Goal: Transaction & Acquisition: Purchase product/service

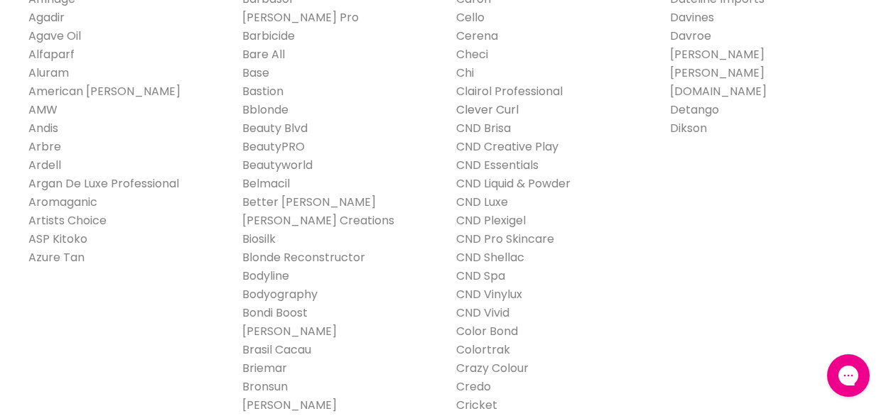
click at [506, 108] on link "Clever Curl" at bounding box center [487, 110] width 62 height 16
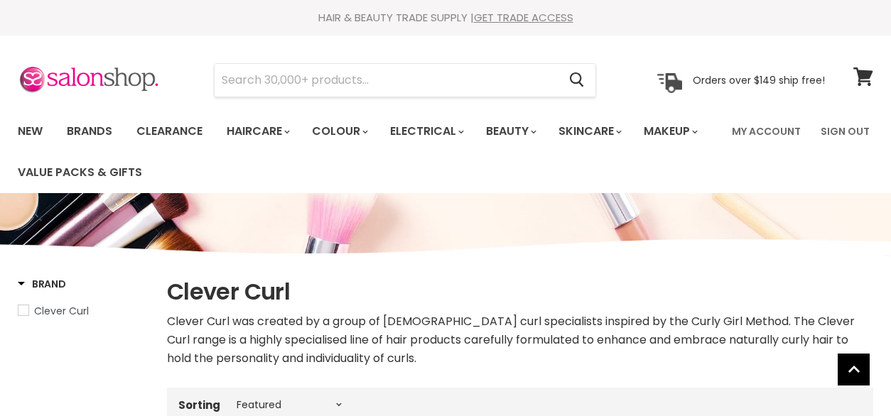
select select "manual"
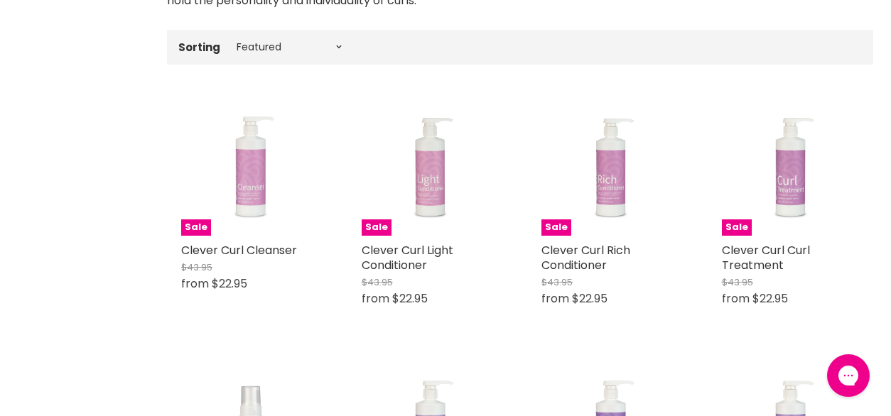
scroll to position [359, 0]
click at [280, 255] on link "Clever Curl Cleanser" at bounding box center [239, 249] width 116 height 16
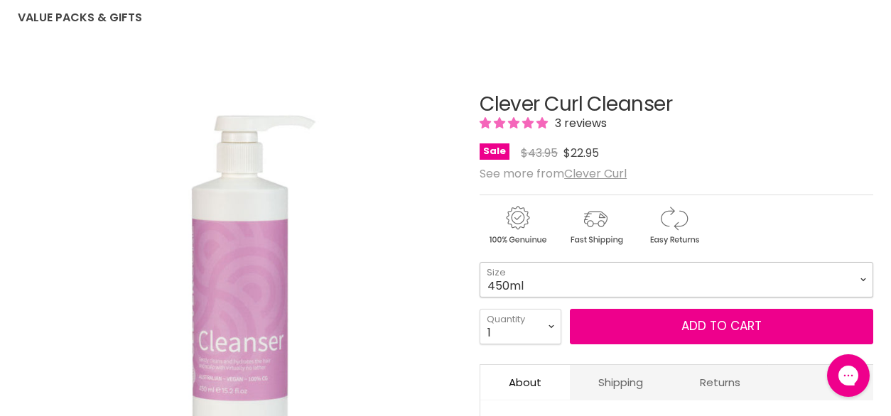
click at [647, 283] on select "450ml 1L 130ml" at bounding box center [675, 280] width 393 height 36
click at [479, 262] on select "450ml 1L 130ml" at bounding box center [675, 280] width 393 height 36
select select "1L"
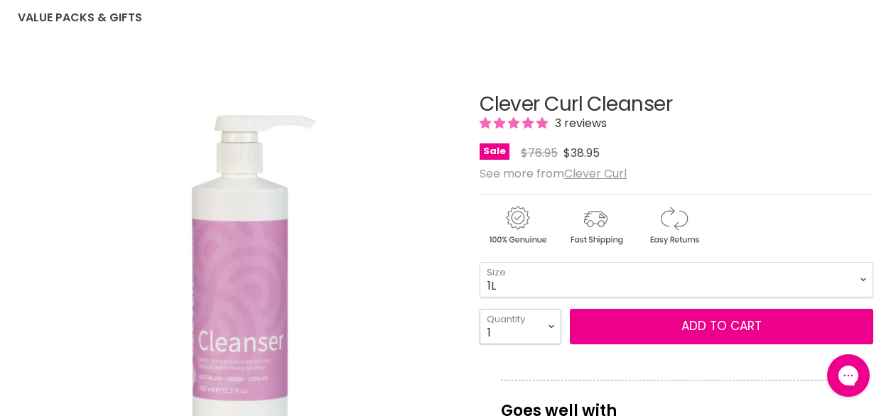
click at [550, 331] on select "1 2 3 4 5 6 7 8 9 10+" at bounding box center [520, 327] width 82 height 36
select select "8"
click at [479, 309] on select "1 2 3 4 5 6 7 8 9 10+" at bounding box center [520, 327] width 82 height 36
type input "8"
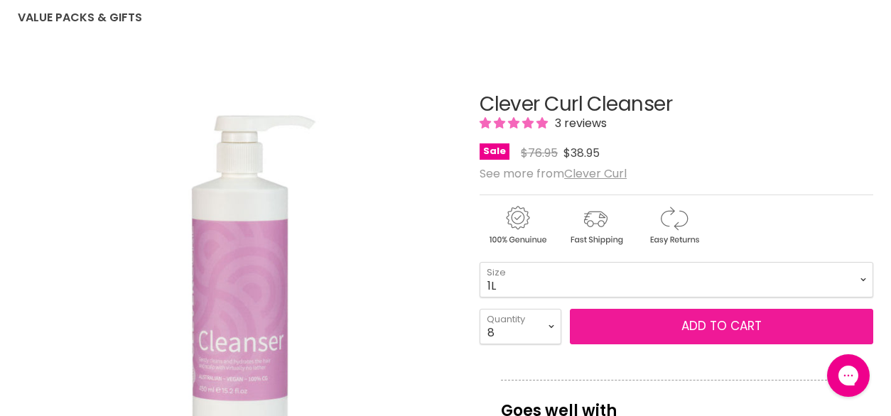
click at [626, 330] on button "Add to cart" at bounding box center [721, 327] width 303 height 36
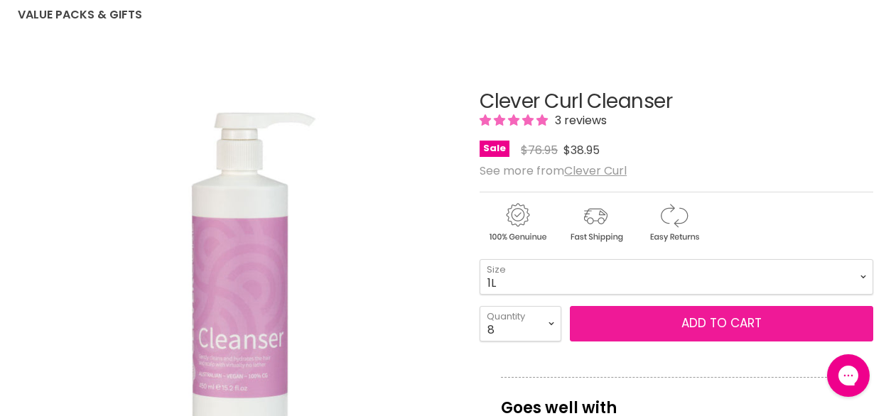
click at [734, 319] on button "Add to cart" at bounding box center [721, 324] width 303 height 36
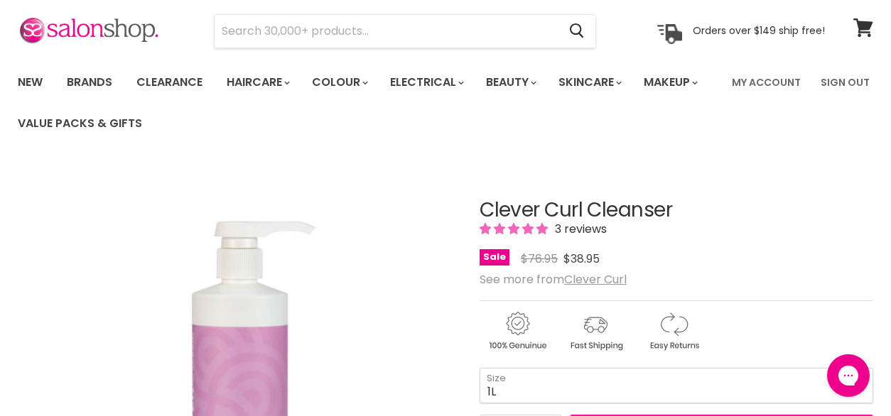
scroll to position [0, 0]
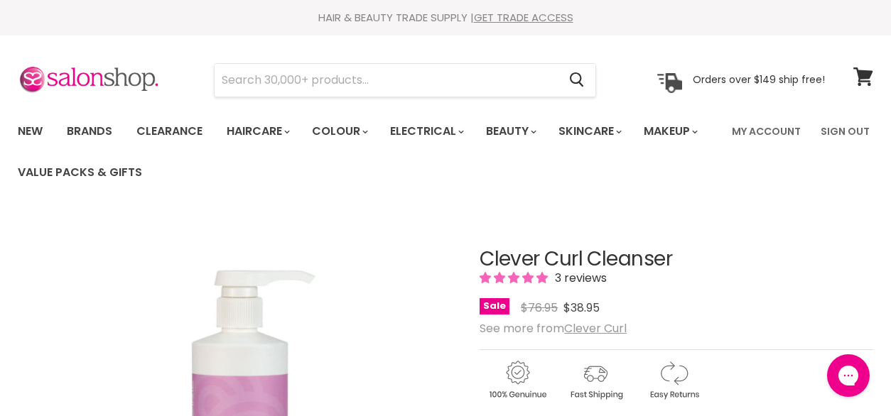
scroll to position [271, 0]
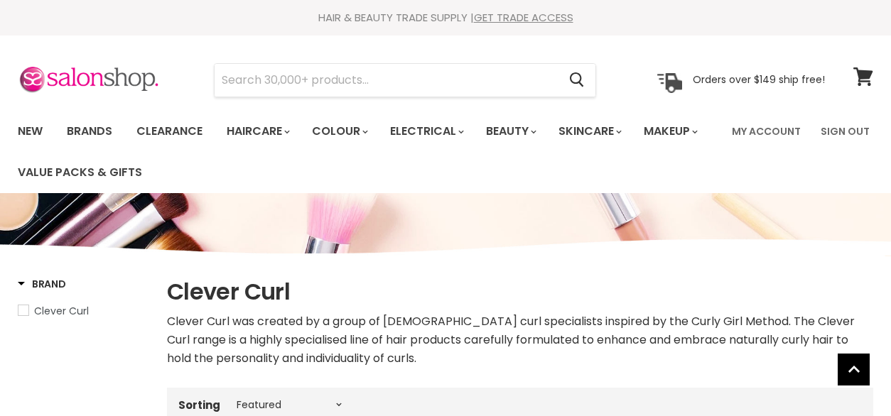
select select "manual"
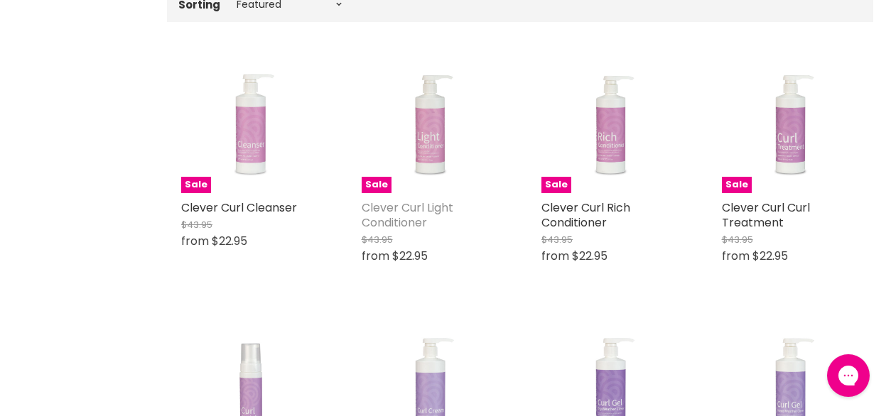
click at [430, 213] on link "Clever Curl Light Conditioner" at bounding box center [407, 215] width 92 height 31
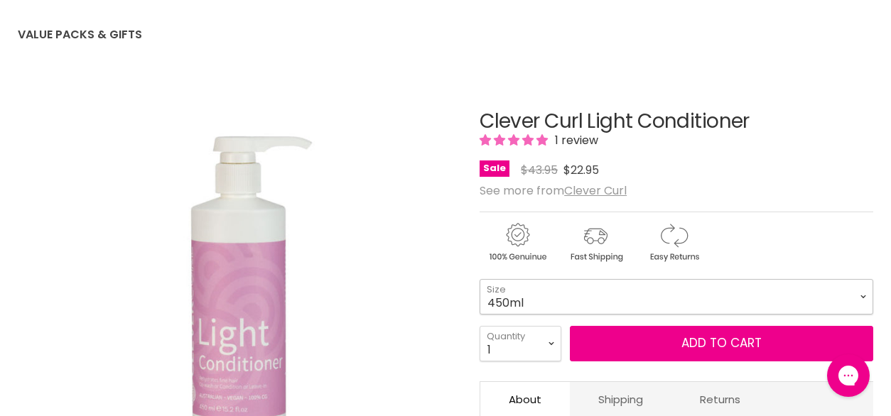
click at [654, 299] on select "450ml 1L 130ml" at bounding box center [675, 297] width 393 height 36
click at [479, 279] on select "450ml 1L 130ml" at bounding box center [675, 297] width 393 height 36
select select "1L"
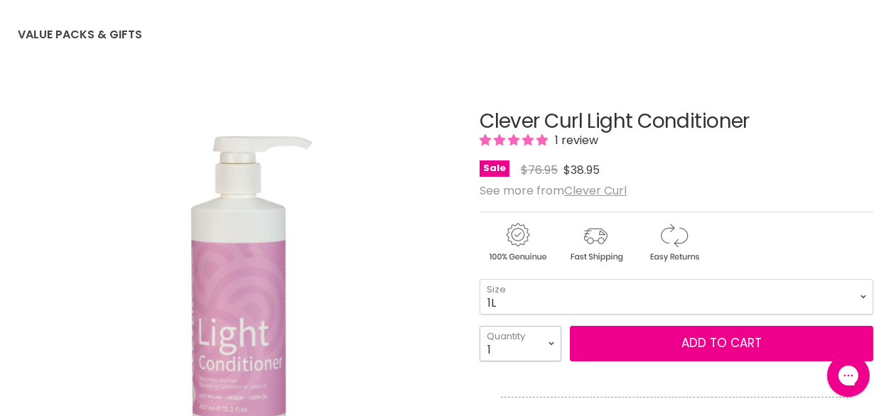
click at [542, 347] on select "1 2 3 4 5 6 7 8 9 10+" at bounding box center [520, 344] width 82 height 36
select select "3"
click at [479, 326] on select "1 2 3 4 5 6 7 8 9 10+" at bounding box center [520, 344] width 82 height 36
type input "3"
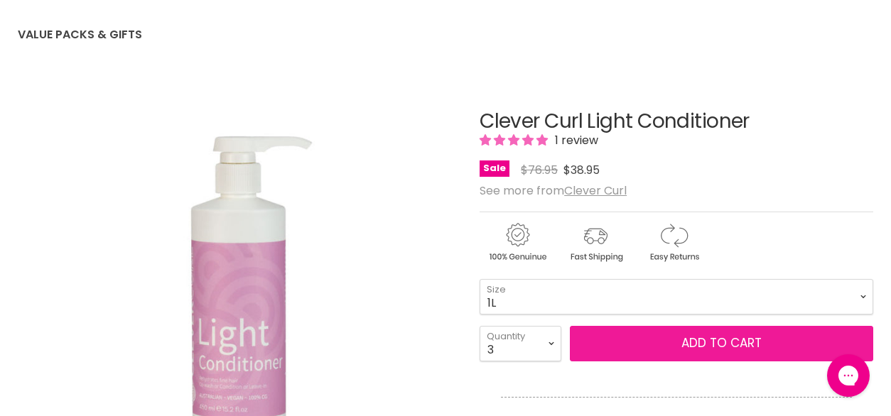
click at [626, 339] on button "Add to cart" at bounding box center [721, 344] width 303 height 36
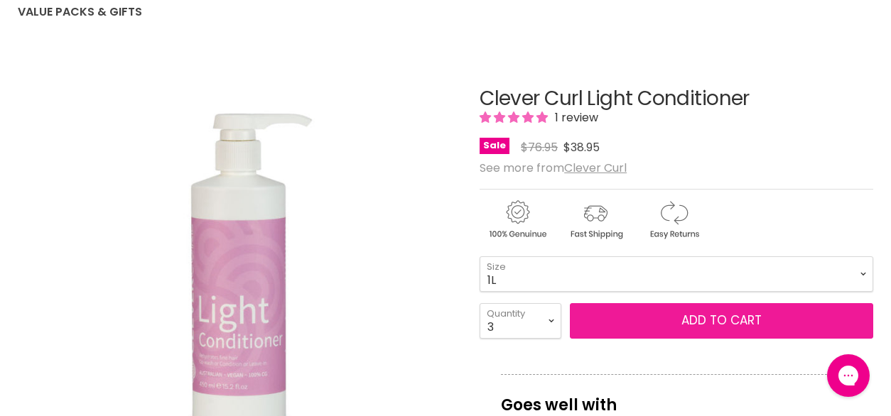
scroll to position [172, 0]
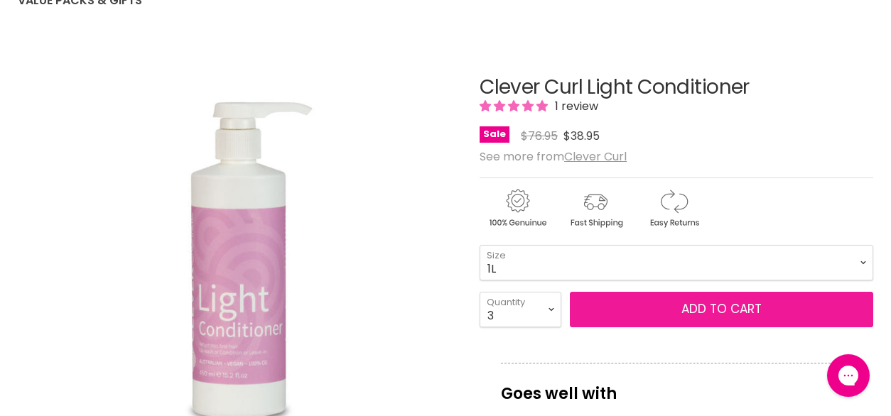
click at [731, 307] on button "Add to cart" at bounding box center [721, 310] width 303 height 36
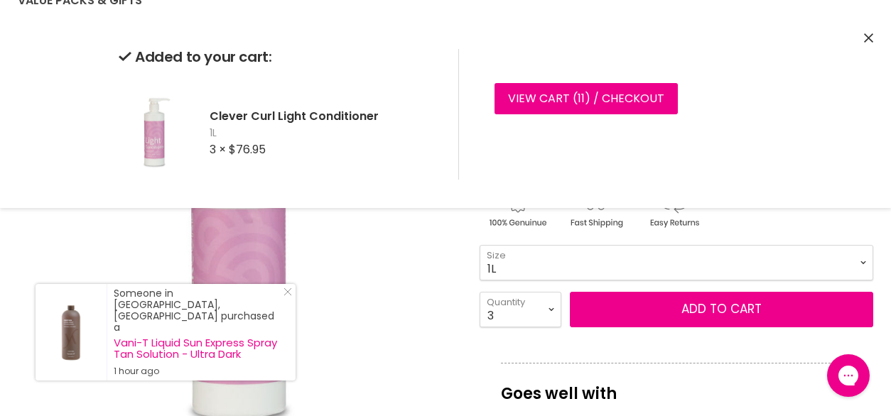
click at [408, 292] on div "Click or scroll to zoom Tap or pinch to zoom" at bounding box center [238, 261] width 440 height 440
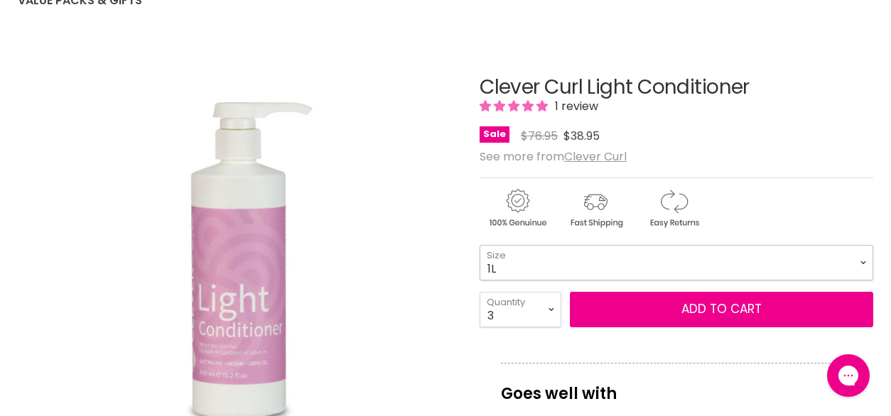
click at [851, 266] on select "450ml 1L 130ml" at bounding box center [675, 263] width 393 height 36
select select "450ml"
click at [479, 245] on select "450ml 1L 130ml" at bounding box center [675, 263] width 393 height 36
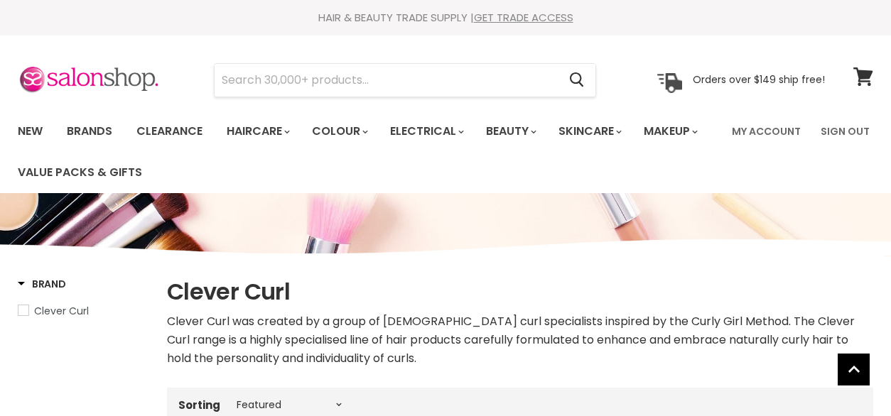
select select "manual"
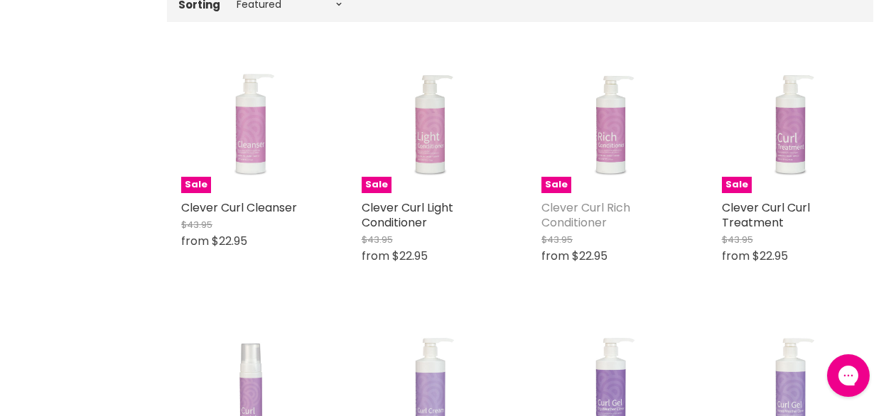
click at [601, 219] on link "Clever Curl Rich Conditioner" at bounding box center [585, 215] width 89 height 31
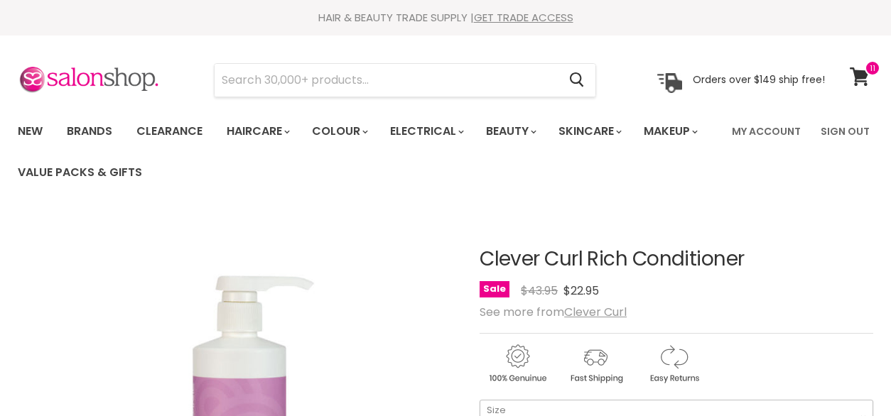
click at [596, 400] on select "450ml 1L 130ml" at bounding box center [675, 418] width 393 height 36
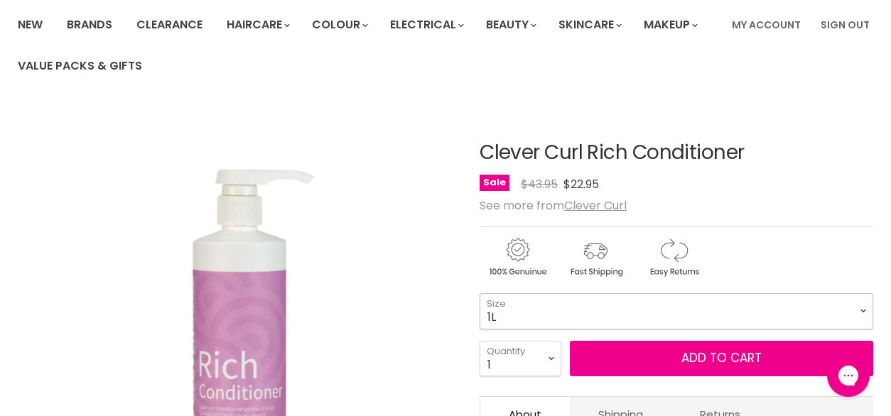
click at [479, 293] on select "450ml 1L 130ml" at bounding box center [675, 311] width 393 height 36
select select "1L"
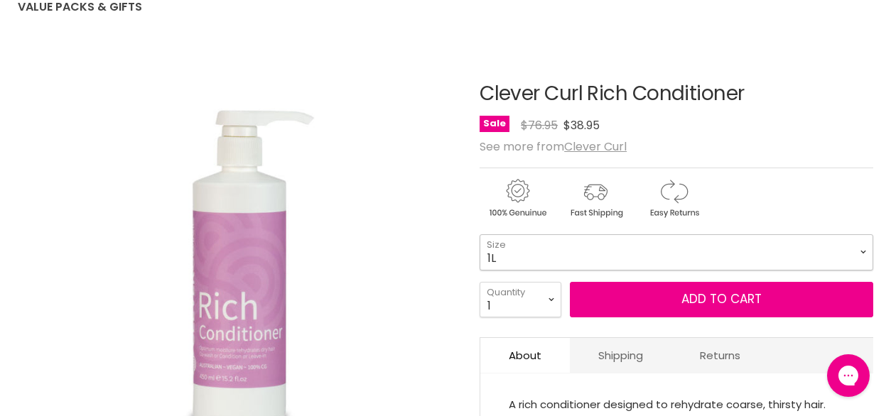
scroll to position [169, 0]
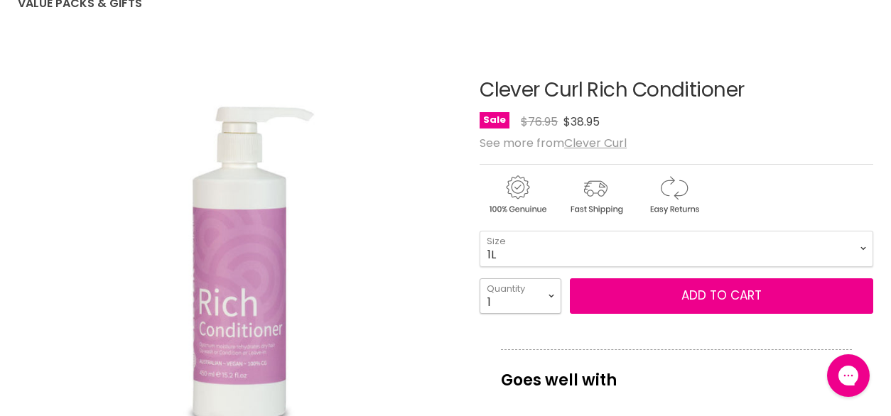
click at [548, 299] on select "1 2 3 4 5 6 7 8 9 10+" at bounding box center [520, 296] width 82 height 36
select select "7"
click at [479, 278] on select "1 2 3 4 5 6 7 8 9 10+" at bounding box center [520, 296] width 82 height 36
type input "7"
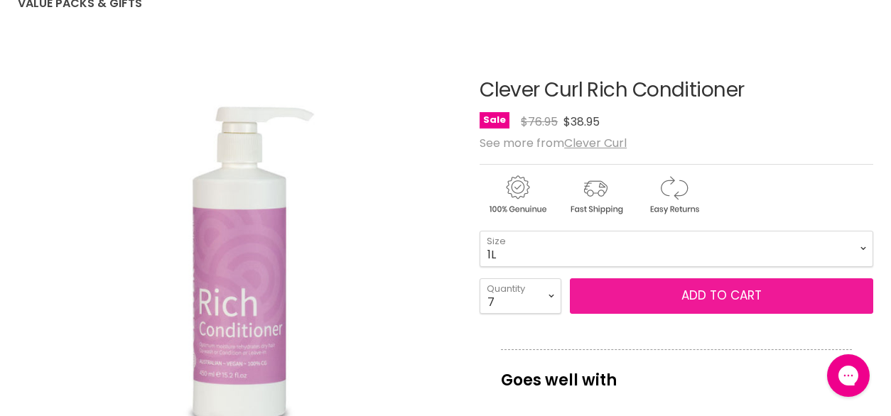
click at [714, 295] on button "Add to cart" at bounding box center [721, 296] width 303 height 36
click at [689, 288] on button "Add to cart" at bounding box center [721, 296] width 303 height 36
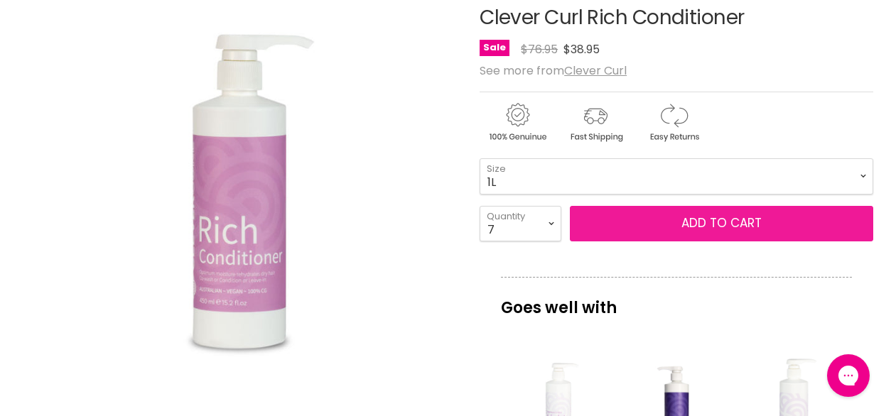
scroll to position [295, 0]
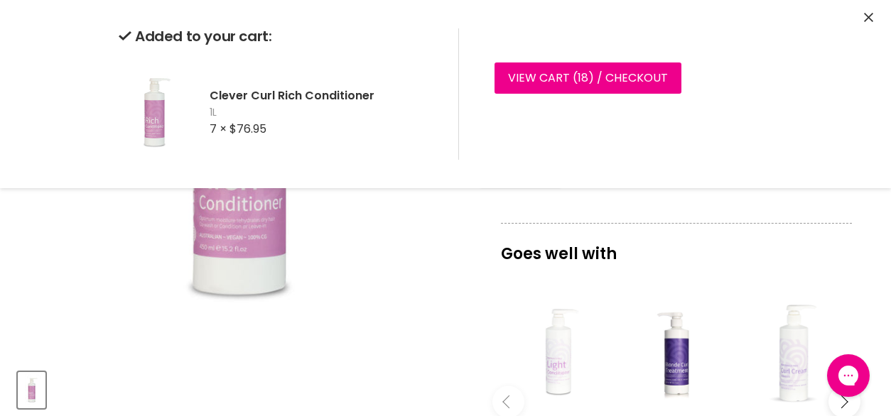
click at [386, 251] on img "Clever Curl Rich Conditioner image. Click or Scroll to Zoom." at bounding box center [238, 137] width 330 height 440
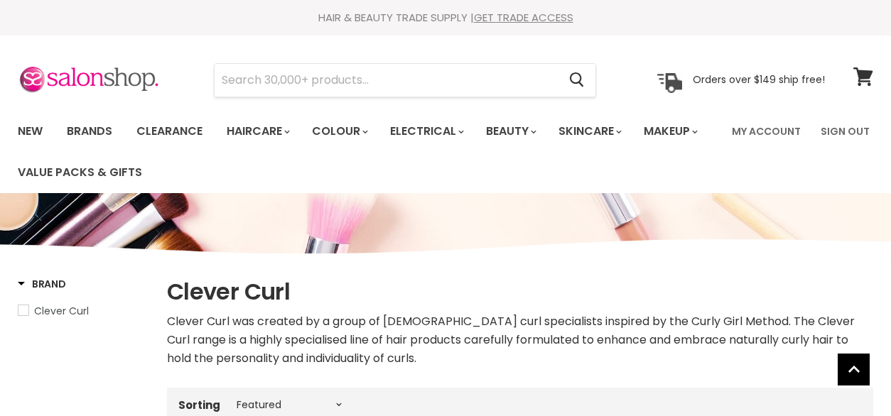
select select "manual"
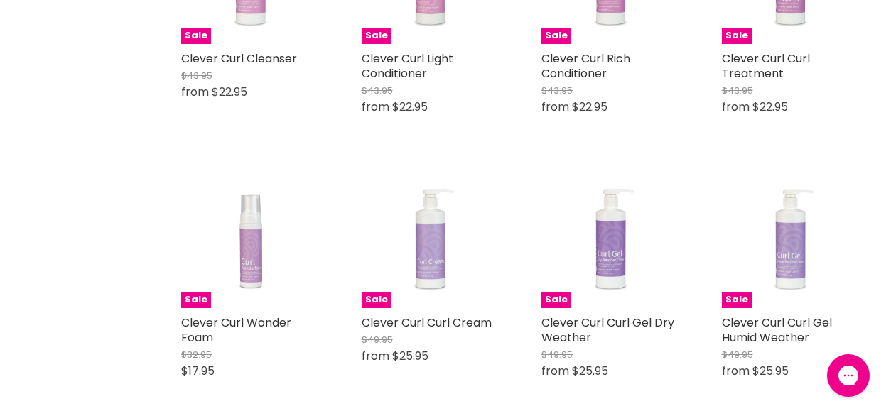
scroll to position [552, 0]
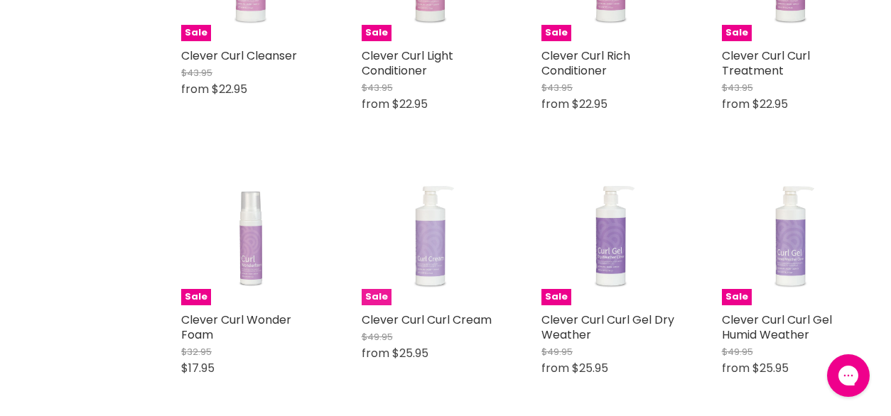
click at [432, 267] on img "Main content" at bounding box center [430, 237] width 103 height 138
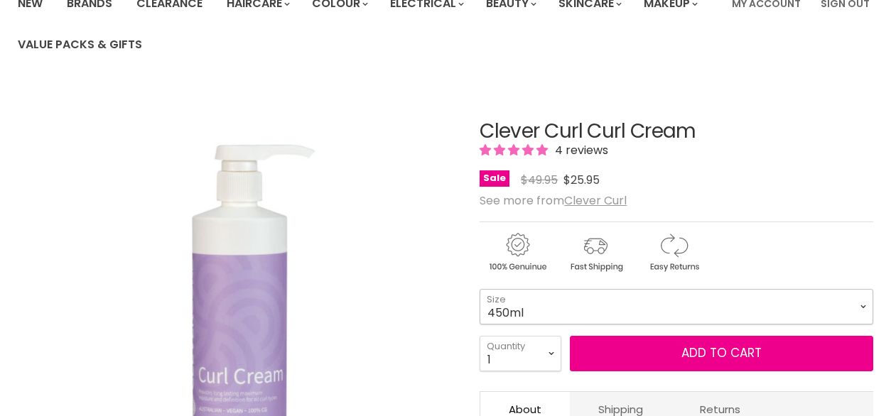
click at [628, 309] on select "450ml 1L 130ml" at bounding box center [675, 307] width 393 height 36
click at [479, 289] on select "450ml 1L 130ml" at bounding box center [675, 307] width 393 height 36
select select "1L"
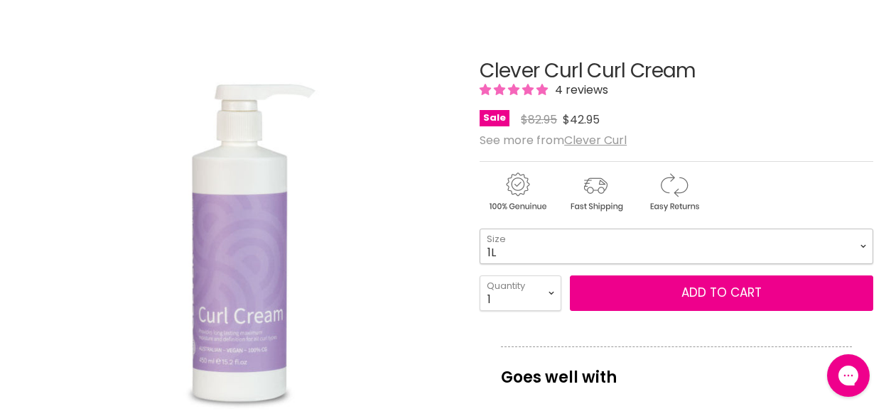
scroll to position [189, 0]
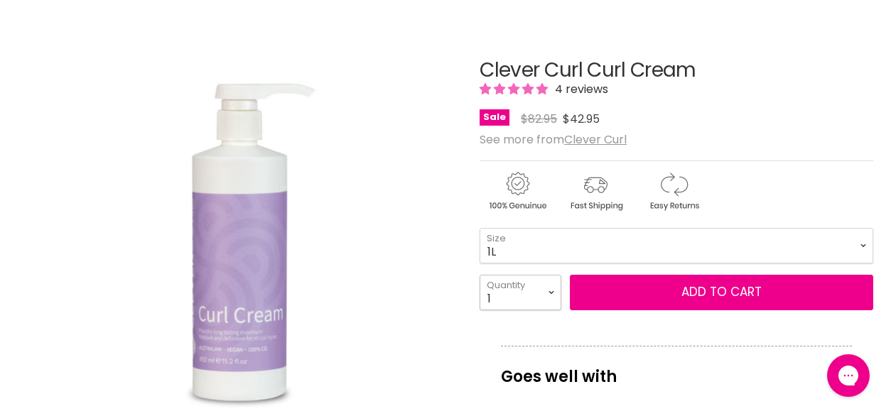
click at [553, 295] on select "1 2 3 4 5 6 7 8 9 10+" at bounding box center [520, 293] width 82 height 36
select select "7"
click at [479, 275] on select "1 2 3 4 5 6 7 8 9 10+" at bounding box center [520, 293] width 82 height 36
type input "7"
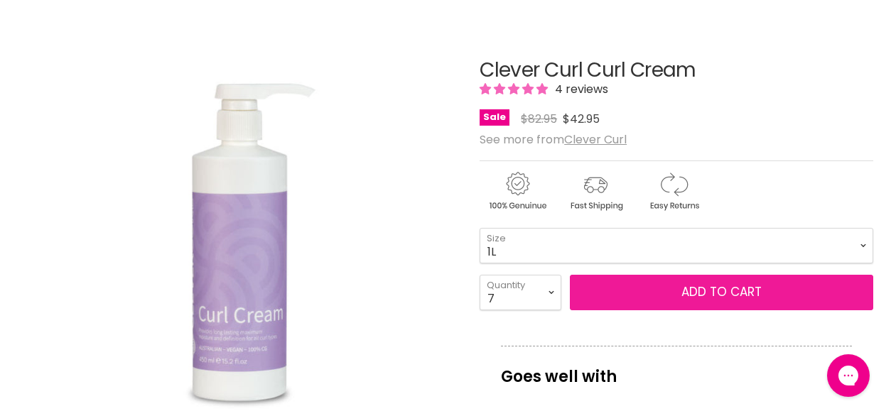
click at [683, 295] on button "Add to cart" at bounding box center [721, 293] width 303 height 36
click at [712, 288] on button "Add to cart" at bounding box center [721, 293] width 303 height 36
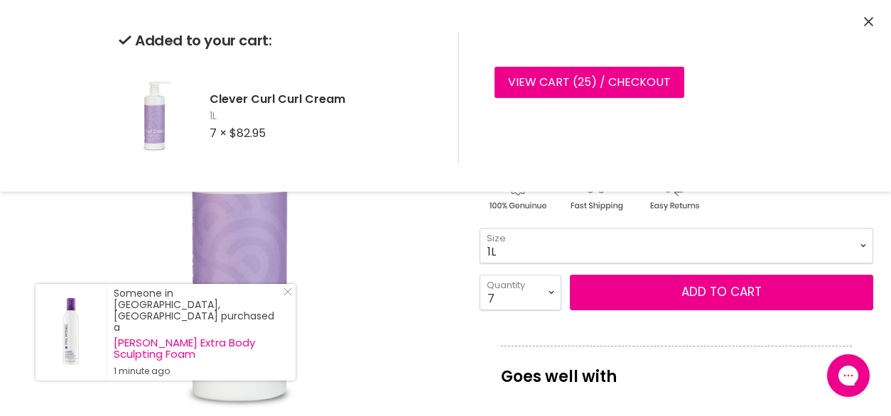
click at [379, 274] on img "Clever Curl Curl Cream image. Click or Scroll to Zoom." at bounding box center [238, 243] width 330 height 440
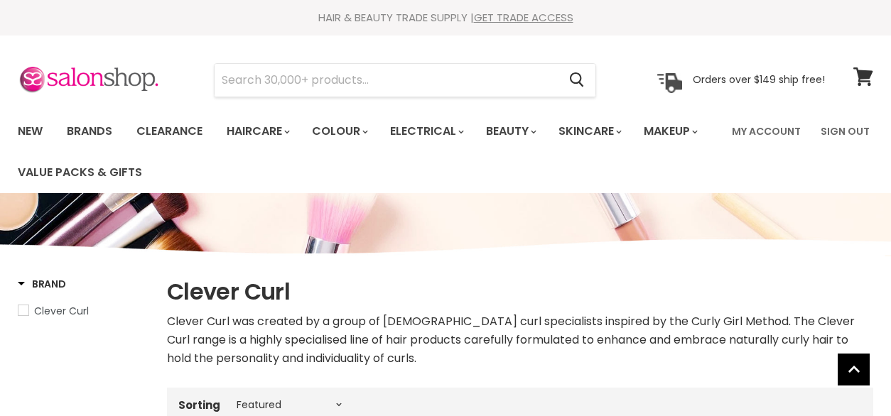
select select "manual"
click at [872, 79] on icon at bounding box center [863, 76] width 20 height 18
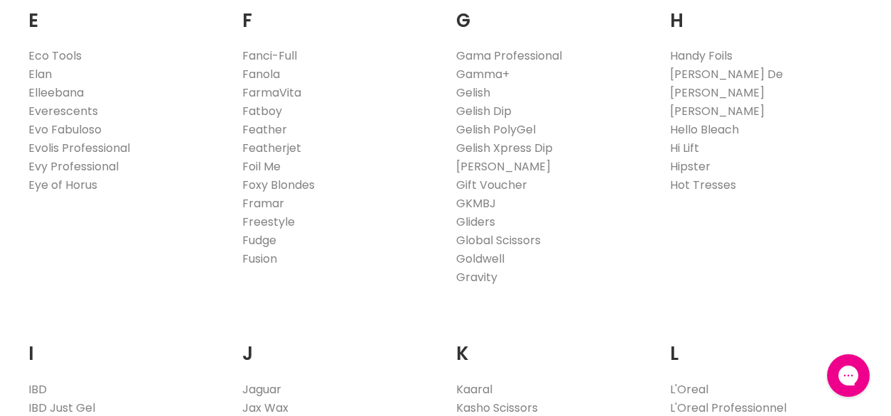
scroll to position [974, 0]
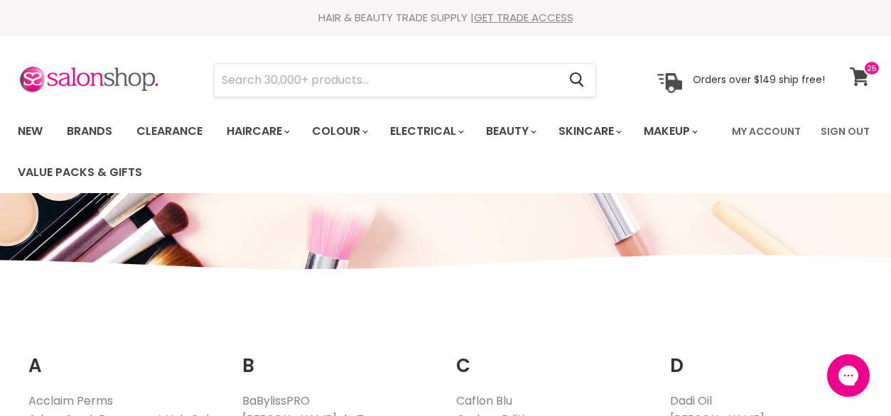
click at [874, 81] on link "View cart" at bounding box center [861, 76] width 38 height 33
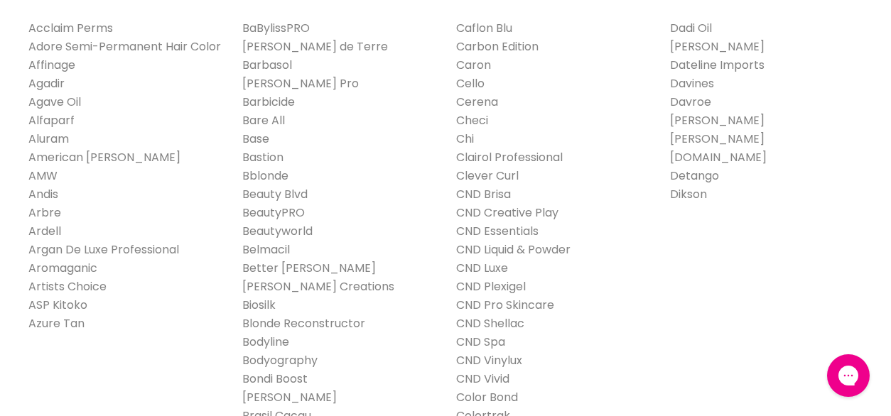
scroll to position [374, 0]
click at [513, 179] on link "Clever Curl" at bounding box center [487, 175] width 62 height 16
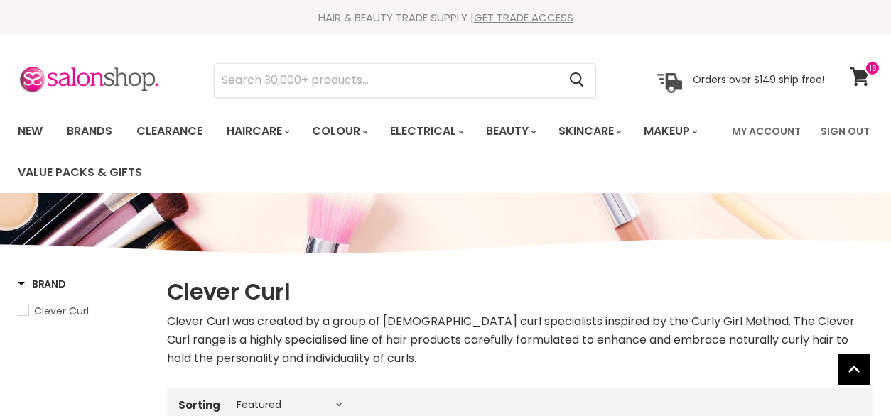
select select "manual"
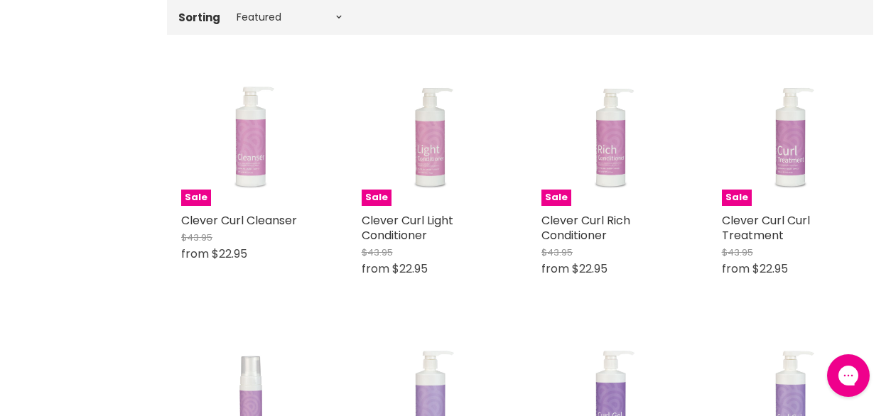
scroll to position [389, 0]
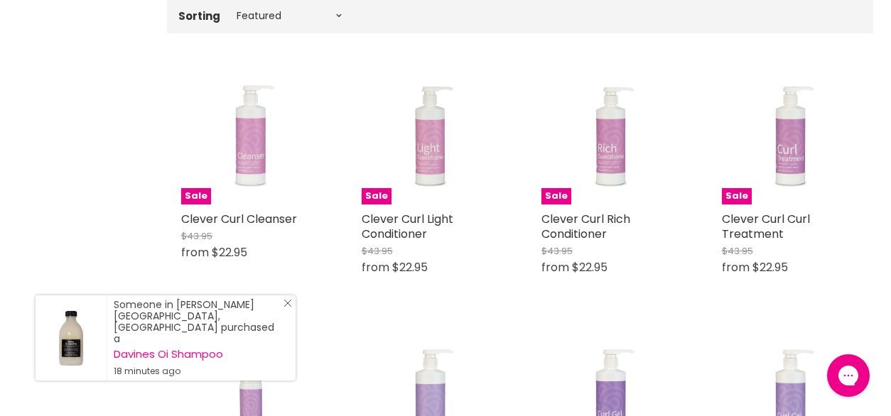
click at [287, 307] on line "Close Icon" at bounding box center [287, 303] width 7 height 7
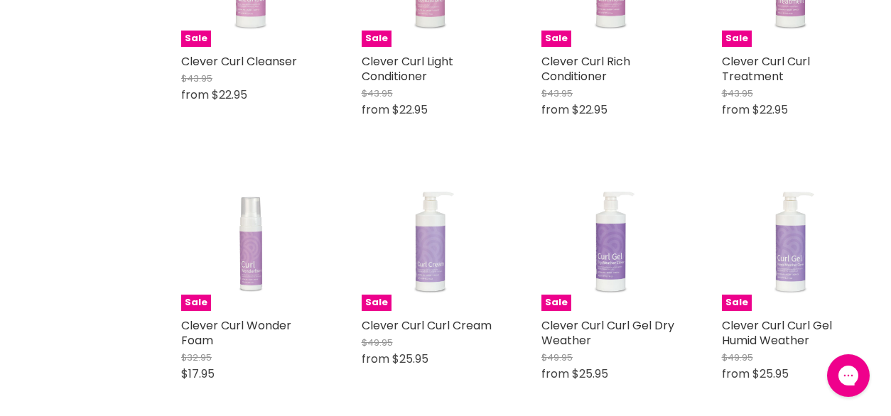
scroll to position [565, 0]
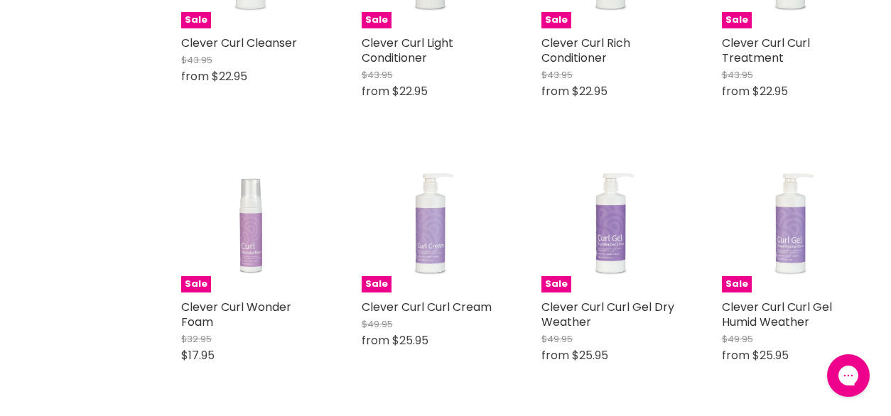
click at [240, 50] on div "Clever Curl Cleanser Clever Curl Original Price $43.95 from $22.95 This clever …" at bounding box center [250, 67] width 138 height 62
click at [774, 58] on link "Clever Curl Curl Treatment" at bounding box center [766, 50] width 88 height 31
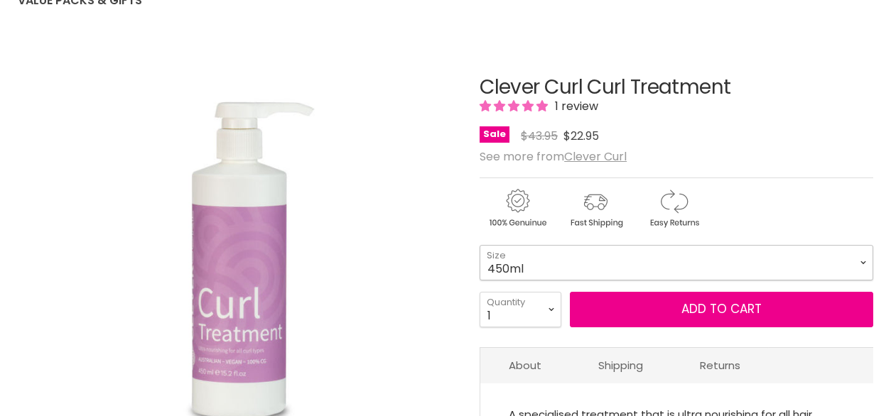
click at [590, 264] on select "450ml 1L 130ml" at bounding box center [675, 263] width 393 height 36
click at [479, 245] on select "450ml 1L 130ml" at bounding box center [675, 263] width 393 height 36
select select "1L"
click at [557, 314] on select "1 2 3 4 5 6 7 8 9 10+" at bounding box center [520, 310] width 82 height 36
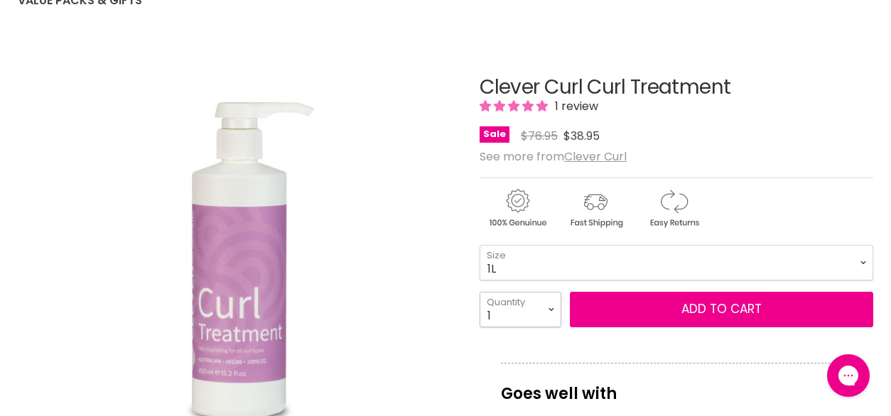
select select "2"
click at [479, 292] on select "1 2 3 4 5 6 7 8 9 10+" at bounding box center [520, 310] width 82 height 36
type input "2"
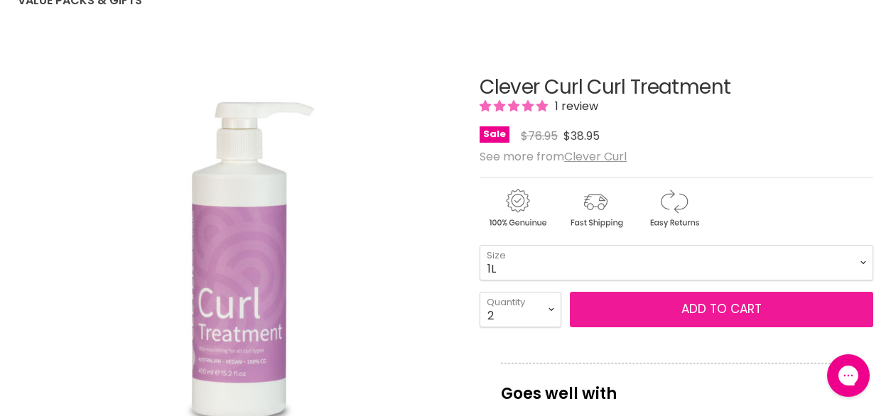
click at [639, 304] on button "Add to cart" at bounding box center [721, 310] width 303 height 36
click at [692, 310] on button "Add to cart" at bounding box center [721, 310] width 303 height 36
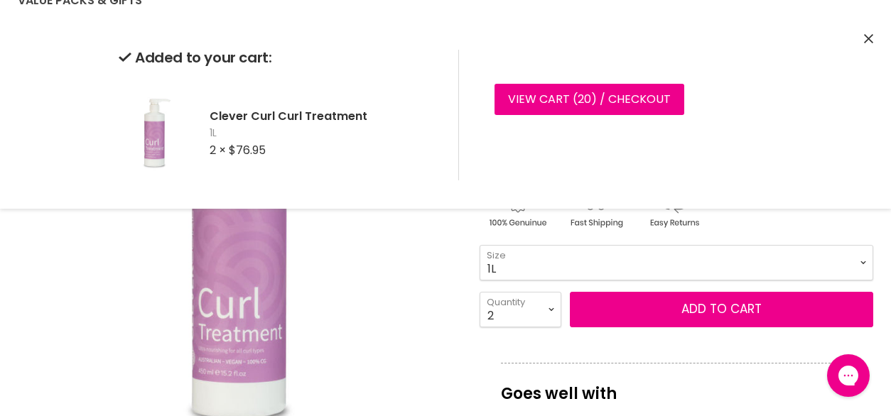
click at [868, 40] on icon "Close" at bounding box center [868, 38] width 9 height 9
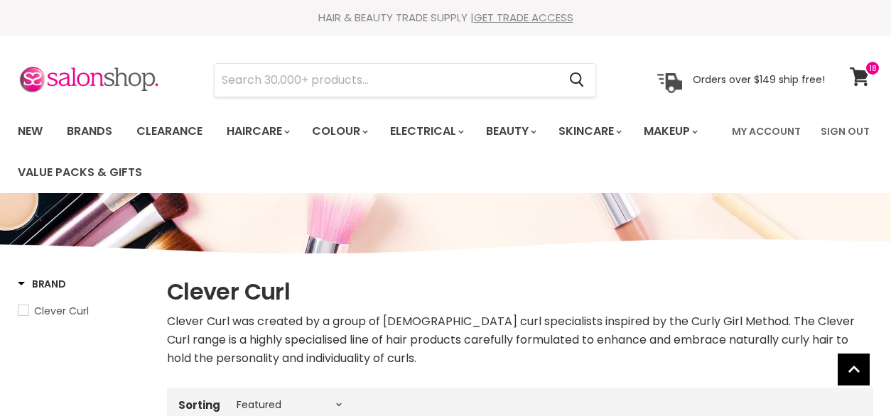
select select "manual"
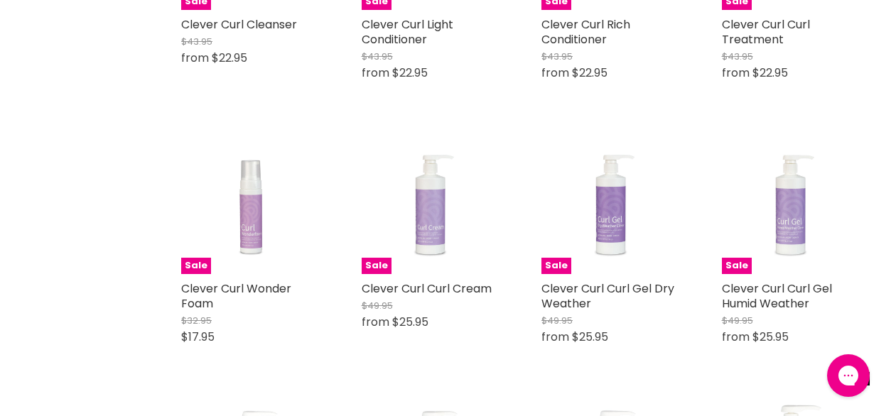
scroll to position [585, 0]
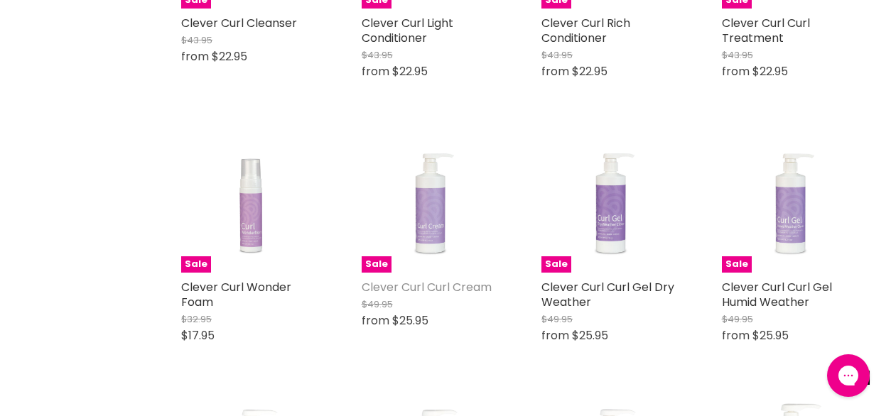
click at [453, 287] on link "Clever Curl Curl Cream" at bounding box center [426, 287] width 130 height 16
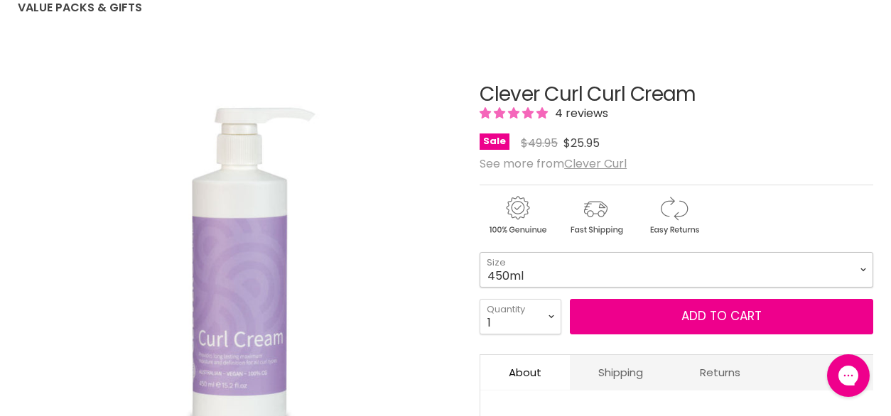
click at [516, 272] on select "450ml 1L 130ml" at bounding box center [675, 270] width 393 height 36
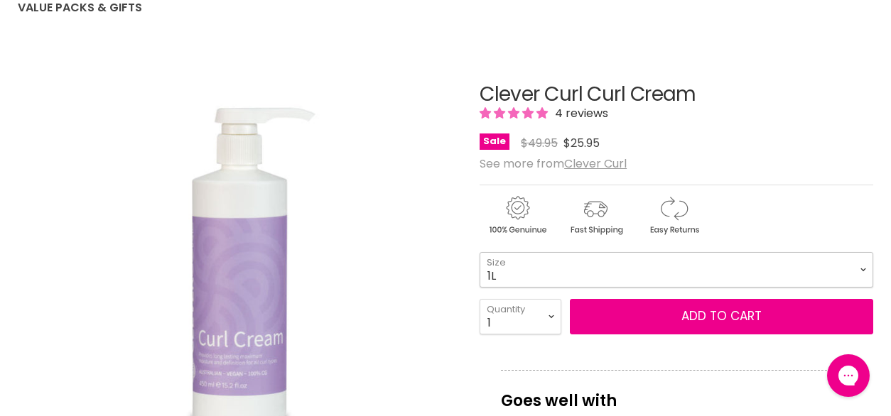
click at [479, 252] on select "450ml 1L 130ml" at bounding box center [675, 270] width 393 height 36
select select "1L"
click at [512, 321] on select "1 2 3 4 5 6 7 8 9 10+" at bounding box center [520, 317] width 82 height 36
select select "5"
click at [479, 299] on select "1 2 3 4 5 6 7 8 9 10+" at bounding box center [520, 317] width 82 height 36
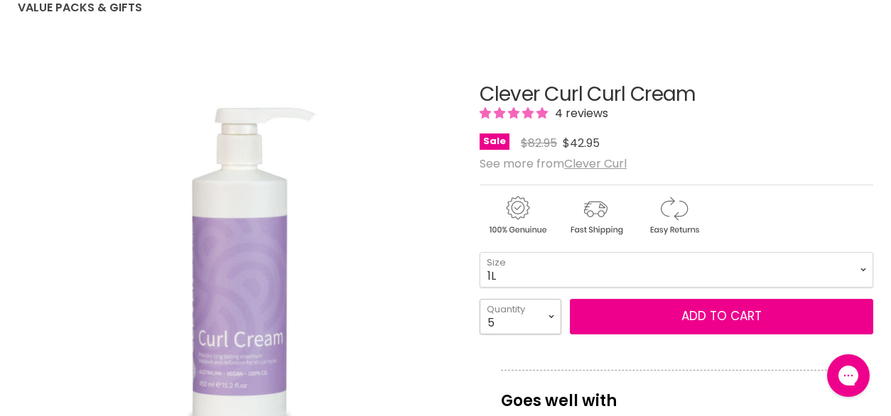
type input "5"
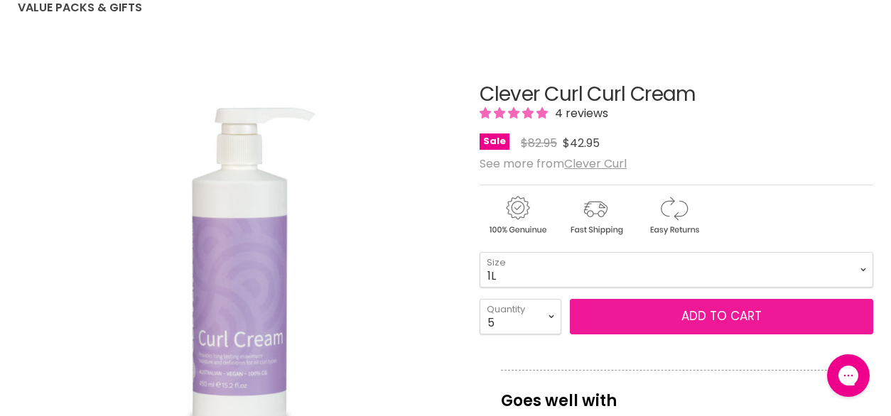
click at [604, 319] on button "Add to cart" at bounding box center [721, 317] width 303 height 36
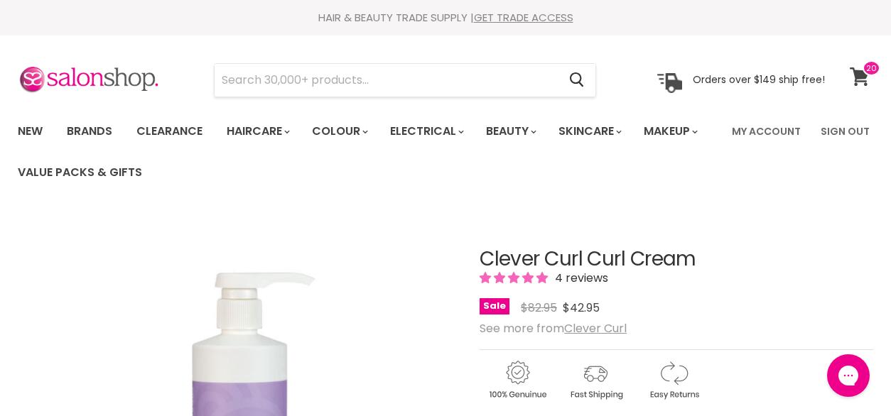
click at [865, 81] on icon at bounding box center [858, 76] width 19 height 18
select select "5"
click at [851, 83] on icon at bounding box center [859, 76] width 20 height 18
select select "5"
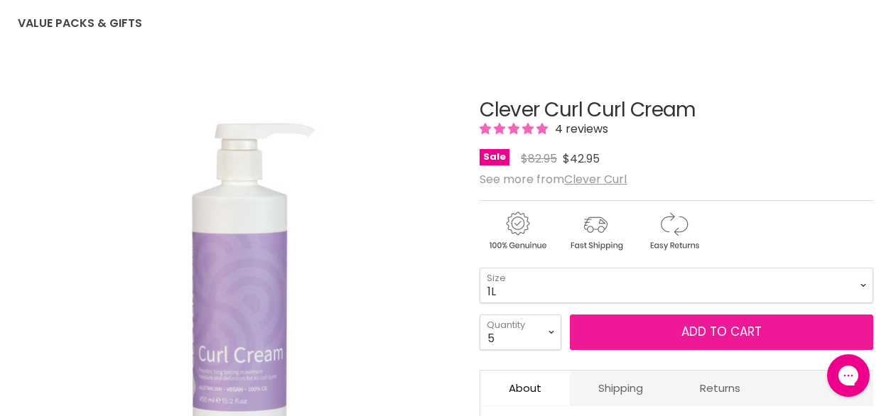
click at [717, 332] on span "Add to cart" at bounding box center [721, 331] width 80 height 17
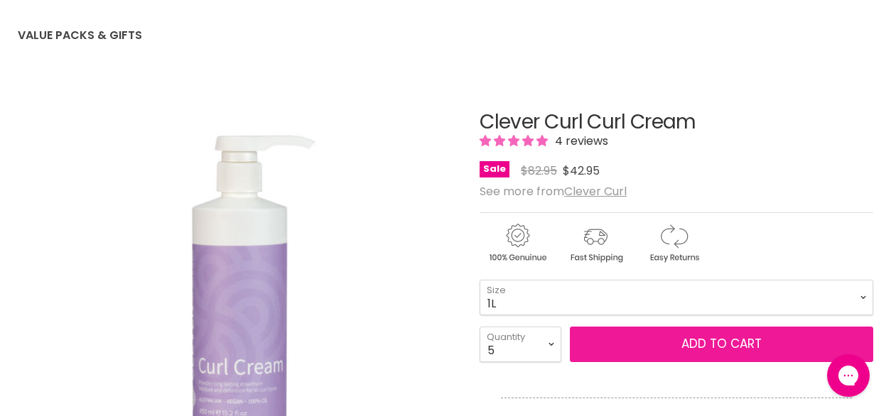
scroll to position [138, 0]
click at [716, 346] on span "Add to cart" at bounding box center [721, 342] width 80 height 17
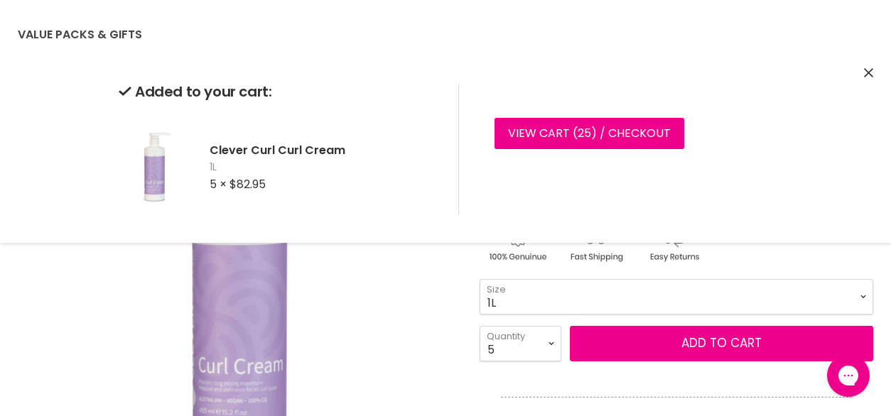
click at [868, 72] on icon "Close" at bounding box center [868, 72] width 9 height 9
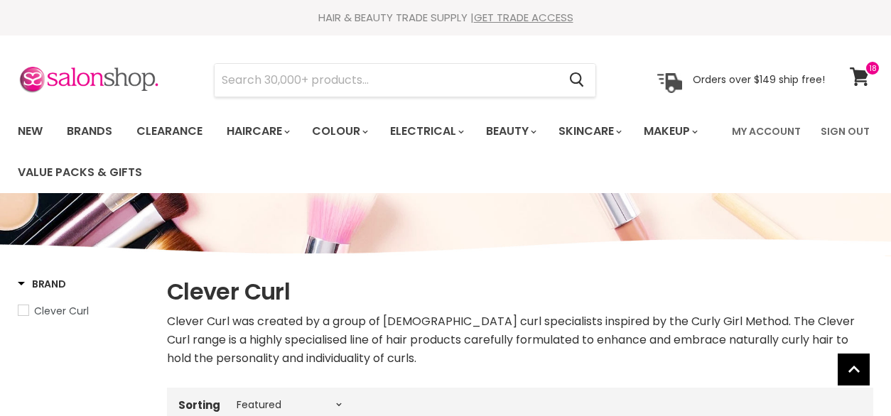
select select "manual"
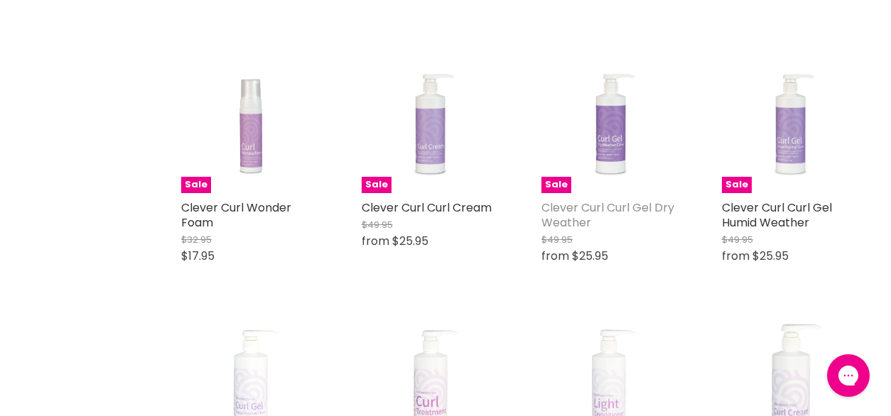
click at [612, 210] on link "Clever Curl Curl Gel Dry Weather" at bounding box center [607, 215] width 133 height 31
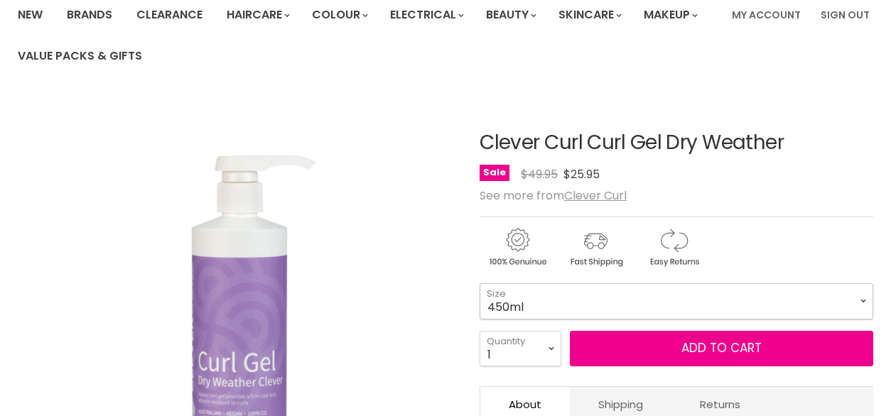
click at [573, 293] on select "450ml 130ml 1 Litre" at bounding box center [675, 301] width 393 height 36
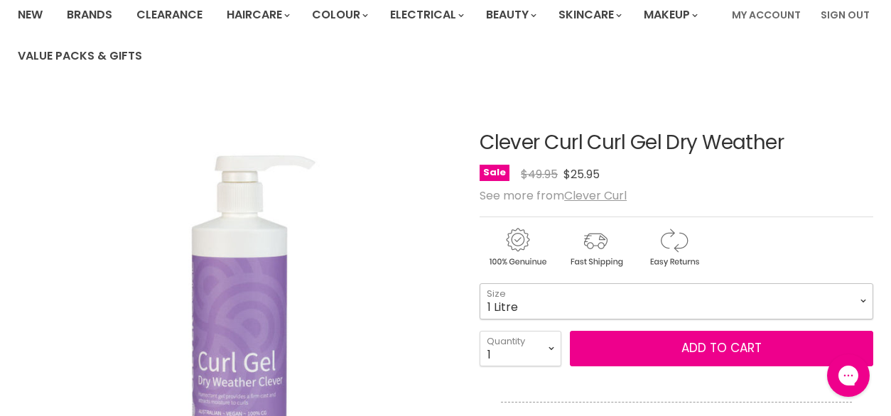
click at [479, 283] on select "450ml 130ml 1 Litre" at bounding box center [675, 301] width 393 height 36
select select "1 Litre"
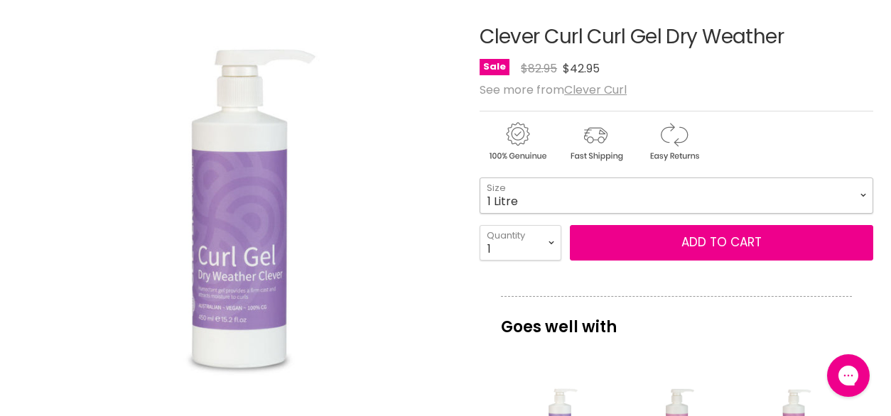
scroll to position [238, 0]
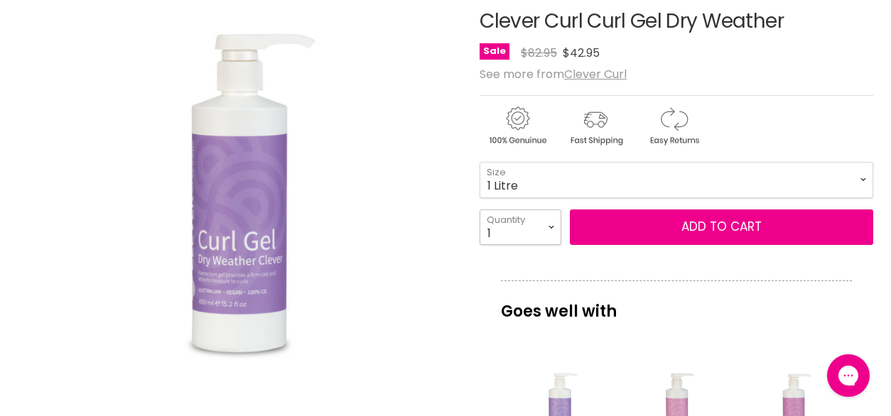
click at [549, 239] on select "1 2 3 4 5 6 7 8 9 10+" at bounding box center [520, 227] width 82 height 36
select select "3"
click at [479, 209] on select "1 2 3 4 5 6 7 8 9 10+" at bounding box center [520, 227] width 82 height 36
type input "3"
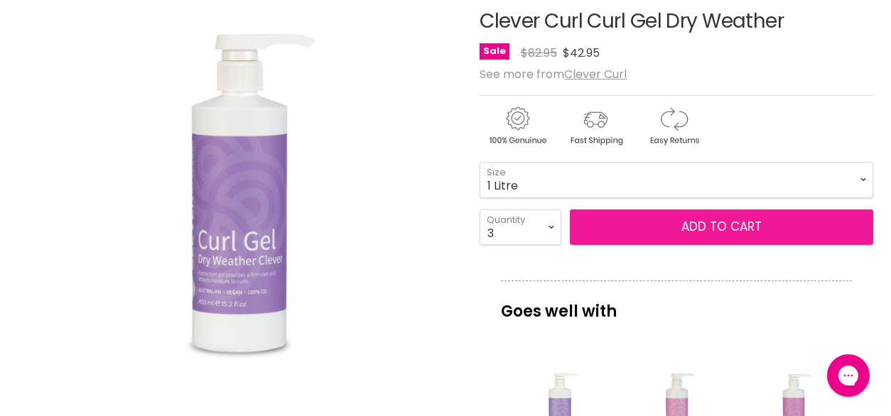
click at [738, 227] on button "Add to cart" at bounding box center [721, 227] width 303 height 36
click at [704, 229] on button "Add to cart" at bounding box center [721, 227] width 303 height 36
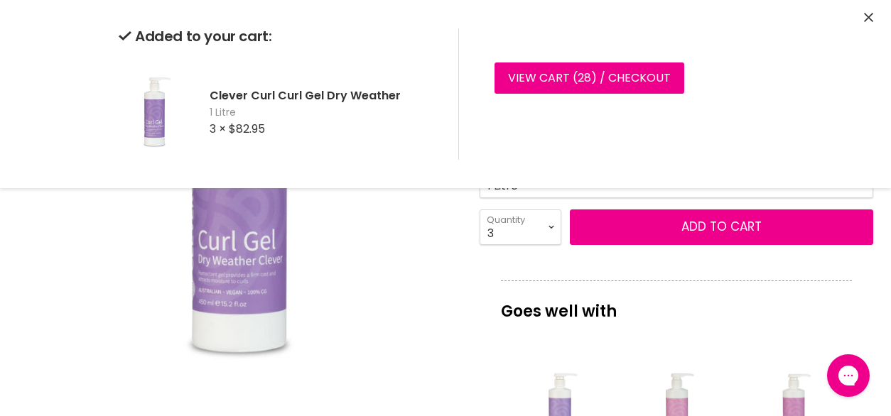
click at [383, 246] on img "Clever Curl Curl Gel Dry Weather image. Click or Scroll to Zoom." at bounding box center [238, 194] width 330 height 440
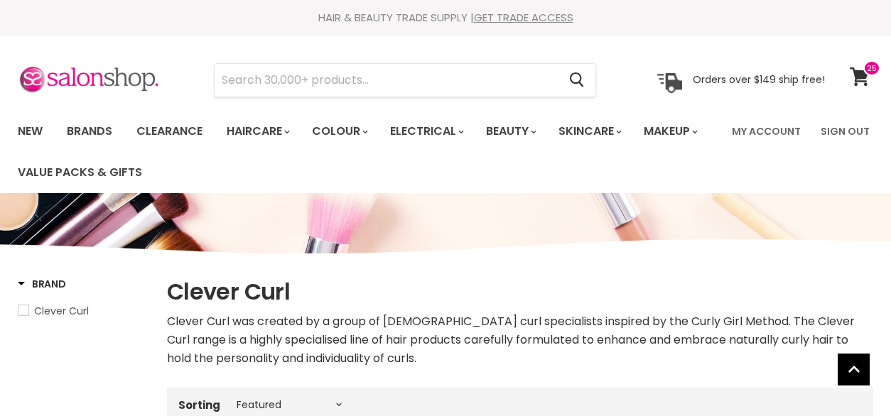
select select "manual"
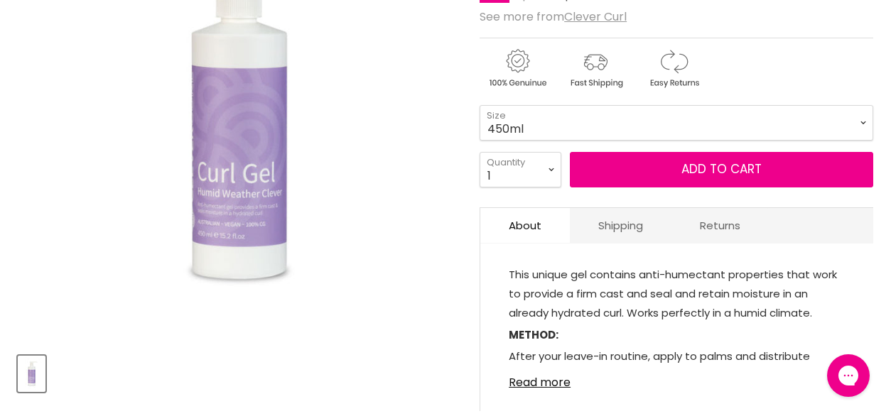
scroll to position [311, 0]
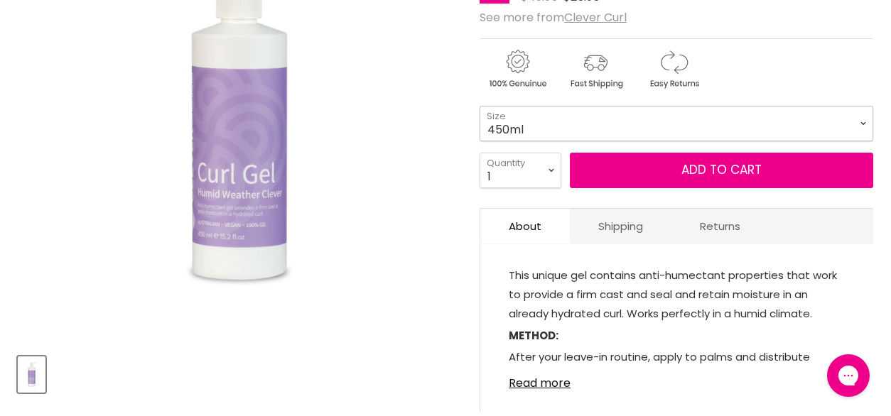
click at [822, 121] on select "450ml 130ml 1 Litre" at bounding box center [675, 124] width 393 height 36
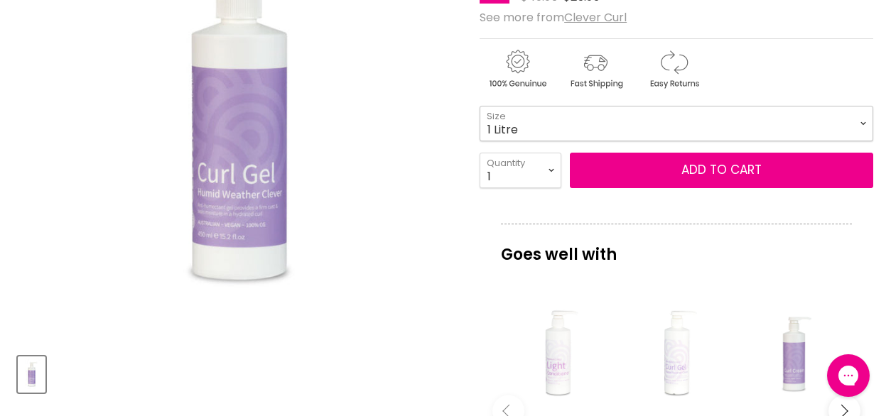
click at [479, 106] on select "450ml 130ml 1 Litre" at bounding box center [675, 124] width 393 height 36
select select "1 Litre"
click at [538, 176] on select "1 2 3 4 5 6 7 8 9 10+" at bounding box center [520, 171] width 82 height 36
select select "3"
click at [479, 153] on select "1 2 3 4 5 6 7 8 9 10+" at bounding box center [520, 171] width 82 height 36
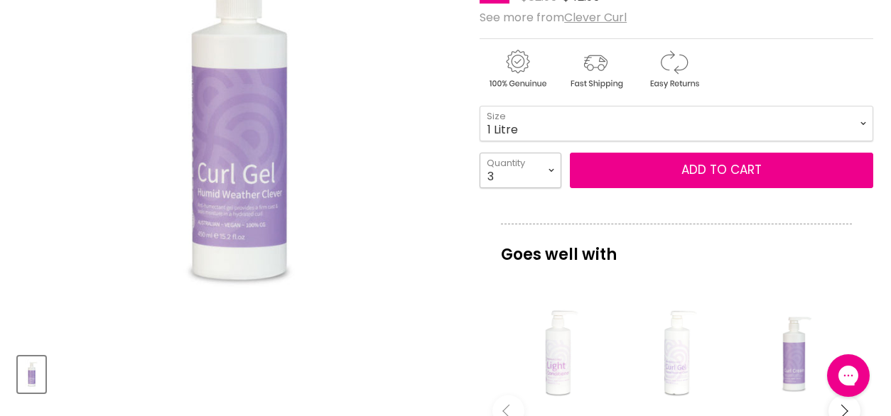
type input "3"
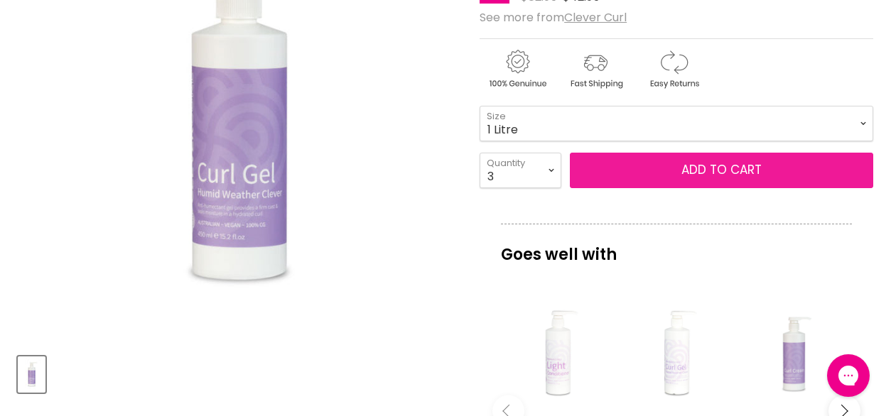
click at [668, 172] on button "Add to cart" at bounding box center [721, 171] width 303 height 36
click at [657, 170] on button "Add to cart" at bounding box center [721, 171] width 303 height 36
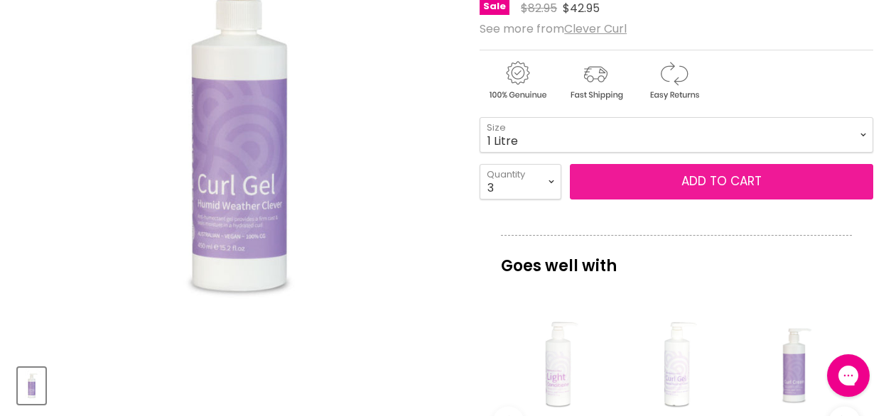
scroll to position [244, 0]
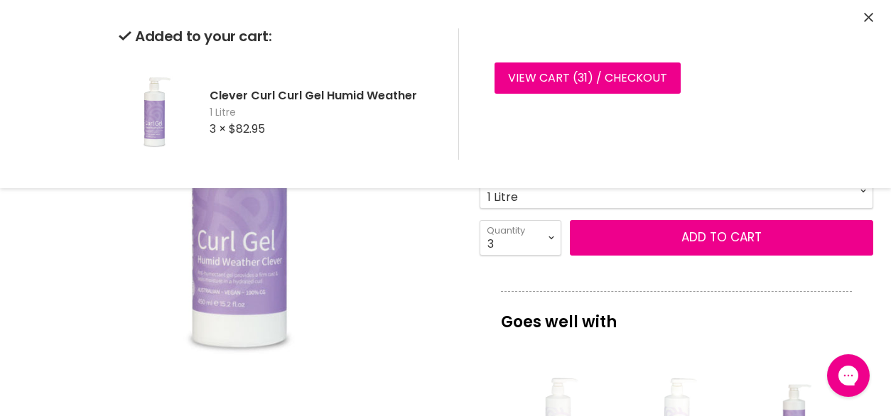
click at [396, 281] on img "Clever Curl Curl Gel Humid Weather image. Click or Scroll to Zoom." at bounding box center [238, 189] width 330 height 440
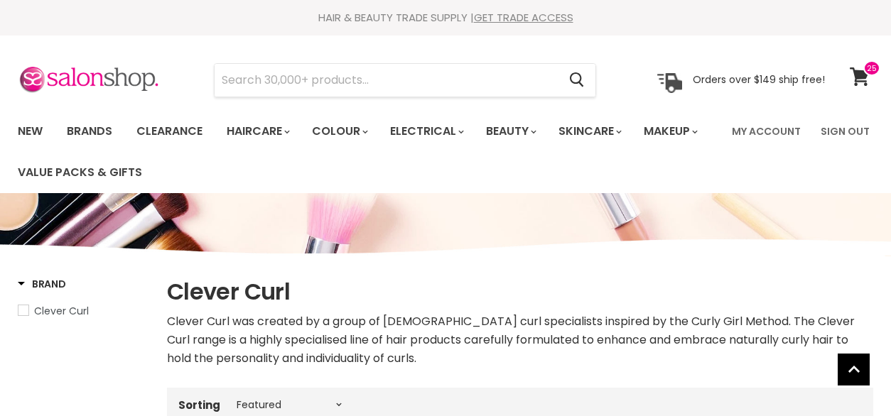
select select "manual"
click at [98, 132] on link "Brands" at bounding box center [89, 131] width 67 height 30
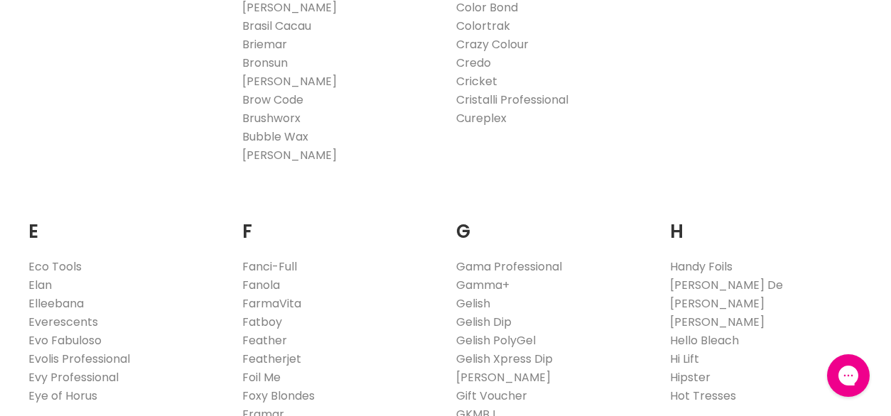
scroll to position [960, 0]
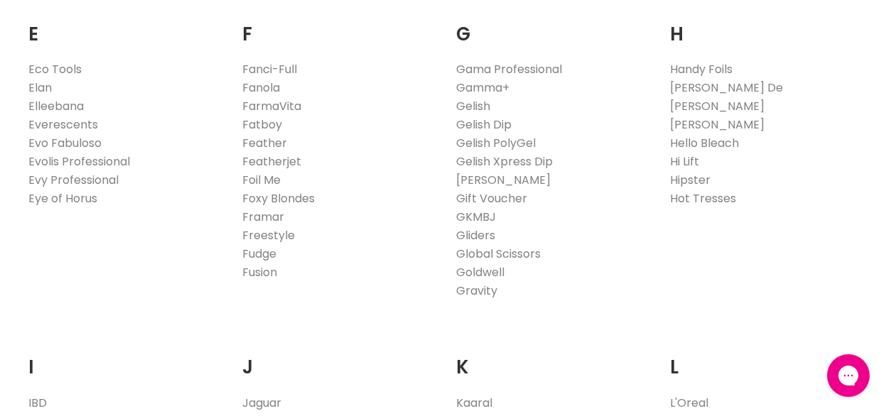
click at [72, 128] on link "Everescents" at bounding box center [63, 124] width 70 height 16
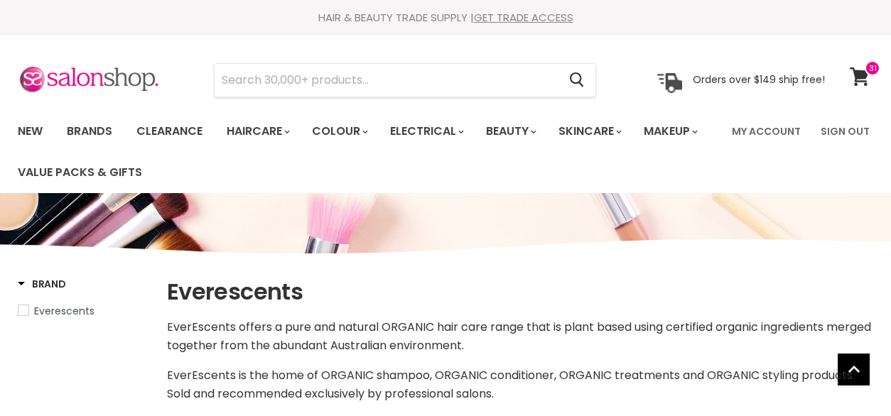
select select "manual"
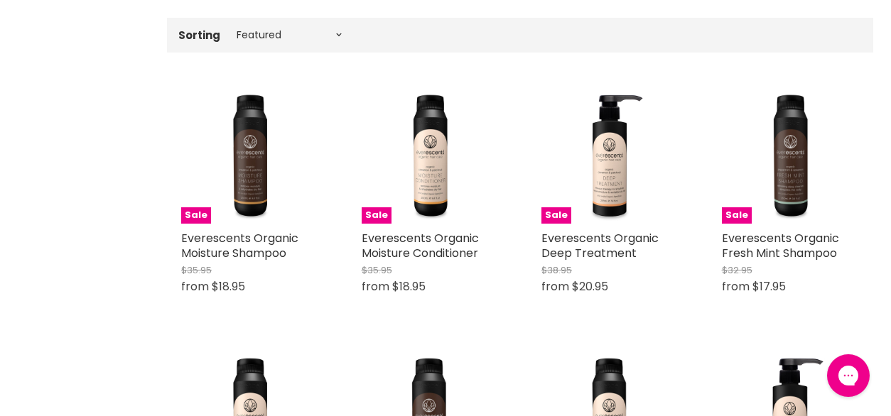
scroll to position [457, 0]
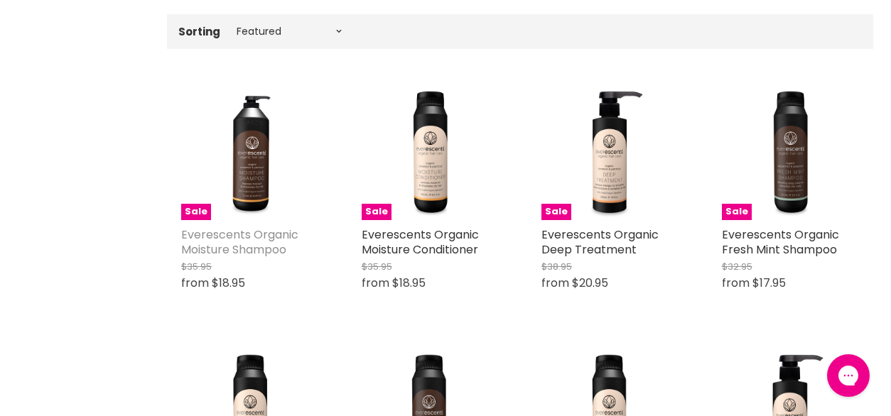
click at [250, 246] on link "Everescents Organic Moisture Shampoo" at bounding box center [239, 242] width 117 height 31
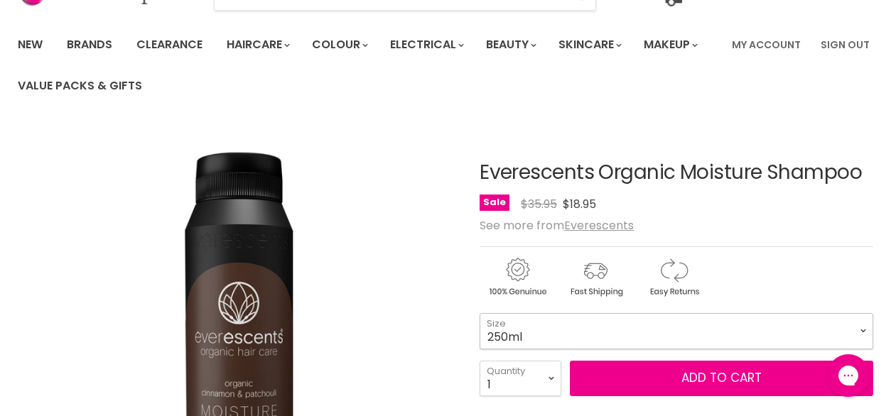
click at [702, 335] on select "250ml 1L" at bounding box center [675, 331] width 393 height 36
click at [479, 313] on select "250ml 1L" at bounding box center [675, 331] width 393 height 36
select select "1L"
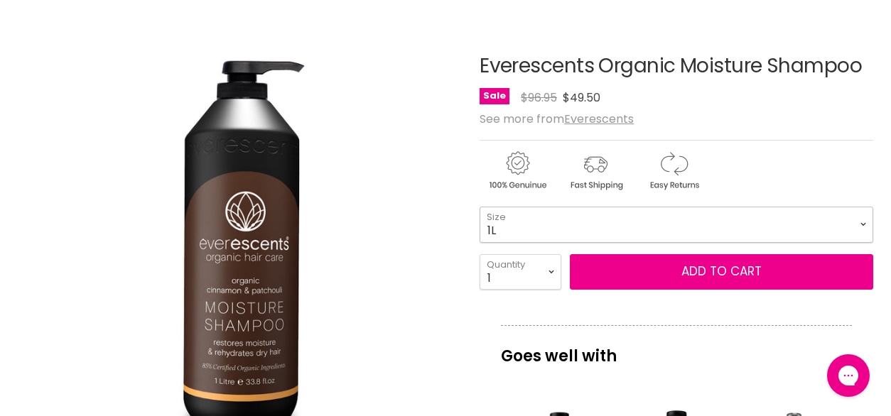
scroll to position [195, 0]
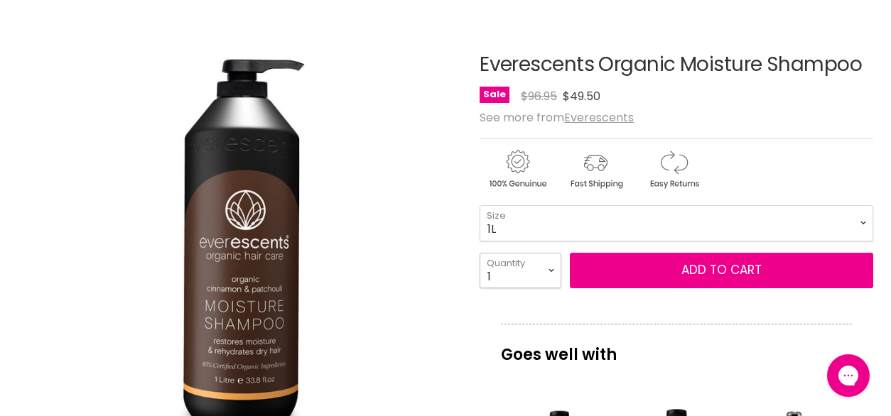
click at [552, 281] on select "1 2 3 4 5 6 7 8 9 10+" at bounding box center [520, 271] width 82 height 36
select select "3"
click at [479, 253] on select "1 2 3 4 5 6 7 8 9 10+" at bounding box center [520, 271] width 82 height 36
type input "3"
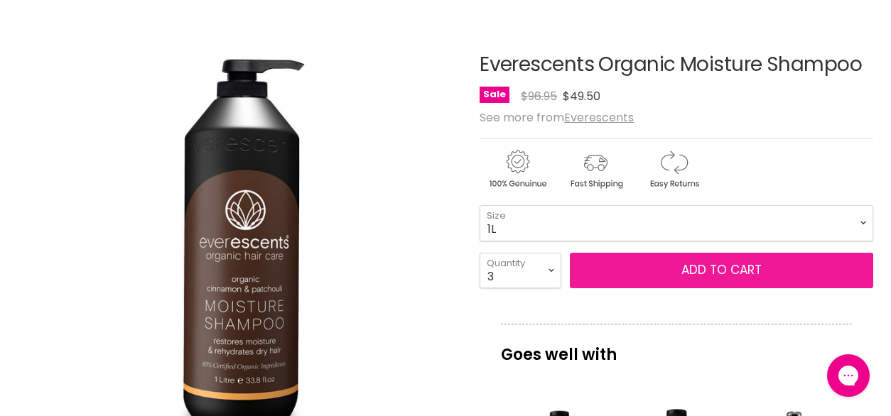
click at [717, 268] on button "Add to cart" at bounding box center [721, 271] width 303 height 36
click at [707, 270] on button "Add to cart" at bounding box center [721, 271] width 303 height 36
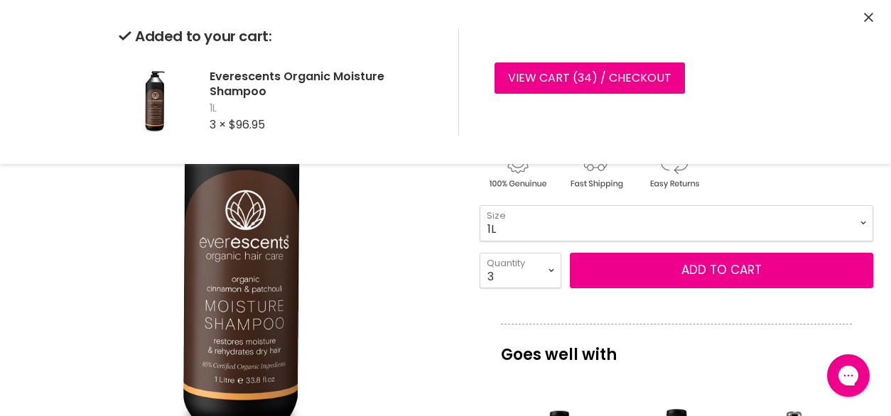
click at [383, 210] on img "Everescents Organic Moisture Shampoo image. Click or Scroll to Zoom." at bounding box center [238, 238] width 440 height 440
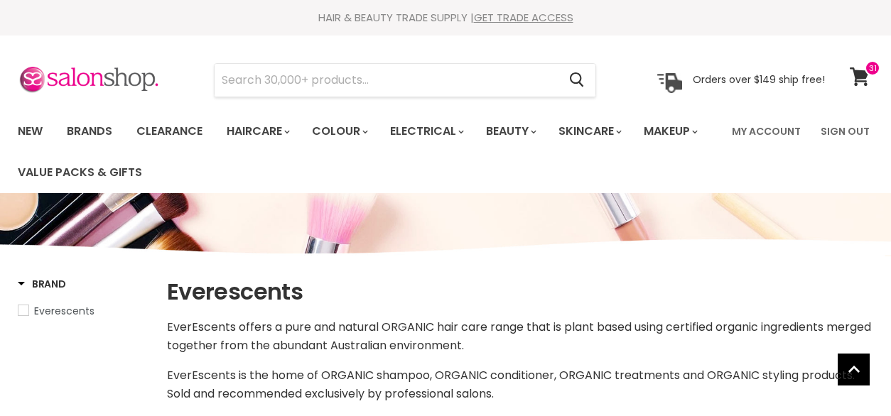
select select "manual"
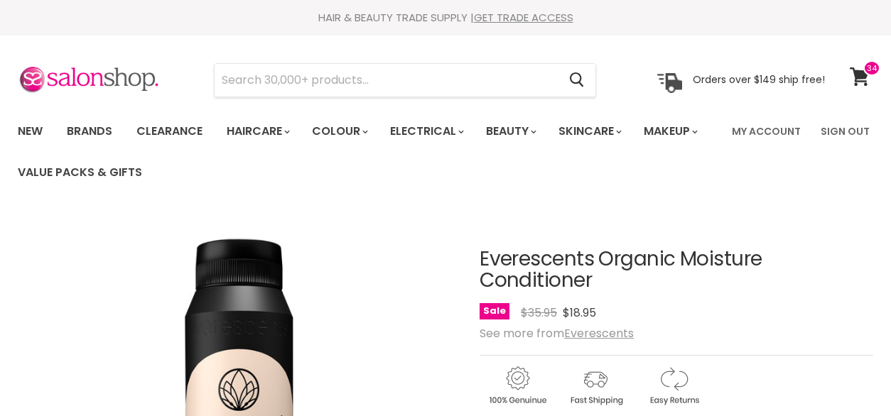
select select "1L"
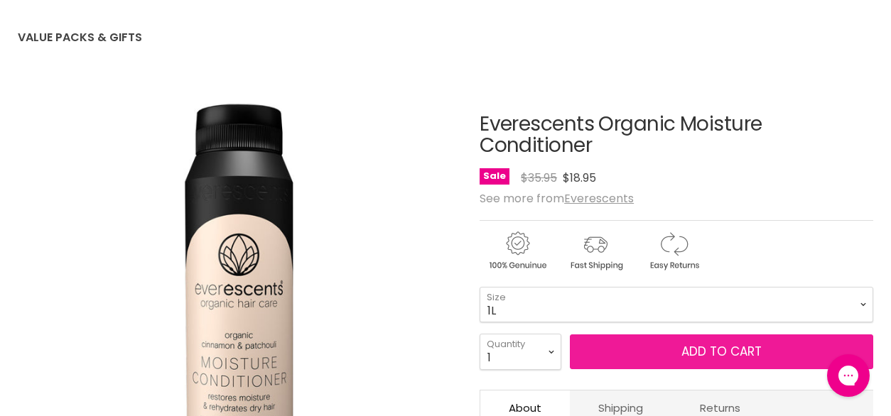
click at [641, 349] on button "Add to cart" at bounding box center [721, 352] width 303 height 36
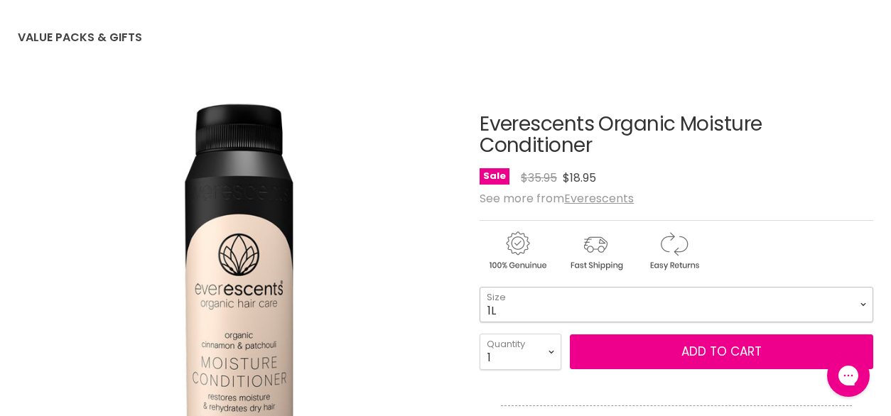
click at [710, 309] on select "250ml 1L" at bounding box center [675, 305] width 393 height 36
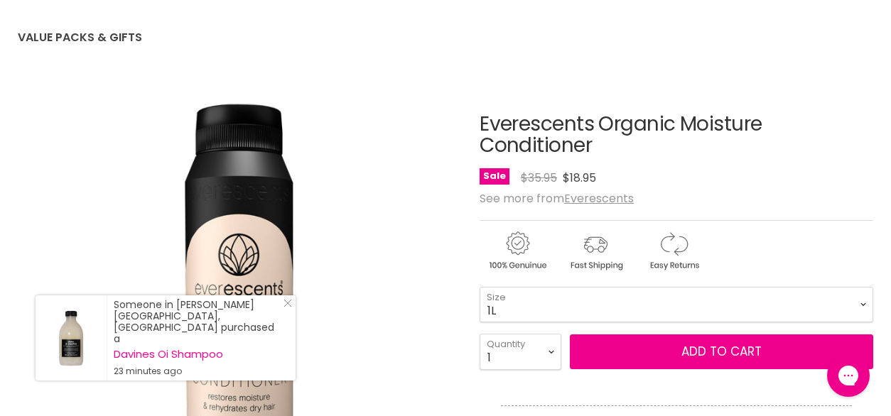
click at [798, 202] on div "See more from Everescents" at bounding box center [675, 198] width 393 height 13
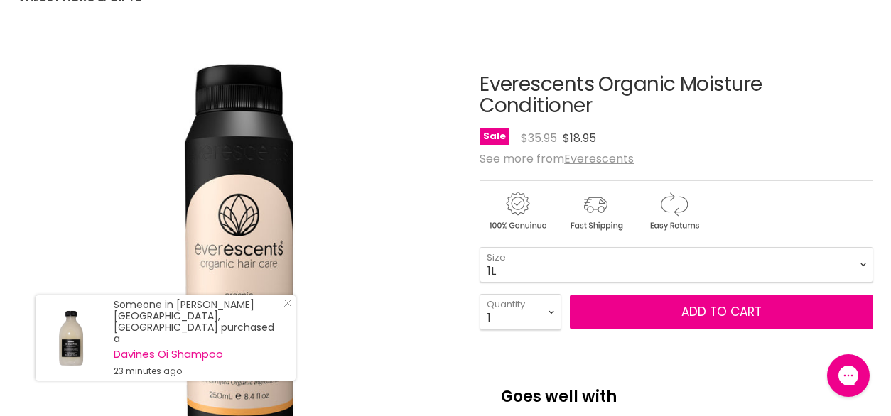
scroll to position [175, 0]
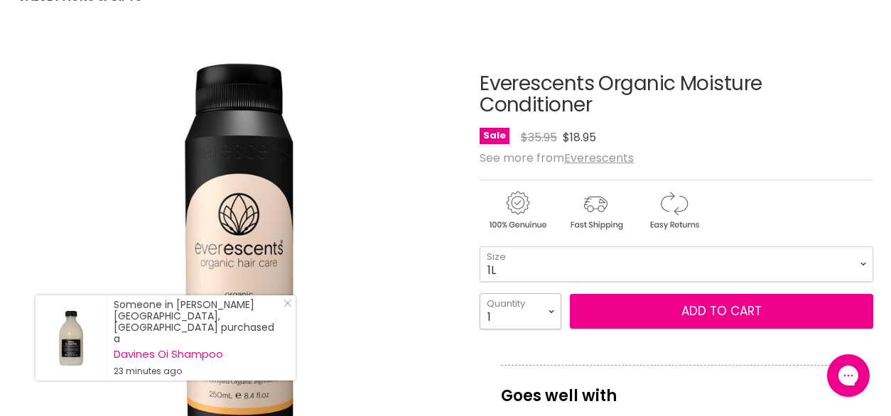
click at [540, 320] on select "1 2 3 4 5 6 7 8 9 10+" at bounding box center [520, 311] width 82 height 36
select select "4"
click at [479, 293] on select "1 2 3 4 5 6 7 8 9 10+" at bounding box center [520, 311] width 82 height 36
type input "4"
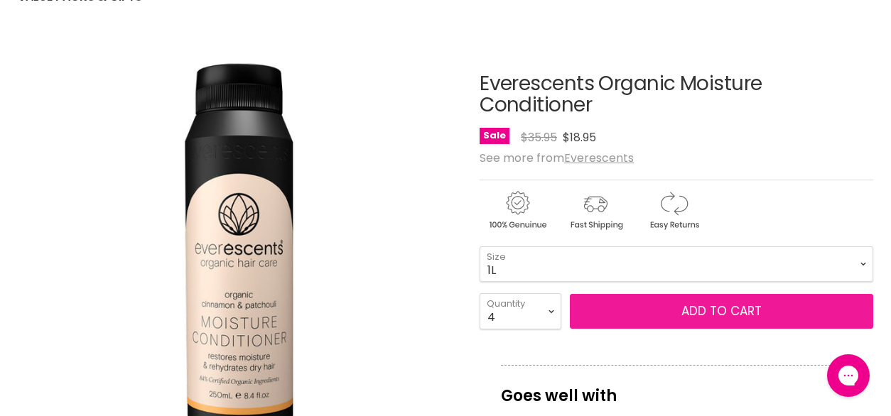
click at [635, 312] on button "Add to cart" at bounding box center [721, 312] width 303 height 36
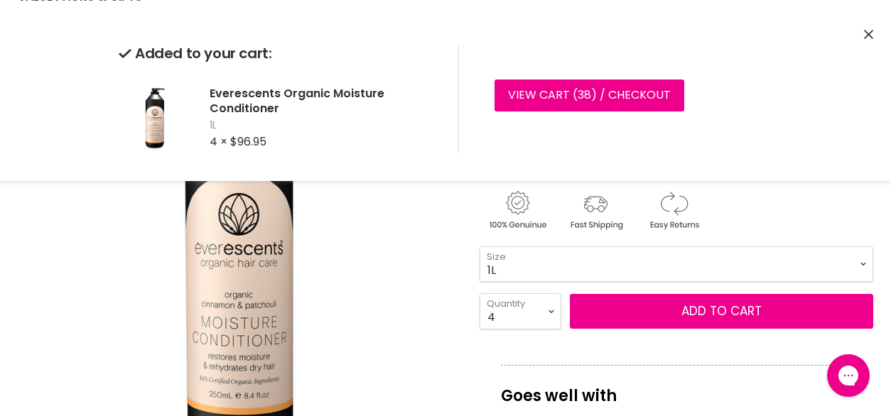
click at [868, 35] on icon "Close" at bounding box center [868, 34] width 9 height 9
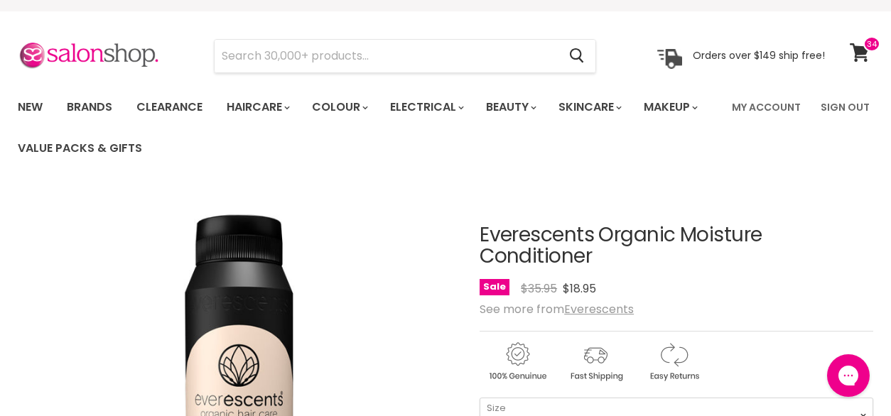
scroll to position [0, 0]
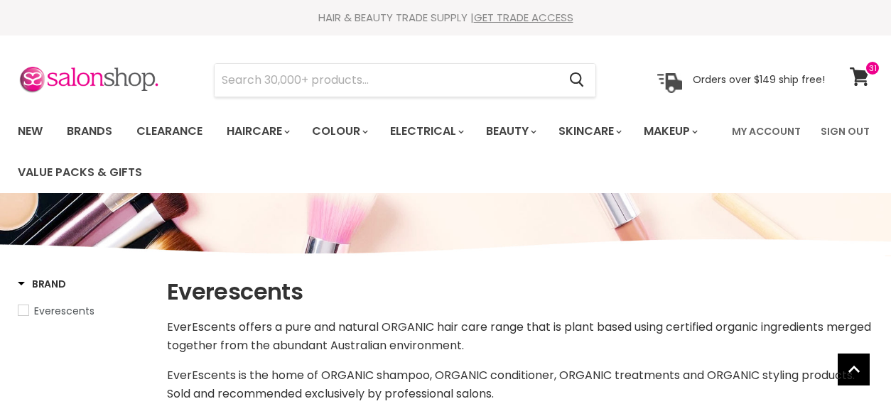
select select "manual"
click at [866, 89] on link "View cart" at bounding box center [861, 76] width 38 height 33
select select "manual"
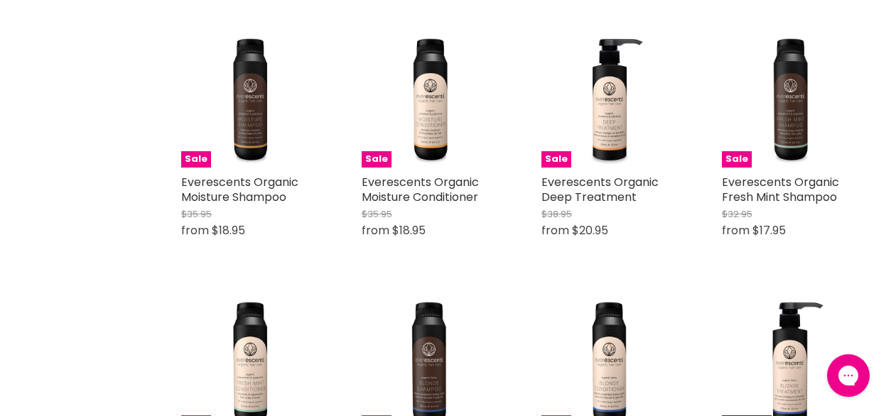
scroll to position [510, 0]
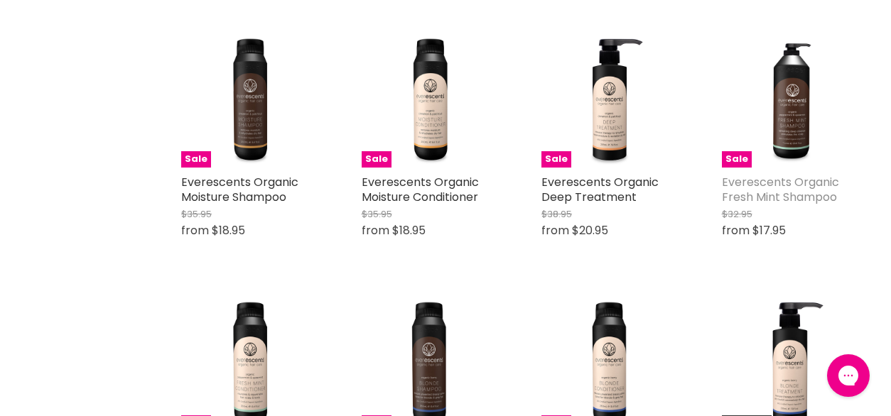
click at [794, 184] on link "Everescents Organic Fresh Mint Shampoo" at bounding box center [780, 189] width 117 height 31
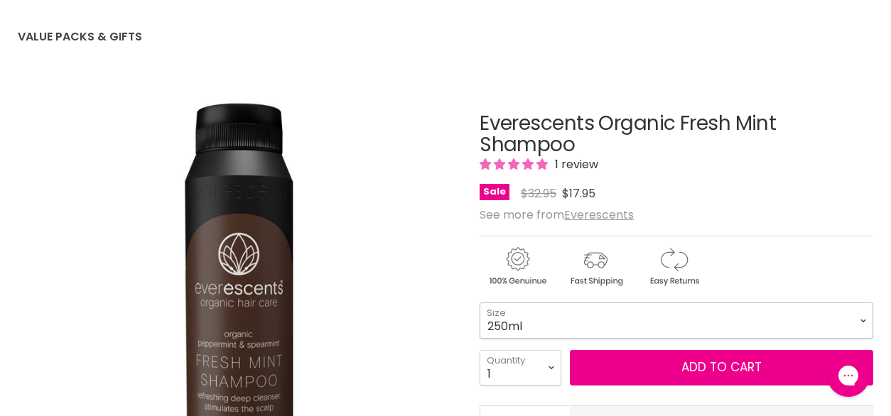
click at [615, 327] on select "250ml 1L" at bounding box center [675, 321] width 393 height 36
click at [479, 303] on select "250ml 1L" at bounding box center [675, 321] width 393 height 36
select select "1L"
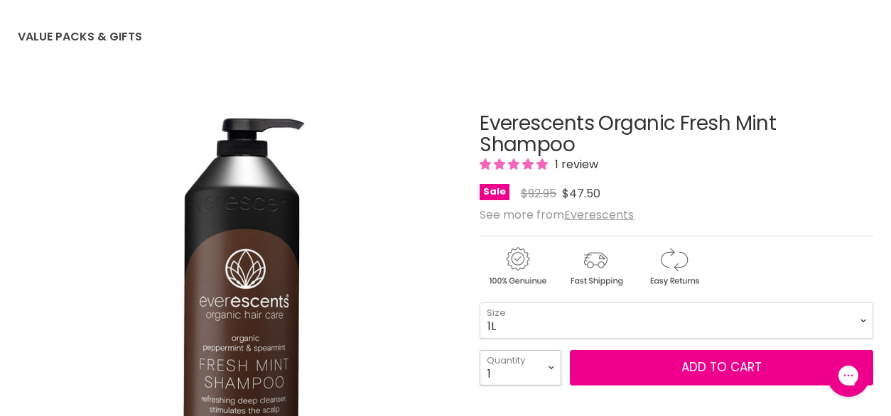
click at [542, 369] on select "1 2 3 4 5 6 7 8 9 10+" at bounding box center [520, 368] width 82 height 36
select select "2"
click at [479, 350] on select "1 2 3 4 5 6 7 8 9 10+" at bounding box center [520, 368] width 82 height 36
type input "2"
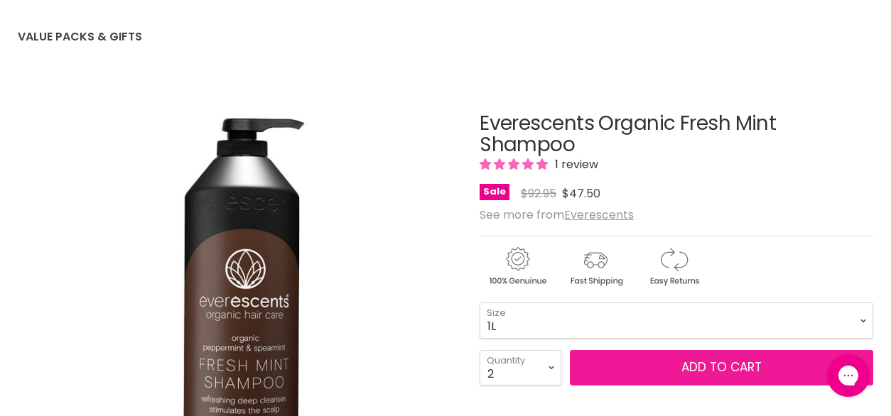
click at [669, 369] on button "Add to cart" at bounding box center [721, 368] width 303 height 36
click at [697, 366] on button "Add to cart" at bounding box center [721, 368] width 303 height 36
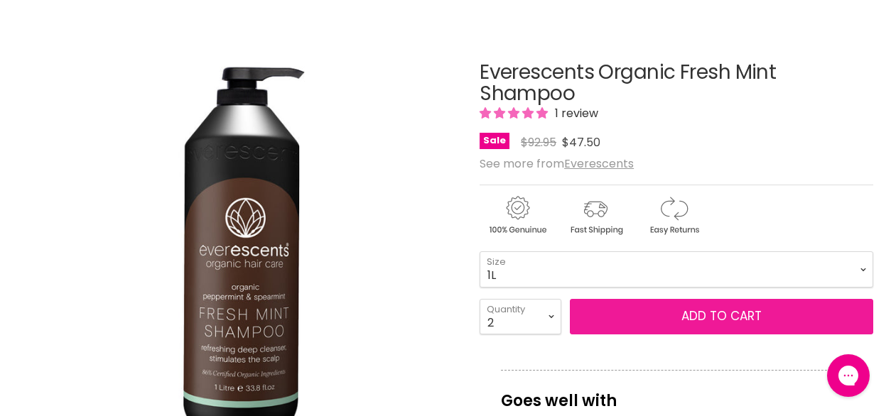
scroll to position [219, 0]
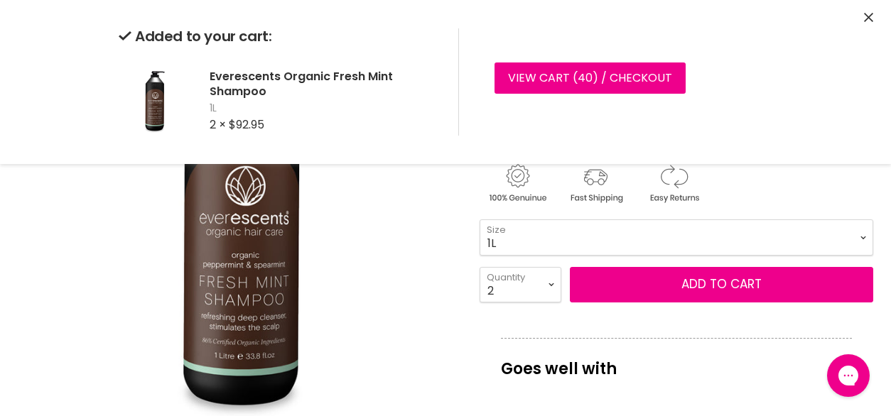
click at [868, 18] on icon "Close" at bounding box center [868, 17] width 9 height 9
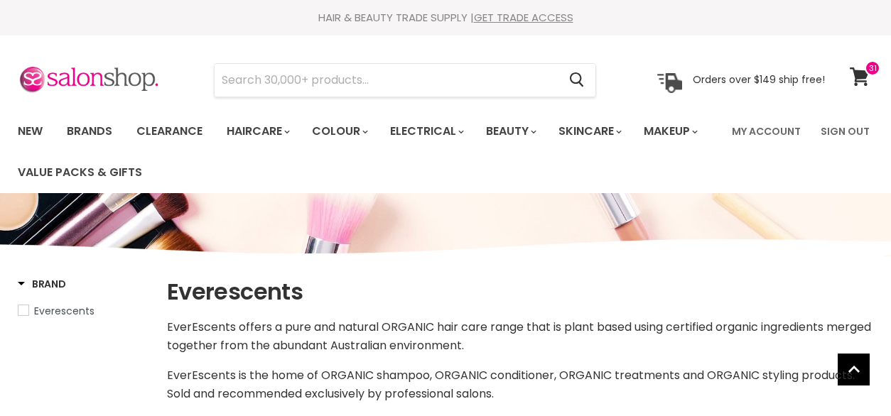
select select "manual"
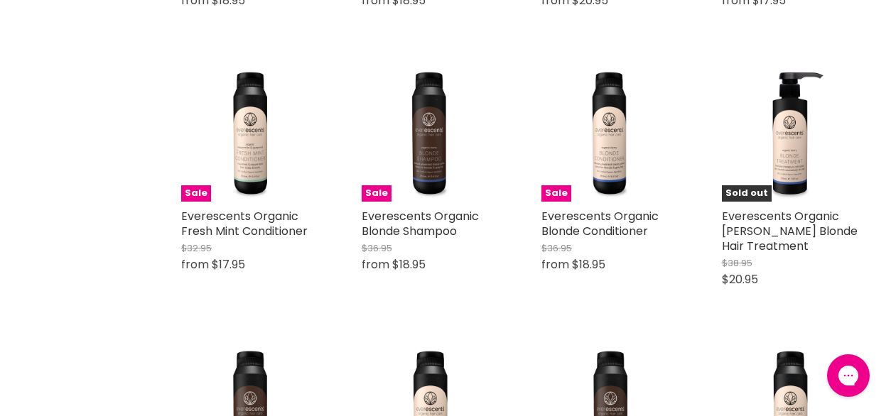
scroll to position [741, 0]
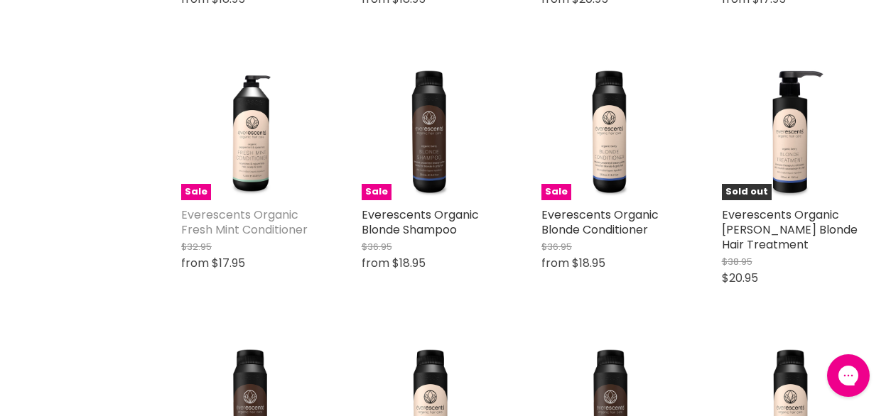
click at [257, 226] on link "Everescents Organic Fresh Mint Conditioner" at bounding box center [244, 222] width 126 height 31
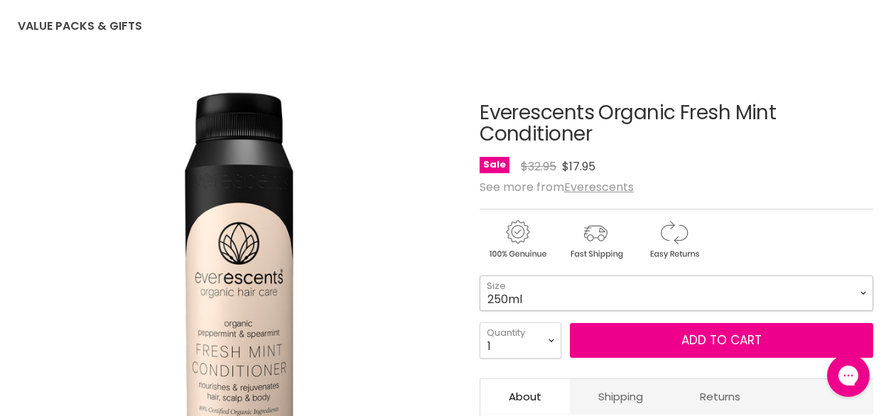
click at [571, 297] on select "250ml 1L" at bounding box center [675, 294] width 393 height 36
click at [479, 276] on select "250ml 1L" at bounding box center [675, 294] width 393 height 36
select select "1L"
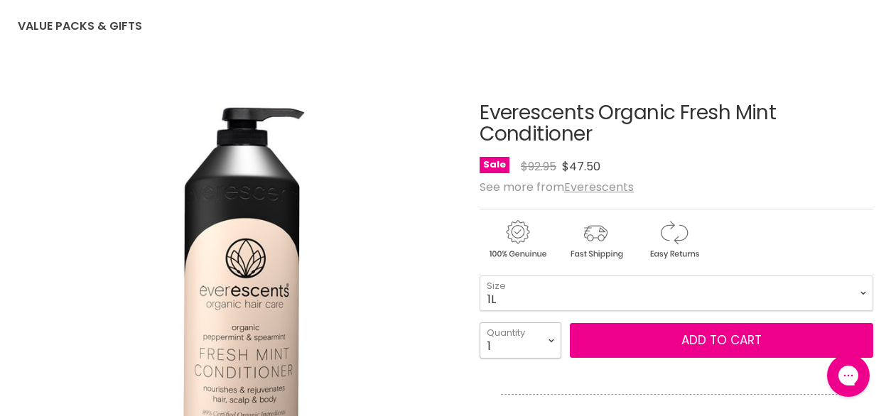
click at [544, 342] on select "1 2 3 4 5 6 7 8 9 10+" at bounding box center [520, 340] width 82 height 36
select select "2"
click at [479, 322] on select "1 2 3 4 5 6 7 8 9 10+" at bounding box center [520, 340] width 82 height 36
type input "2"
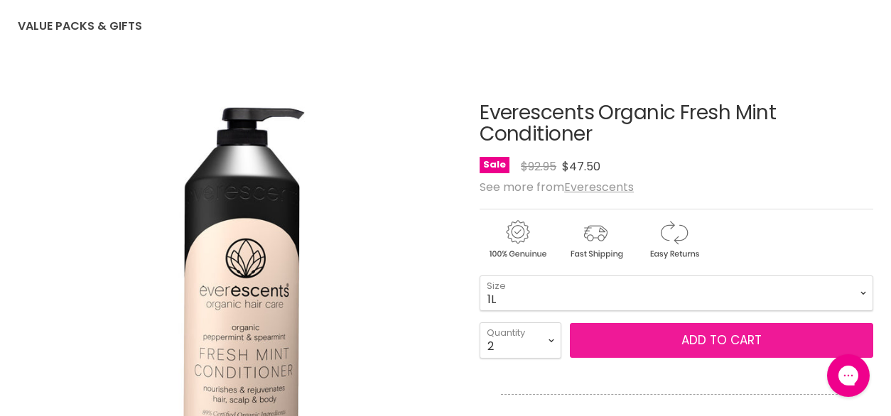
click at [620, 337] on button "Add to cart" at bounding box center [721, 341] width 303 height 36
click at [768, 339] on button "Add to cart" at bounding box center [721, 341] width 303 height 36
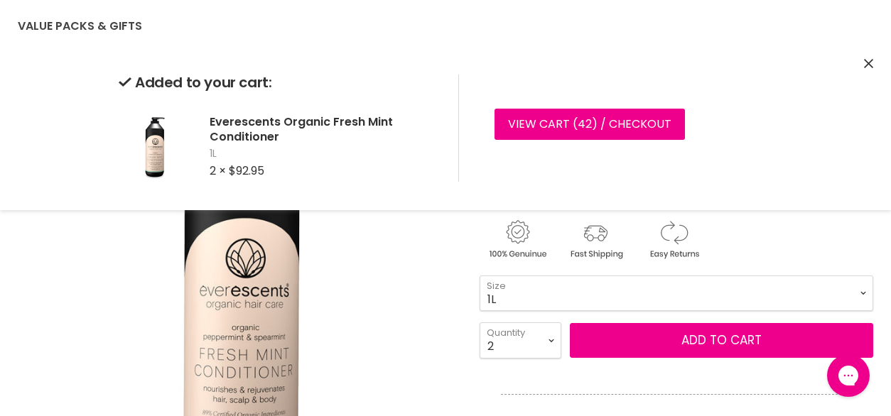
click at [864, 68] on icon "Close" at bounding box center [868, 63] width 9 height 9
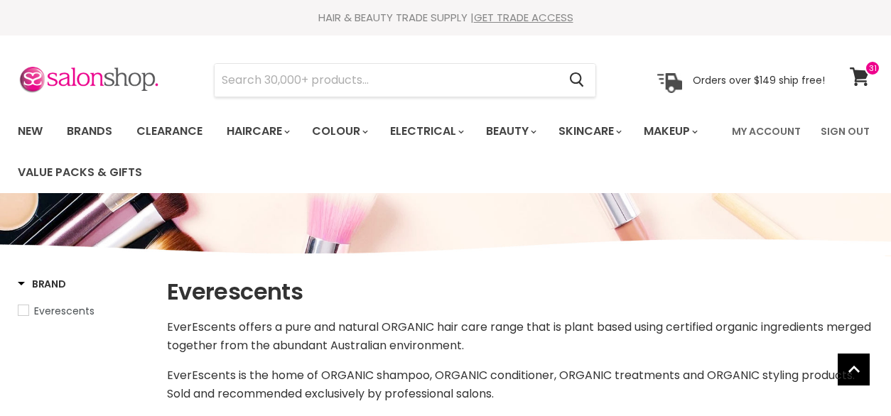
select select "manual"
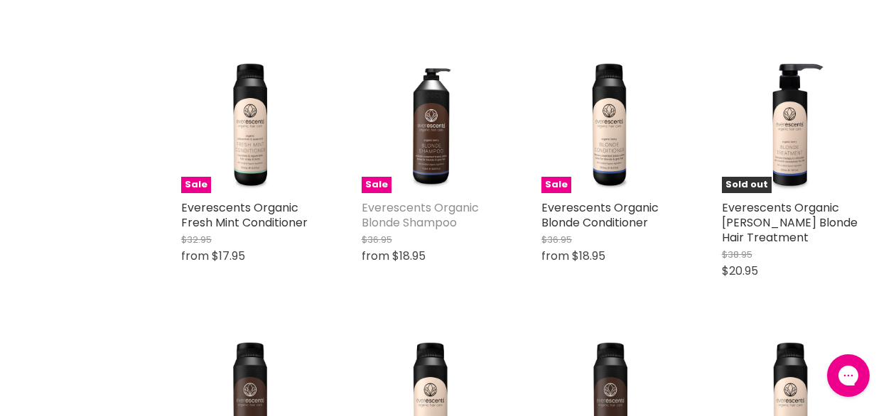
click at [430, 212] on link "Everescents Organic Blonde Shampoo" at bounding box center [419, 215] width 117 height 31
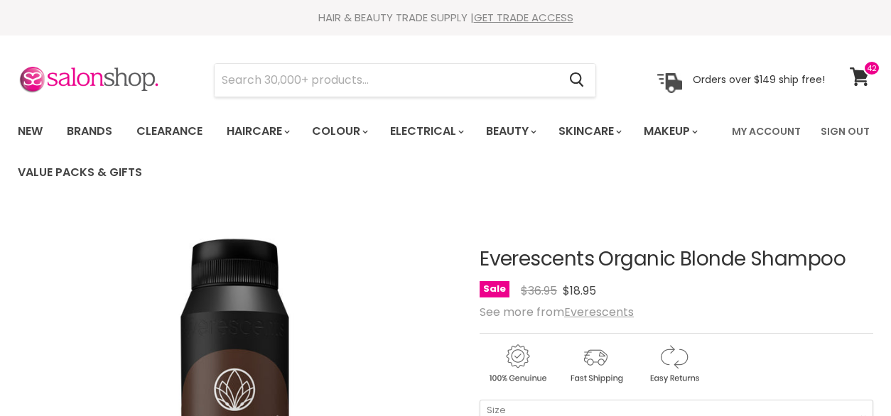
scroll to position [104, 0]
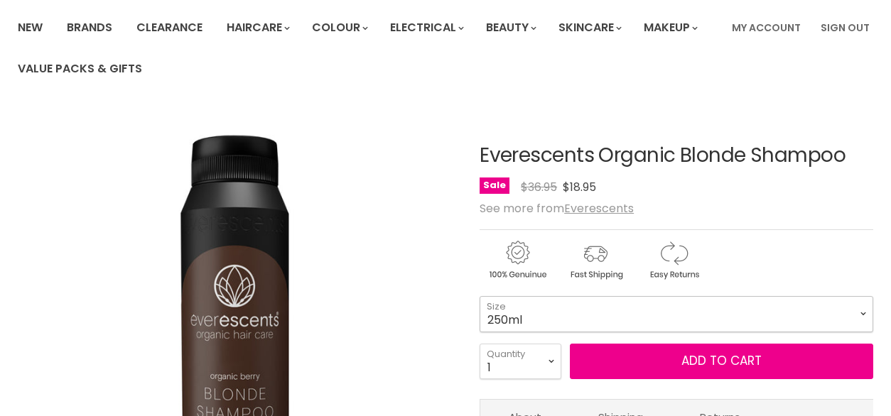
click at [537, 319] on select "250ml 1L" at bounding box center [675, 314] width 393 height 36
click at [479, 296] on select "250ml 1L" at bounding box center [675, 314] width 393 height 36
select select "1L"
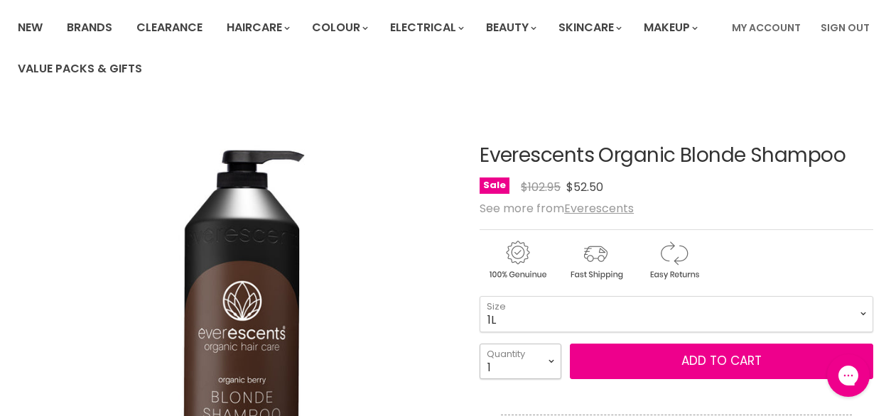
click at [549, 361] on select "1 2 3 4 5 6 7 8 9 10+" at bounding box center [520, 362] width 82 height 36
select select "3"
click at [479, 344] on select "1 2 3 4 5 6 7 8 9 10+" at bounding box center [520, 362] width 82 height 36
type input "3"
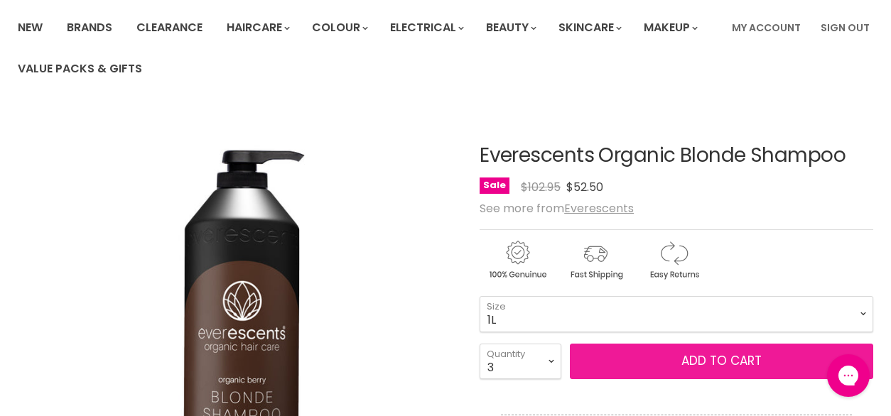
click at [626, 361] on button "Add to cart" at bounding box center [721, 362] width 303 height 36
click at [715, 364] on button "Add to cart" at bounding box center [721, 362] width 303 height 36
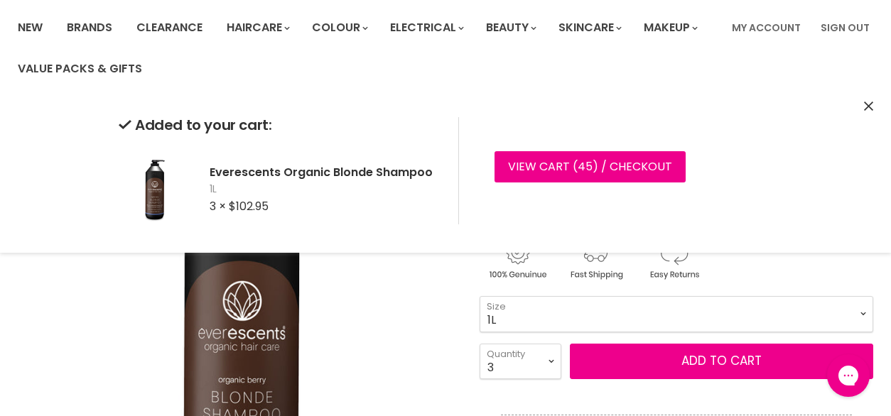
click at [866, 110] on icon "Close" at bounding box center [868, 106] width 9 height 9
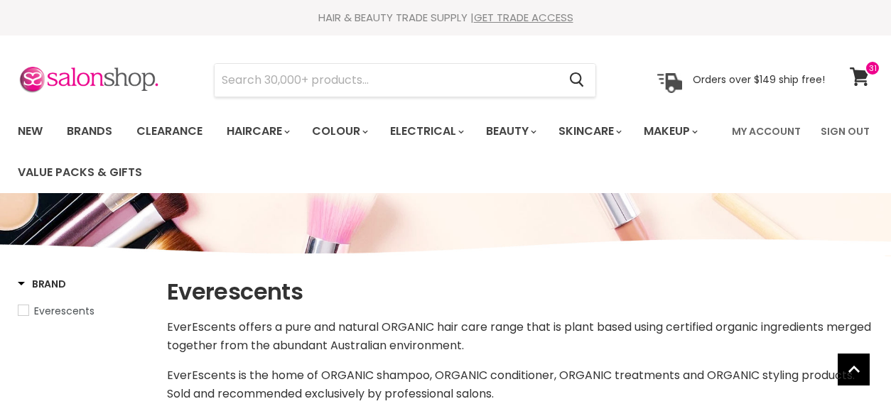
select select "manual"
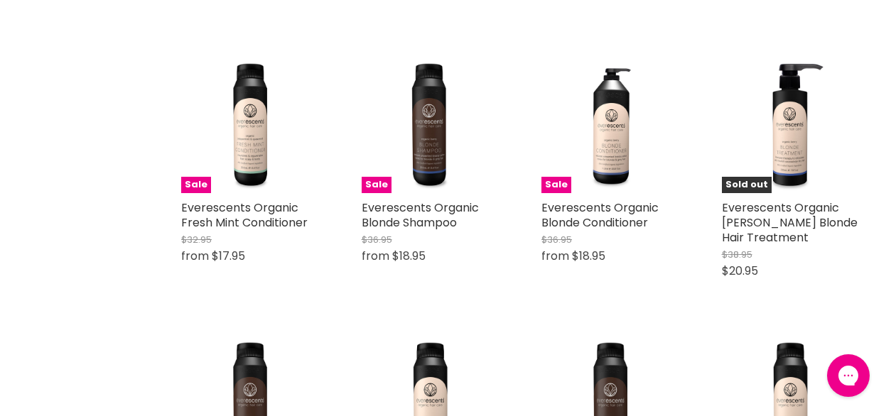
click at [603, 230] on div "Everescents Organic Blonde Conditioner Everescents Original Price $36.95 from $…" at bounding box center [610, 238] width 138 height 77
click at [591, 217] on link "Everescents Organic Blonde Conditioner" at bounding box center [599, 215] width 117 height 31
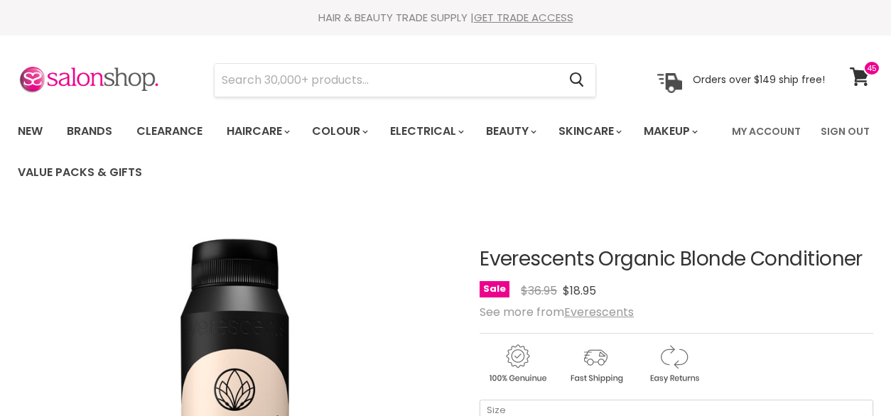
scroll to position [116, 0]
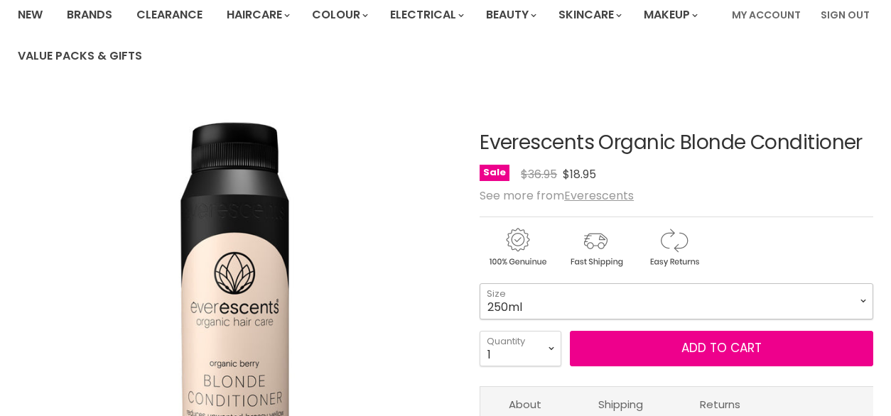
click at [596, 311] on select "250ml 1L" at bounding box center [675, 301] width 393 height 36
click at [479, 283] on select "250ml 1L" at bounding box center [675, 301] width 393 height 36
select select "1L"
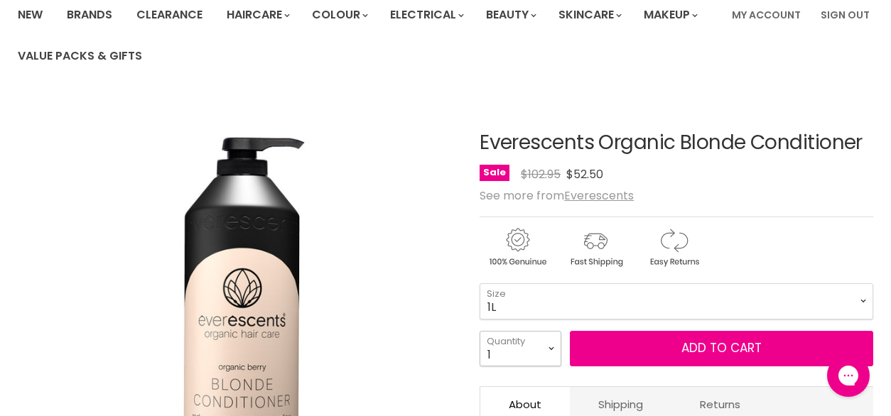
click at [552, 352] on select "1 2 3 4 5 6 7 8 9 10+" at bounding box center [520, 349] width 82 height 36
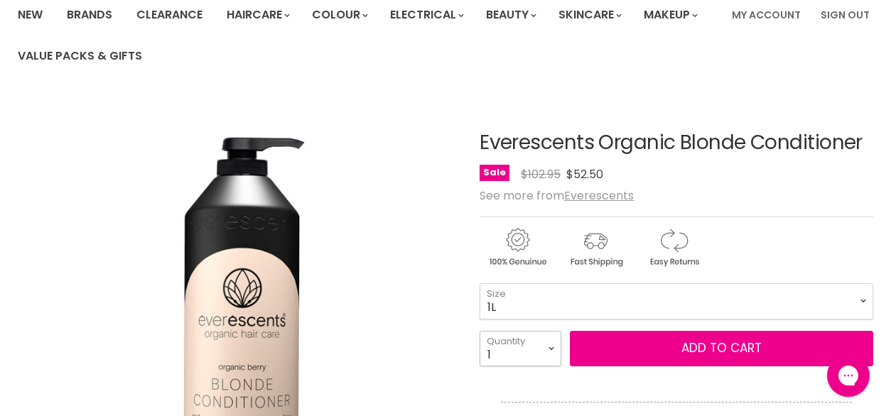
select select "2"
click at [479, 331] on select "1 2 3 4 5 6 7 8 9 10+" at bounding box center [520, 349] width 82 height 36
type input "2"
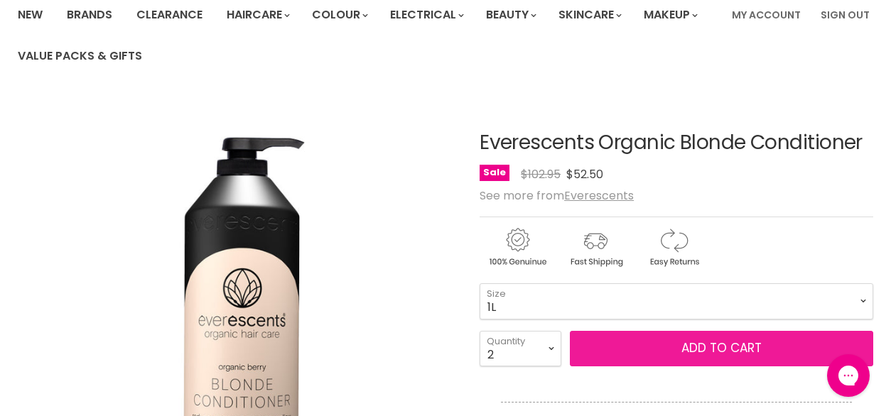
click at [658, 347] on button "Add to cart" at bounding box center [721, 349] width 303 height 36
click at [707, 347] on button "Add to cart" at bounding box center [721, 349] width 303 height 36
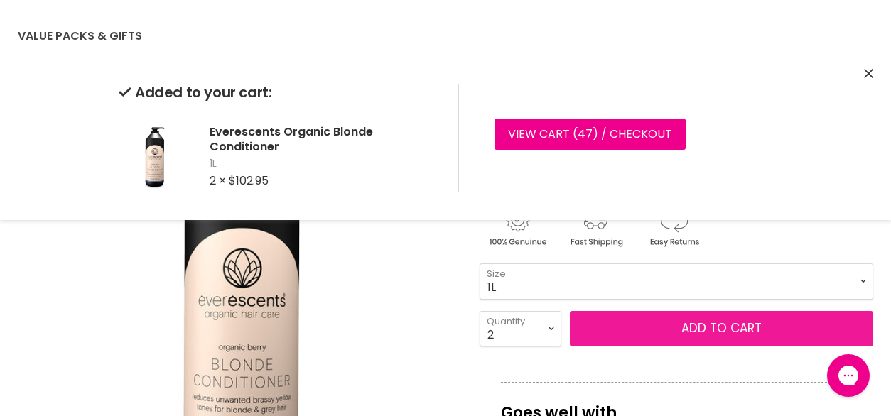
scroll to position [136, 0]
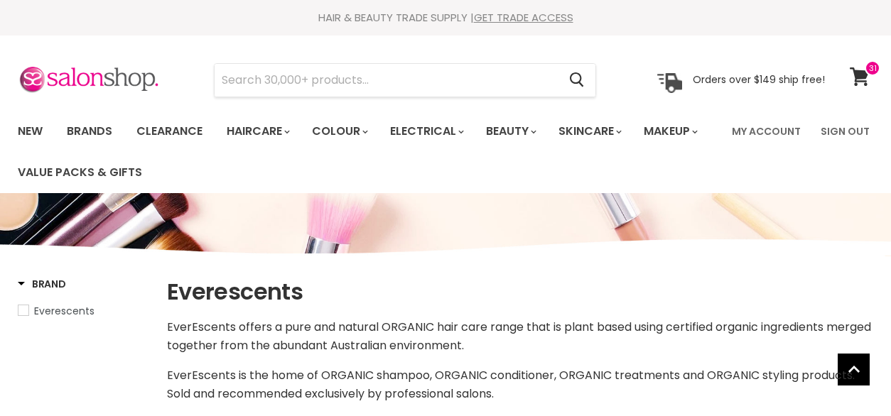
select select "manual"
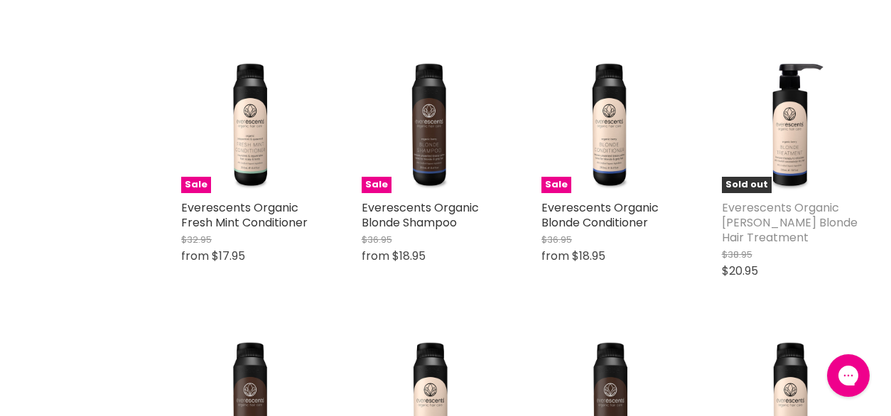
click at [795, 222] on link "Everescents Organic [PERSON_NAME] Blonde Hair Treatment" at bounding box center [790, 223] width 136 height 46
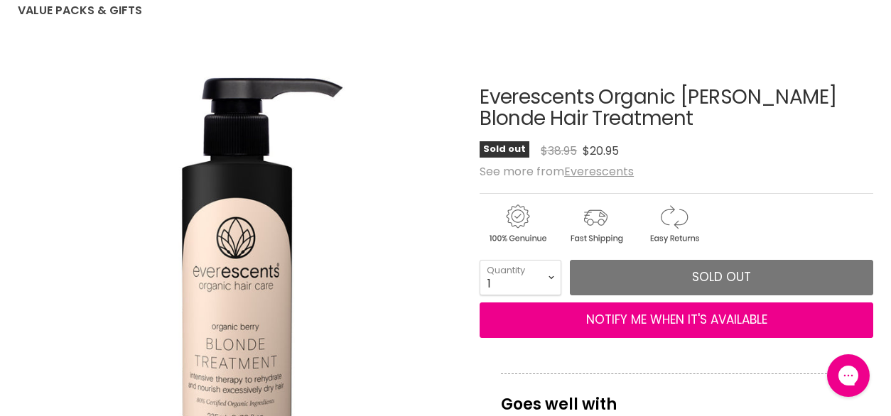
scroll to position [164, 0]
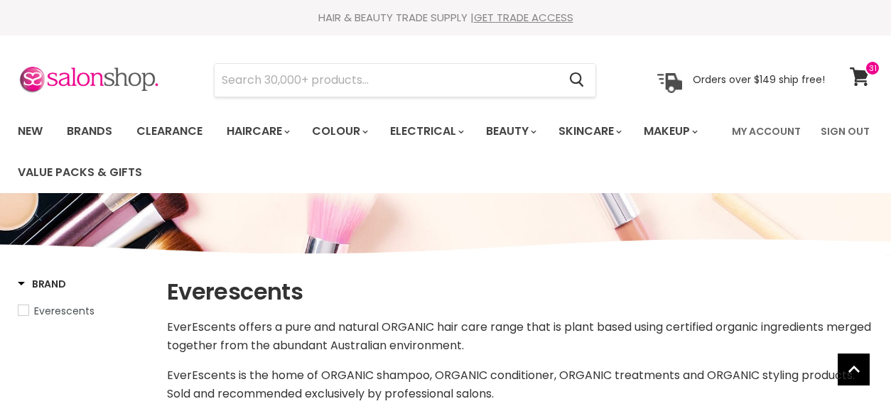
select select "manual"
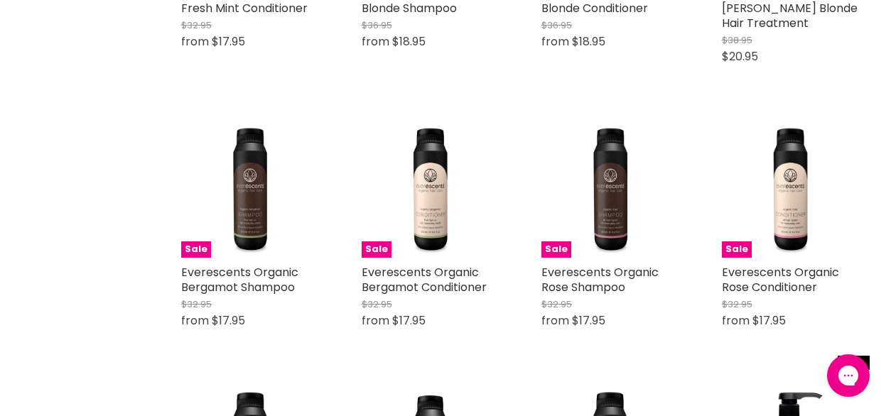
scroll to position [964, 0]
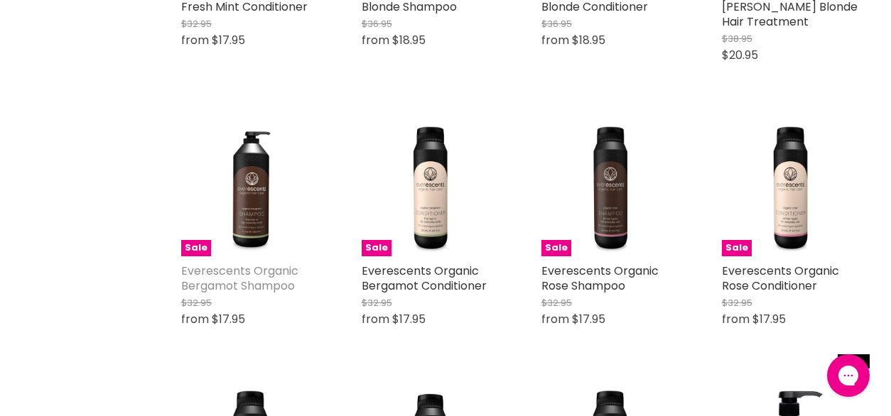
click at [270, 284] on link "Everescents Organic Bergamot Shampoo" at bounding box center [239, 278] width 117 height 31
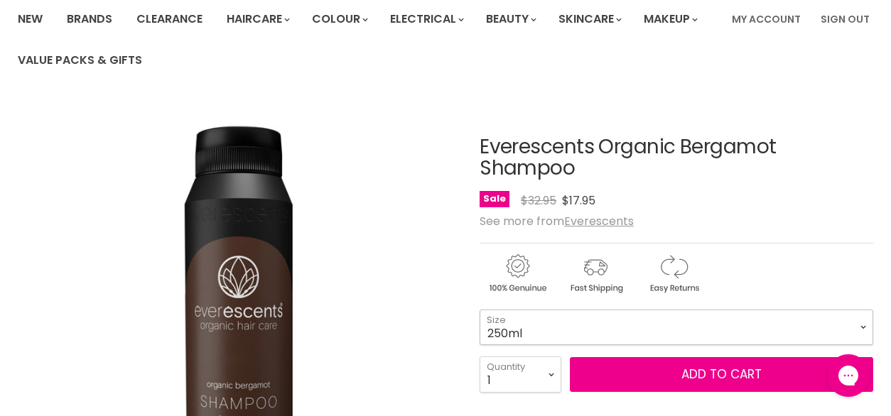
click at [579, 330] on select "250ml 1L" at bounding box center [675, 328] width 393 height 36
click at [479, 310] on select "250ml 1L" at bounding box center [675, 328] width 393 height 36
select select "1L"
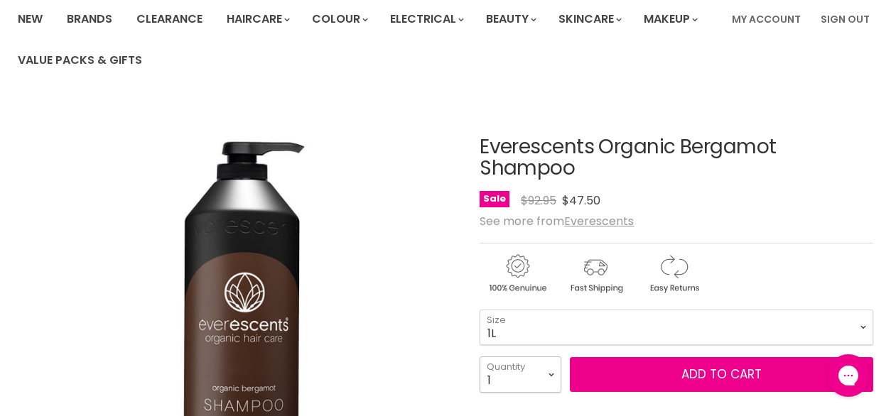
click at [555, 379] on select "1 2 3 4 5 6 7 8 9 10+" at bounding box center [520, 374] width 82 height 36
select select "4"
click at [479, 356] on select "1 2 3 4 5 6 7 8 9 10+" at bounding box center [520, 374] width 82 height 36
type input "4"
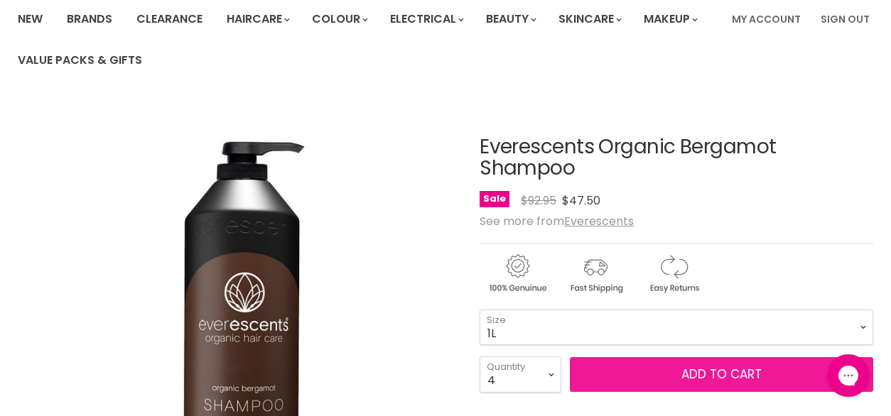
click at [652, 374] on button "Add to cart" at bounding box center [721, 375] width 303 height 36
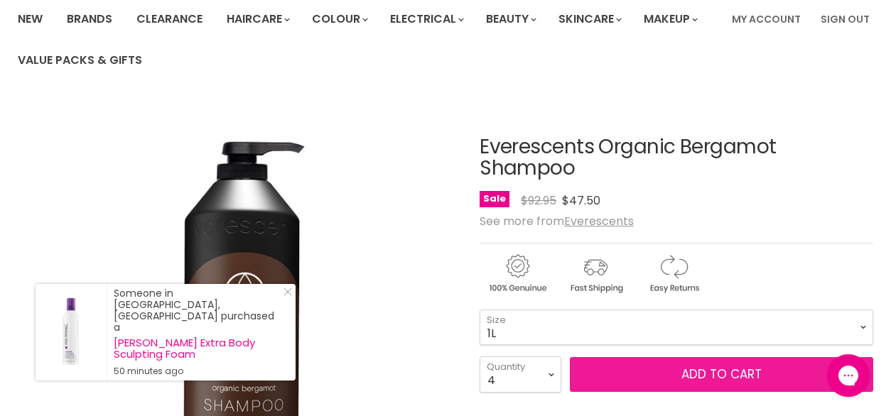
click at [696, 378] on button "Add to cart" at bounding box center [721, 375] width 303 height 36
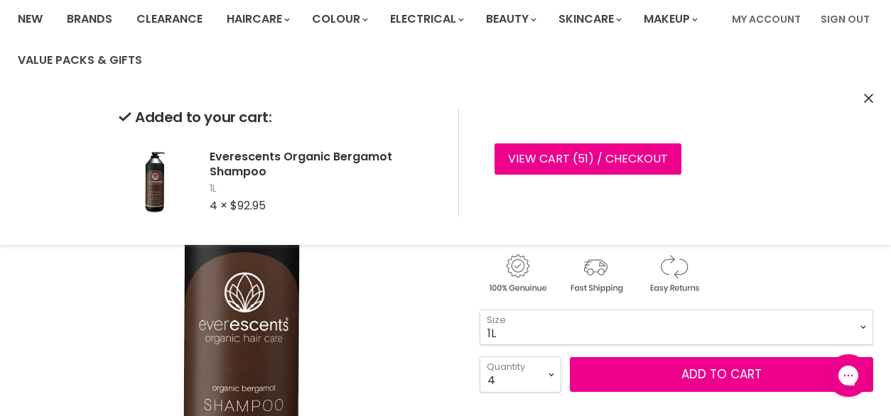
click at [405, 330] on img "Everescents Organic Bergamot Shampoo image. Click or Scroll to Zoom." at bounding box center [238, 321] width 440 height 440
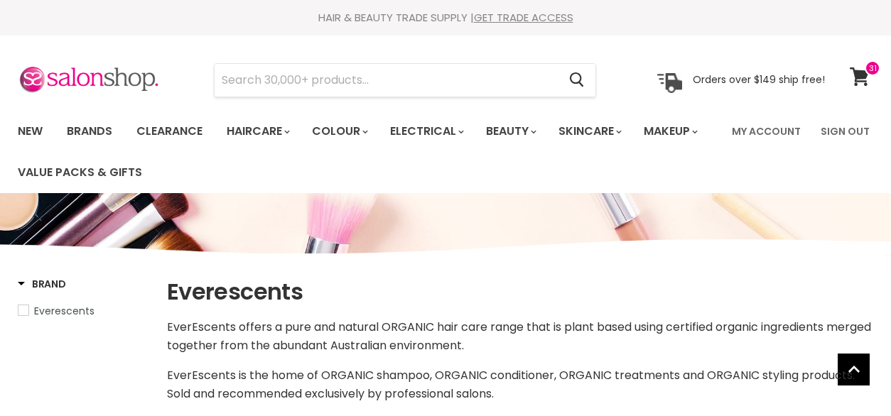
select select "manual"
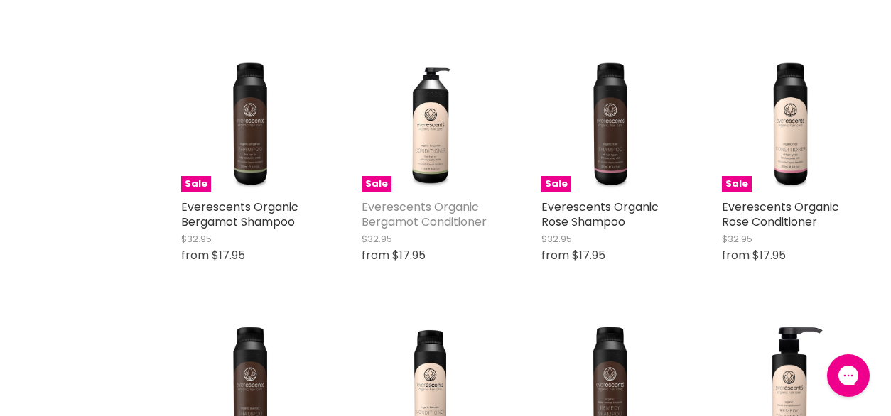
click at [445, 219] on link "Everescents Organic Bergamot Conditioner" at bounding box center [423, 214] width 125 height 31
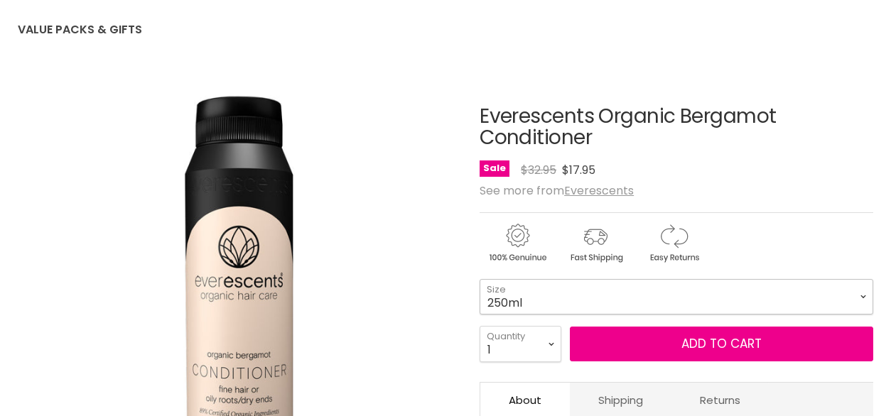
click at [562, 290] on select "250ml 1L" at bounding box center [675, 297] width 393 height 36
click at [479, 279] on select "250ml 1L" at bounding box center [675, 297] width 393 height 36
select select "1L"
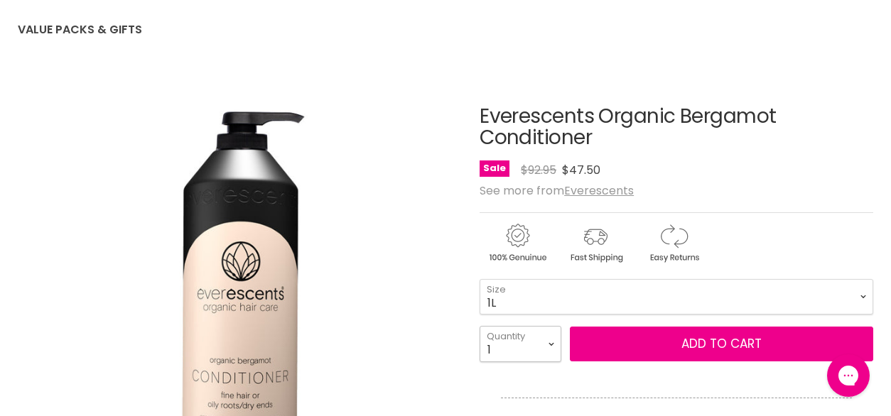
click at [548, 342] on select "1 2 3 4 5 6 7 8 9 10+" at bounding box center [520, 344] width 82 height 36
select select "3"
click at [479, 326] on select "1 2 3 4 5 6 7 8 9 10+" at bounding box center [520, 344] width 82 height 36
type input "3"
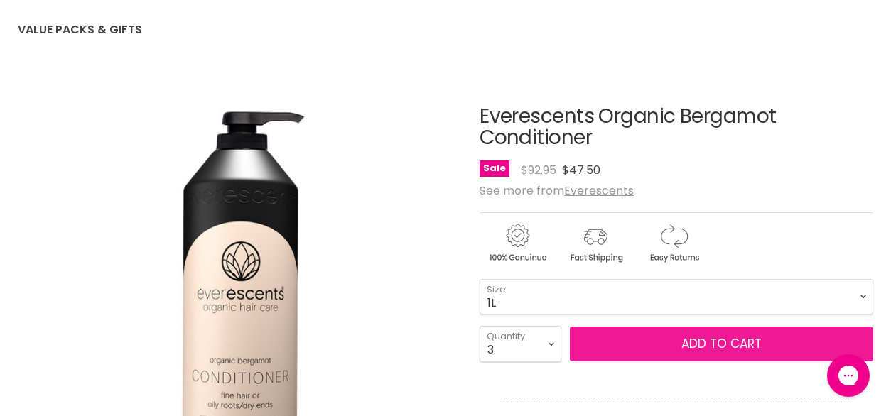
click at [614, 338] on button "Add to cart" at bounding box center [721, 345] width 303 height 36
click at [672, 351] on button "Add to cart" at bounding box center [721, 345] width 303 height 36
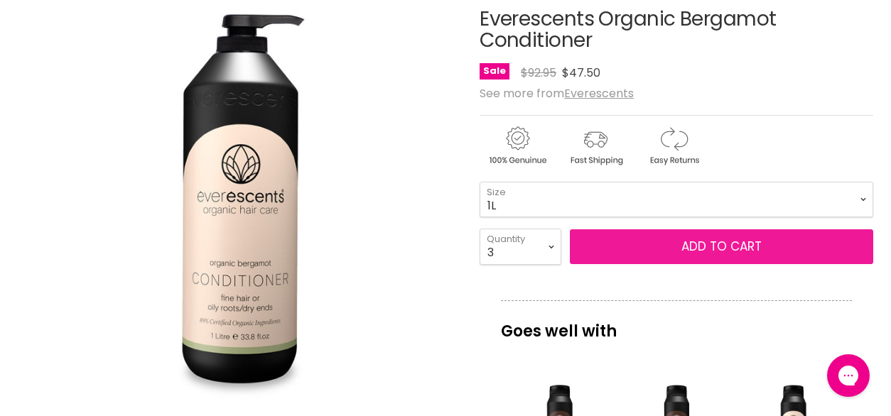
scroll to position [249, 0]
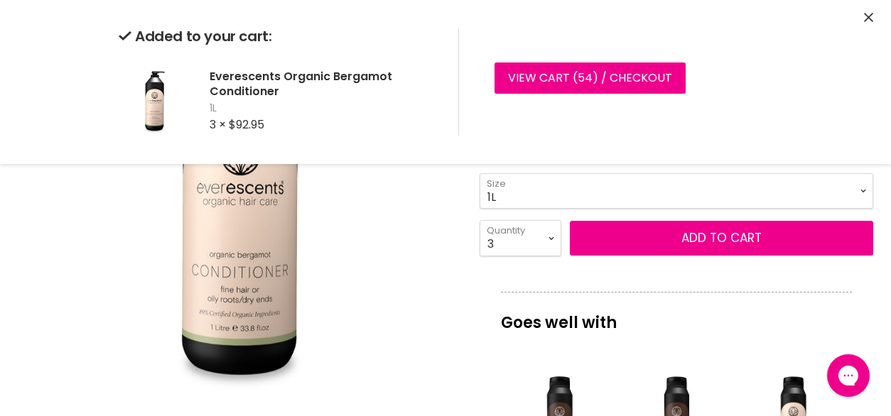
click at [381, 262] on img "Everescents Organic Bergamot Conditioner image. Click or Scroll to Zoom." at bounding box center [238, 184] width 440 height 440
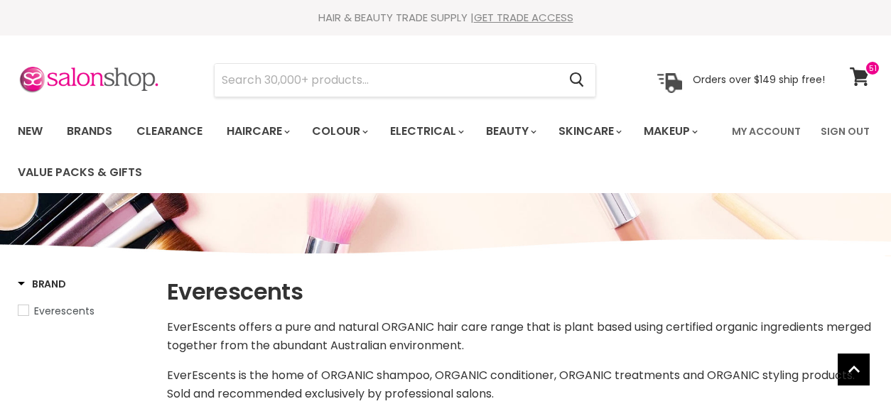
select select "manual"
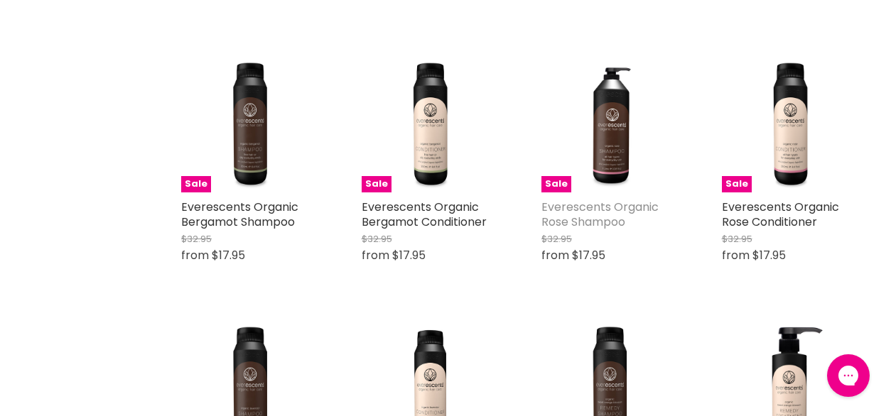
click at [614, 219] on link "Everescents Organic Rose Shampoo" at bounding box center [599, 214] width 117 height 31
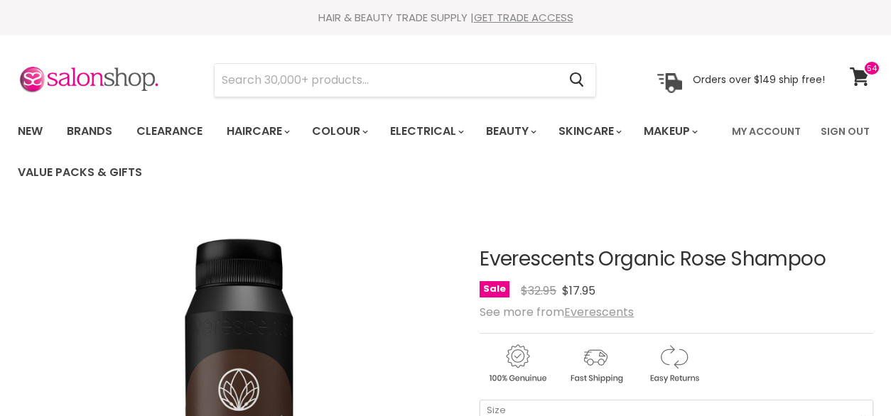
scroll to position [114, 0]
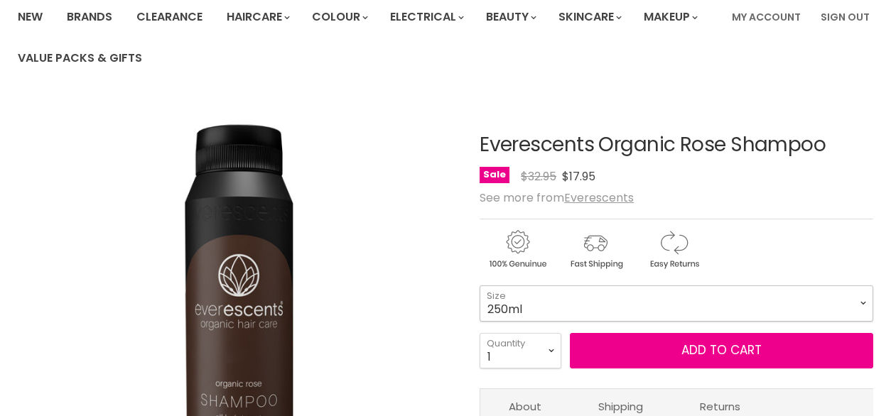
click at [599, 309] on select "250ml 1L" at bounding box center [675, 303] width 393 height 36
click at [479, 285] on select "250ml 1L" at bounding box center [675, 303] width 393 height 36
select select "1L"
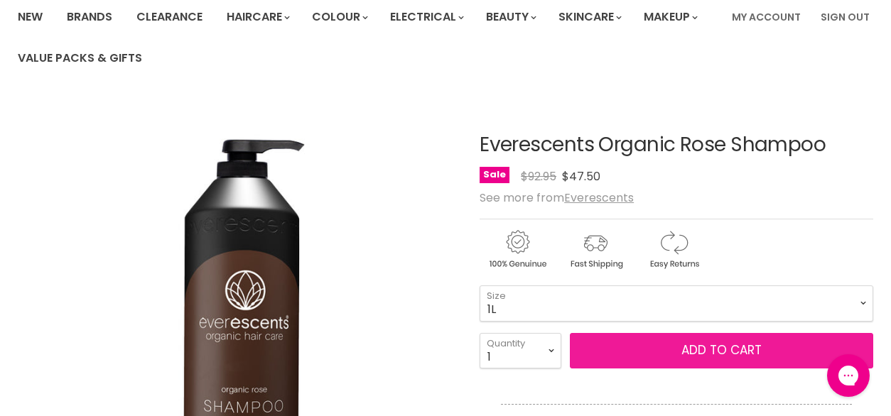
click at [622, 347] on button "Add to cart" at bounding box center [721, 351] width 303 height 36
click at [753, 352] on button "Add to cart" at bounding box center [721, 351] width 303 height 36
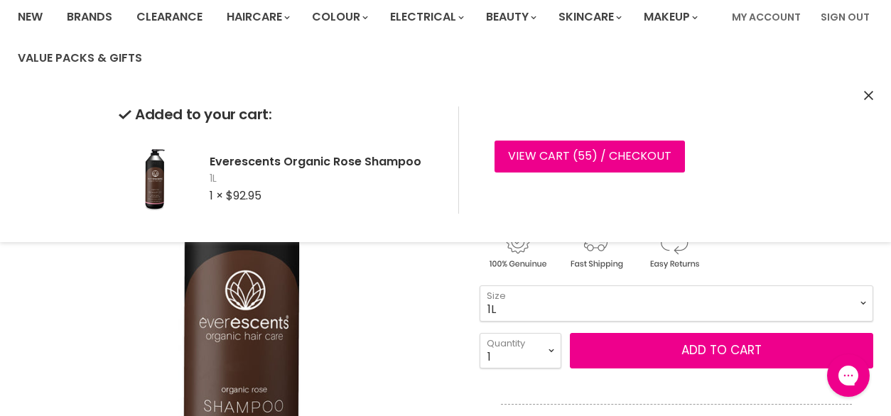
click at [871, 95] on icon "Close" at bounding box center [868, 95] width 9 height 9
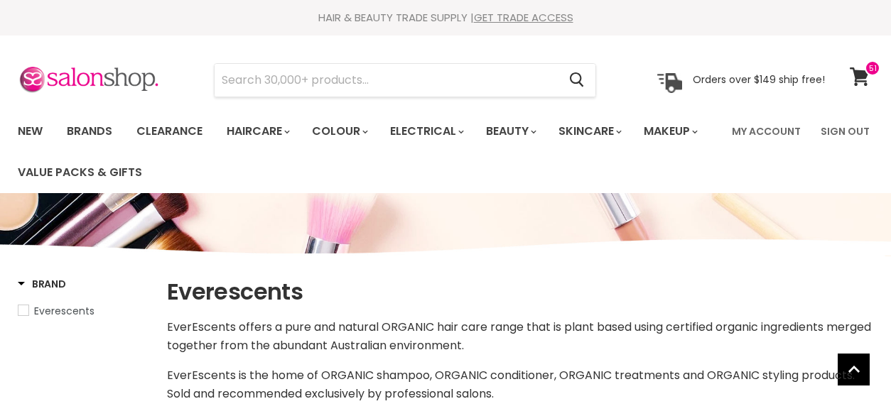
select select "manual"
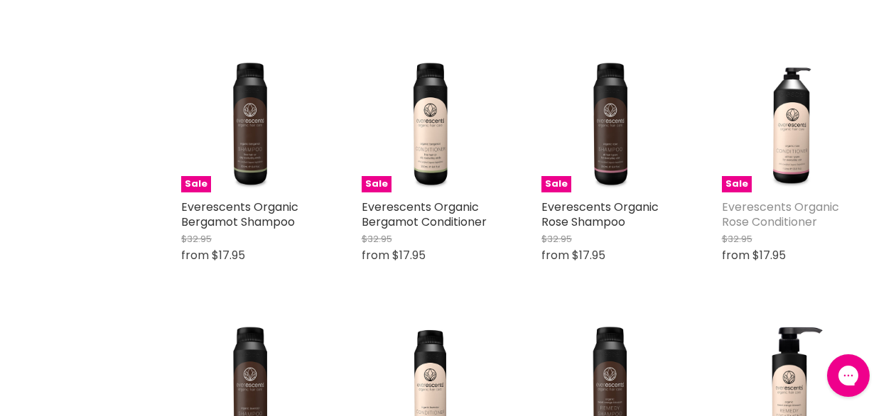
click at [802, 223] on link "Everescents Organic Rose Conditioner" at bounding box center [780, 214] width 117 height 31
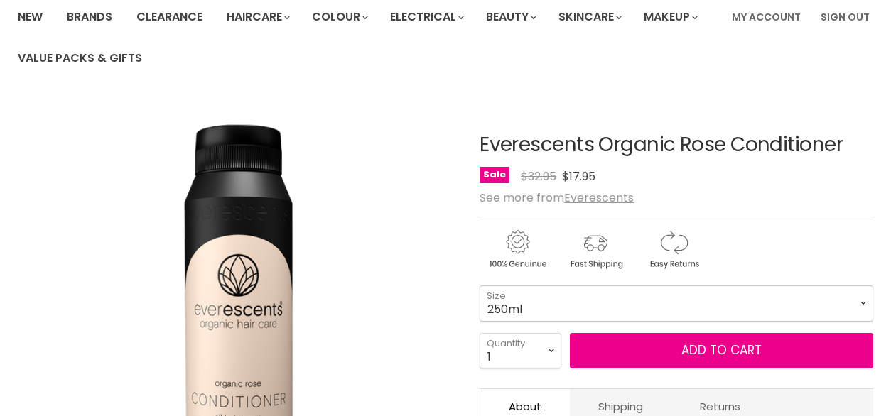
click at [642, 304] on select "250ml 1L" at bounding box center [675, 303] width 393 height 36
click at [479, 285] on select "250ml 1L" at bounding box center [675, 303] width 393 height 36
select select "1L"
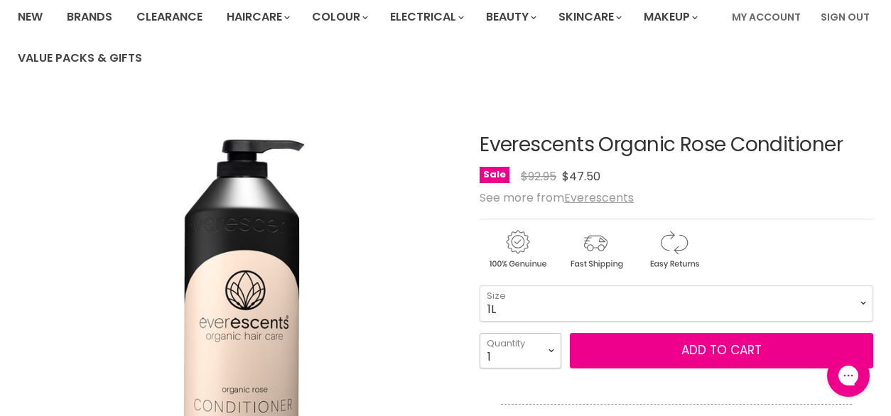
click at [552, 355] on select "1 2 3 4 5 6 7 8 9 10+" at bounding box center [520, 351] width 82 height 36
select select "2"
click at [479, 333] on select "1 2 3 4 5 6 7 8 9 10+" at bounding box center [520, 351] width 82 height 36
type input "2"
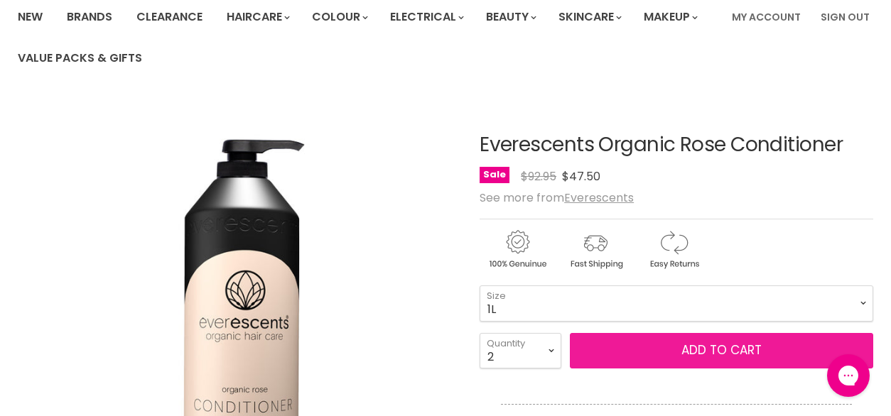
click at [631, 353] on button "Add to cart" at bounding box center [721, 351] width 303 height 36
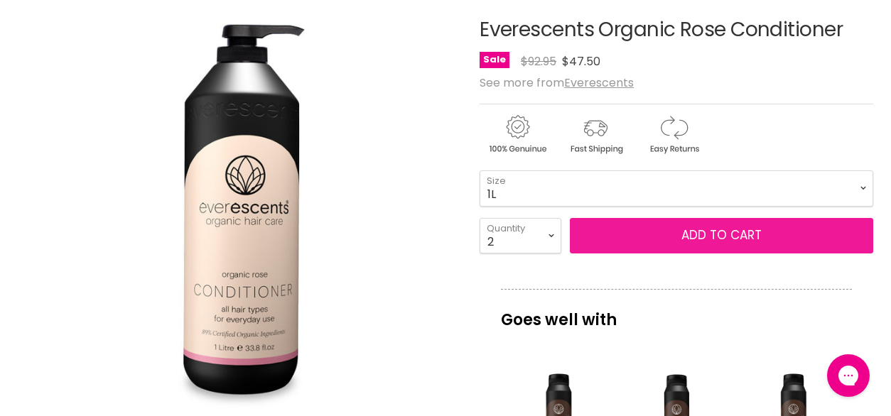
scroll to position [230, 0]
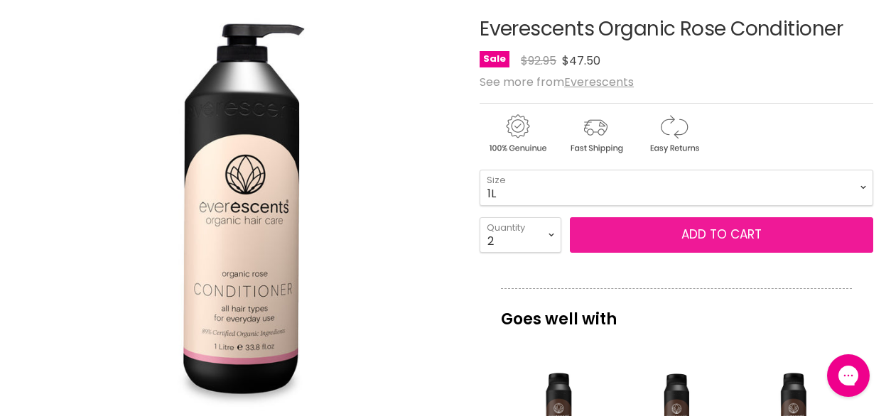
click at [712, 236] on button "Add to cart" at bounding box center [721, 235] width 303 height 36
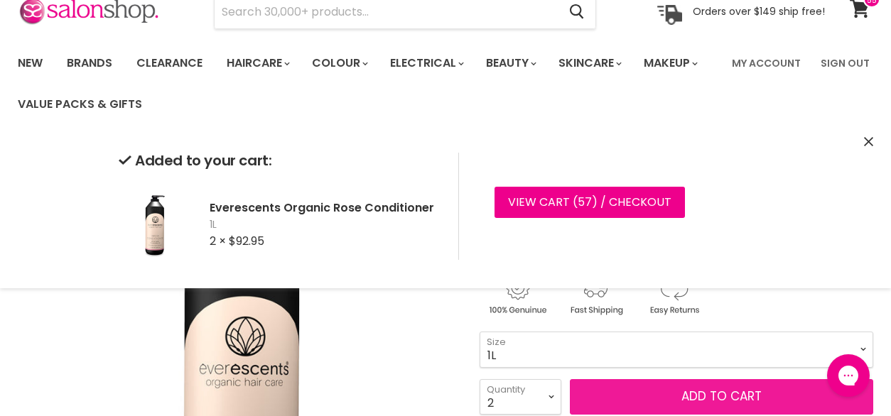
scroll to position [68, 0]
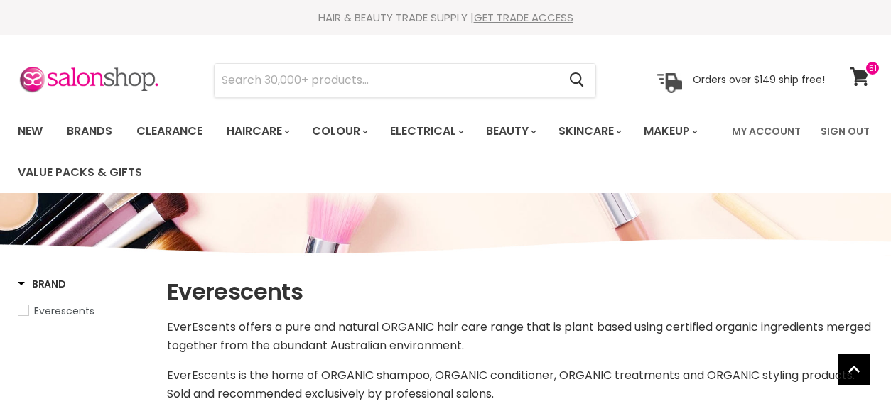
select select "manual"
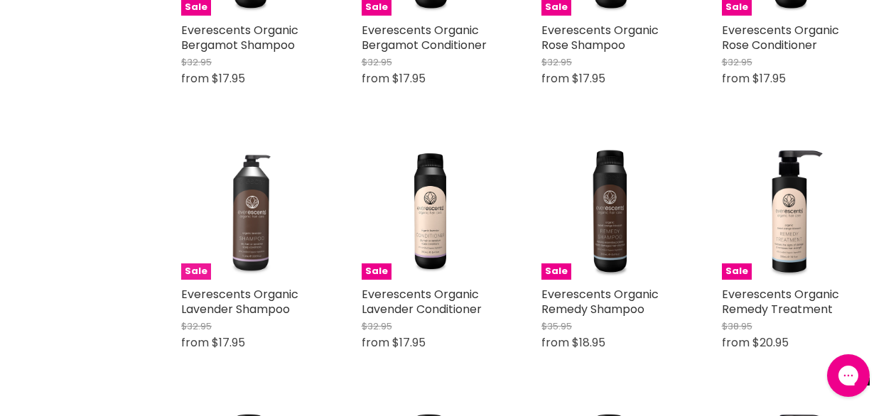
click at [241, 223] on img "Main content" at bounding box center [250, 211] width 138 height 138
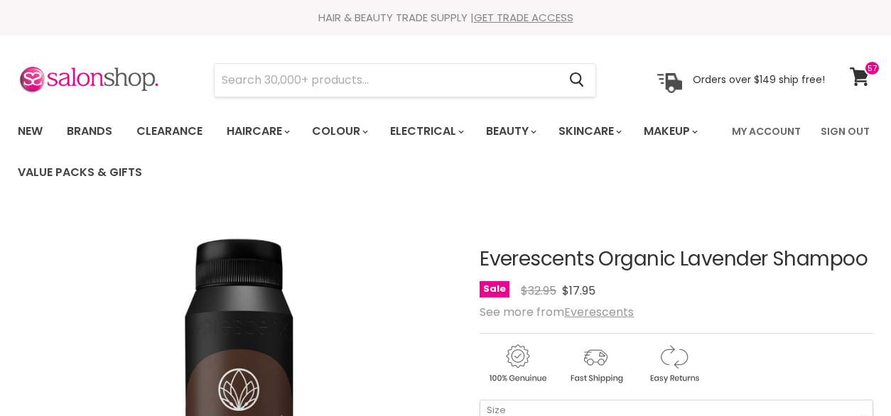
scroll to position [111, 0]
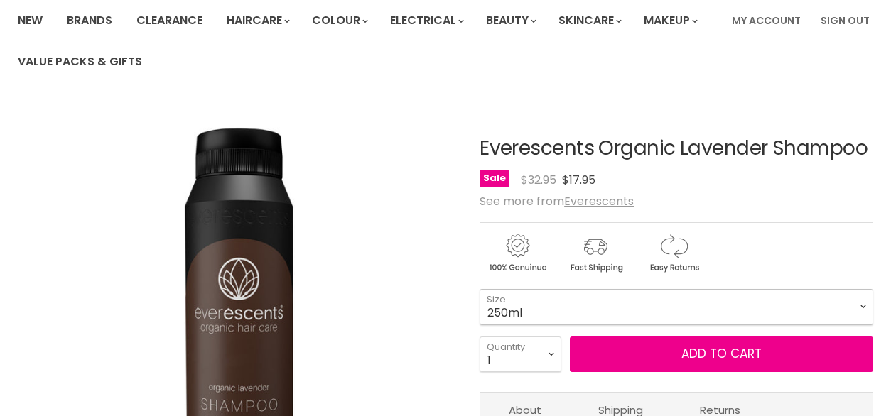
click at [550, 310] on select "250ml 1L" at bounding box center [675, 307] width 393 height 36
click at [479, 289] on select "250ml 1L" at bounding box center [675, 307] width 393 height 36
select select "1L"
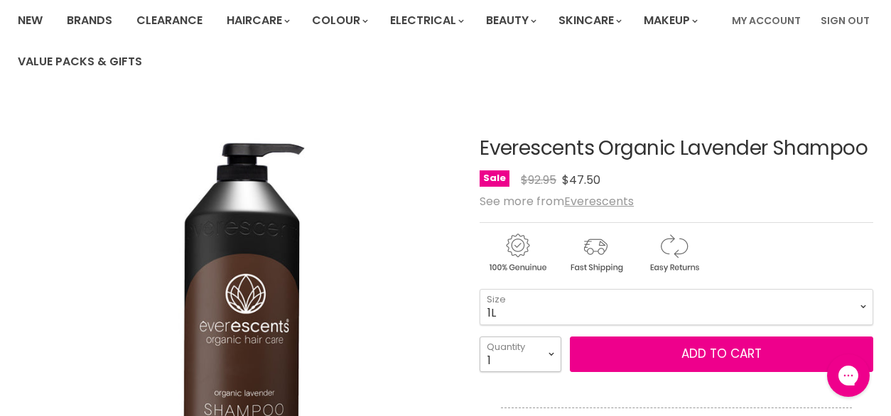
click at [540, 357] on select "1 2 3 4 5 6 7 8 9 10+" at bounding box center [520, 355] width 82 height 36
select select "4"
click at [479, 337] on select "1 2 3 4 5 6 7 8 9 10+" at bounding box center [520, 355] width 82 height 36
type input "4"
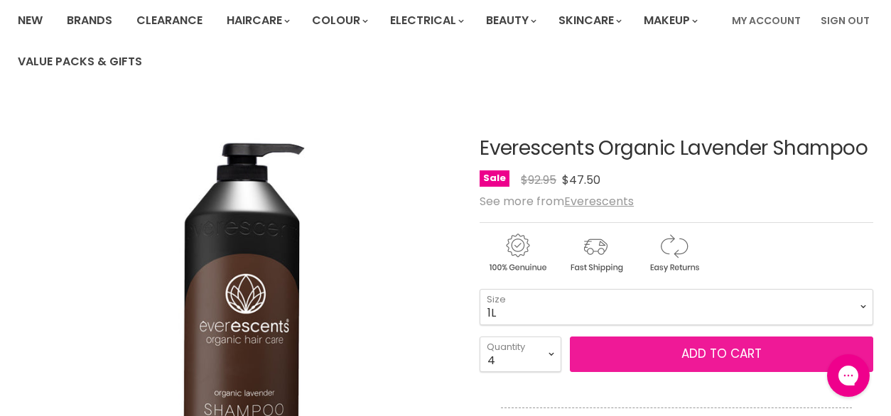
click at [619, 349] on button "Add to cart" at bounding box center [721, 355] width 303 height 36
click at [753, 352] on button "Add to cart" at bounding box center [721, 355] width 303 height 36
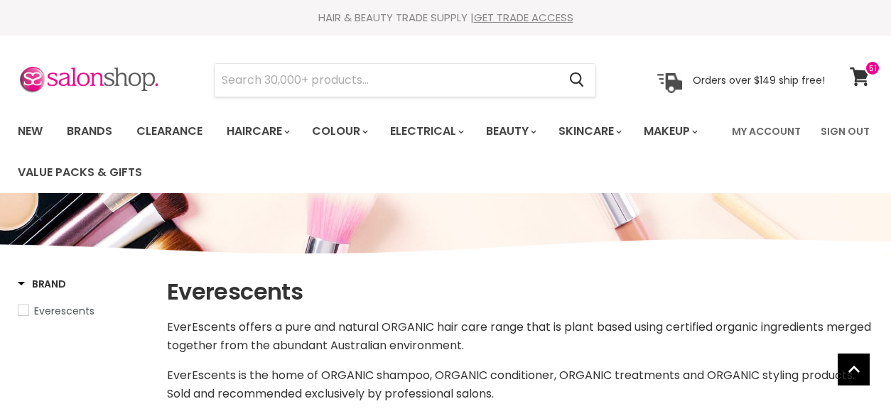
select select "manual"
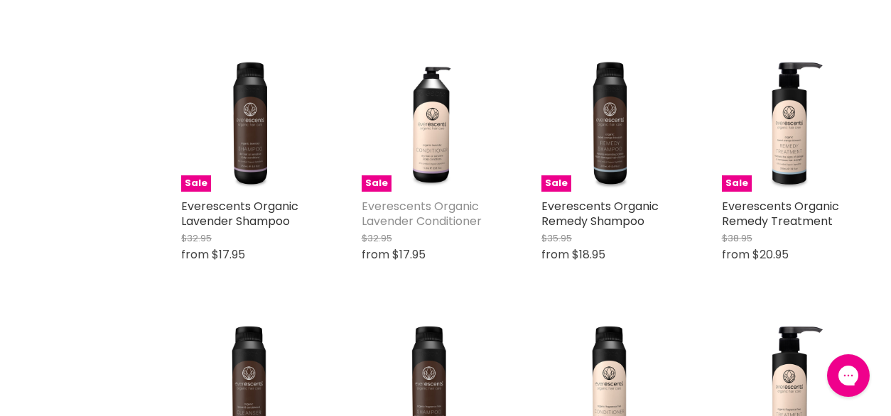
click at [473, 219] on link "Everescents Organic Lavender Conditioner" at bounding box center [421, 213] width 120 height 31
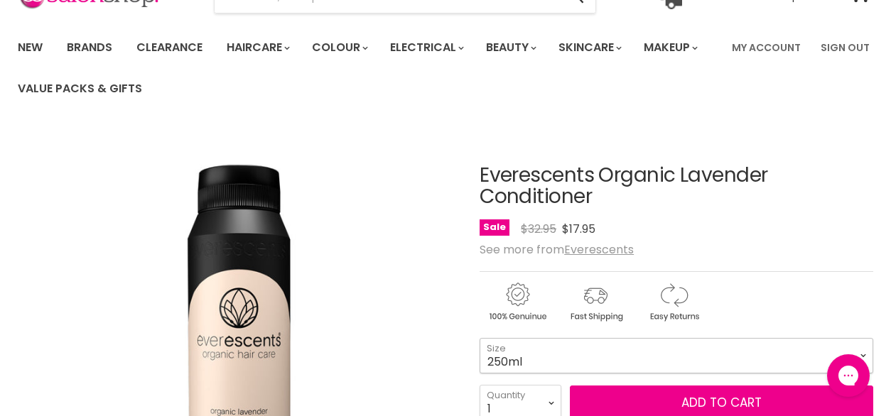
click at [519, 358] on select "250ml 1L" at bounding box center [675, 356] width 393 height 36
click at [479, 338] on select "250ml 1L" at bounding box center [675, 356] width 393 height 36
select select "1L"
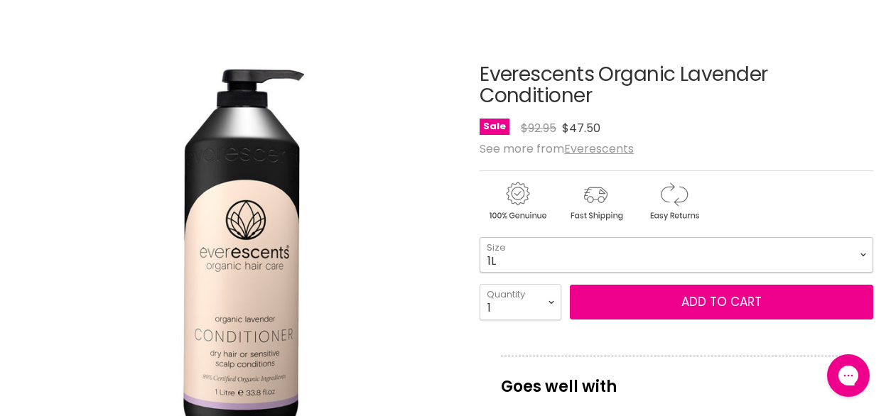
scroll to position [190, 0]
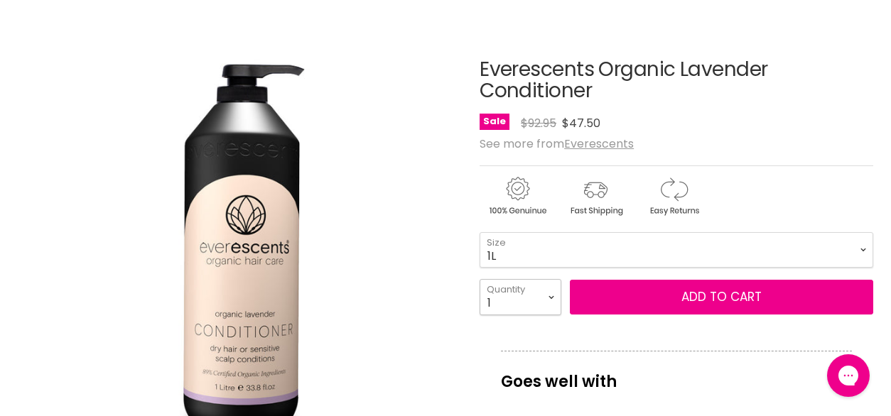
click at [541, 304] on select "1 2 3 4 5 6 7 8 9 10+" at bounding box center [520, 297] width 82 height 36
select select "4"
click at [479, 279] on select "1 2 3 4 5 6 7 8 9 10+" at bounding box center [520, 297] width 82 height 36
type input "4"
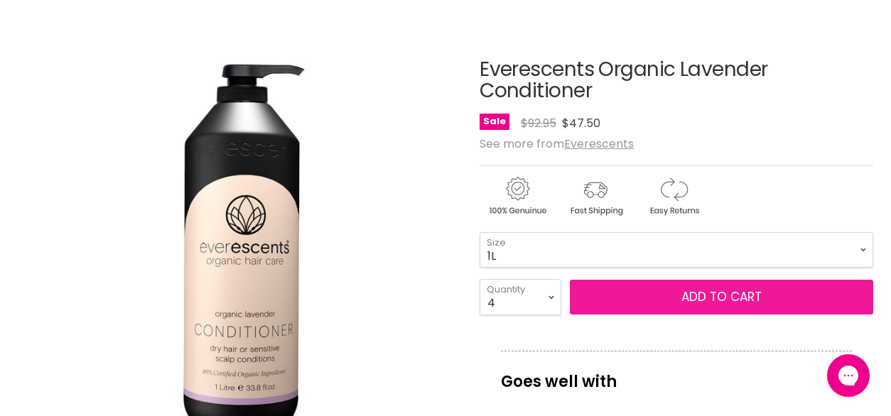
click at [609, 298] on button "Add to cart" at bounding box center [721, 298] width 303 height 36
click at [714, 307] on button "Add to cart" at bounding box center [721, 298] width 303 height 36
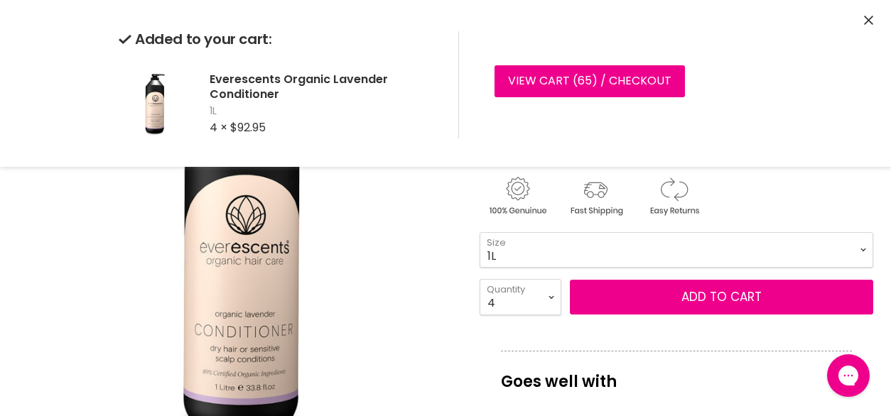
click at [866, 24] on icon "Close" at bounding box center [868, 20] width 9 height 9
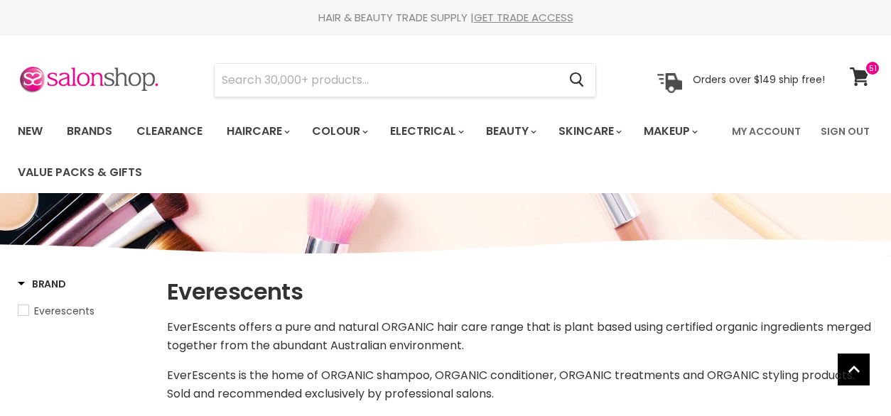
select select "manual"
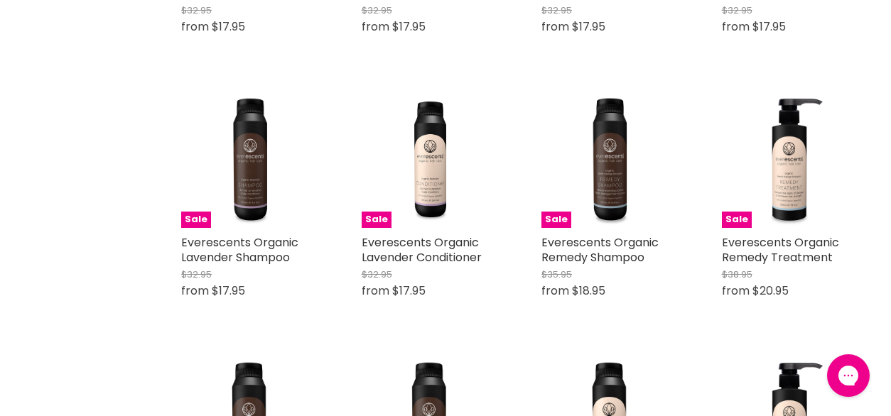
scroll to position [1256, 0]
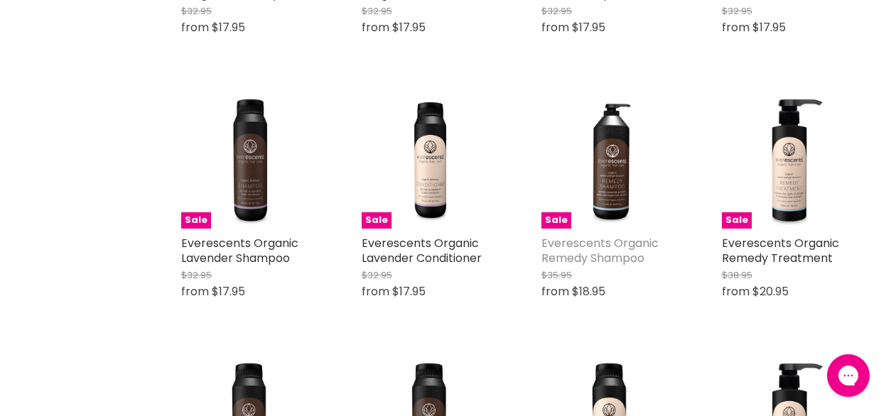
click at [598, 251] on link "Everescents Organic Remedy Shampoo" at bounding box center [599, 250] width 117 height 31
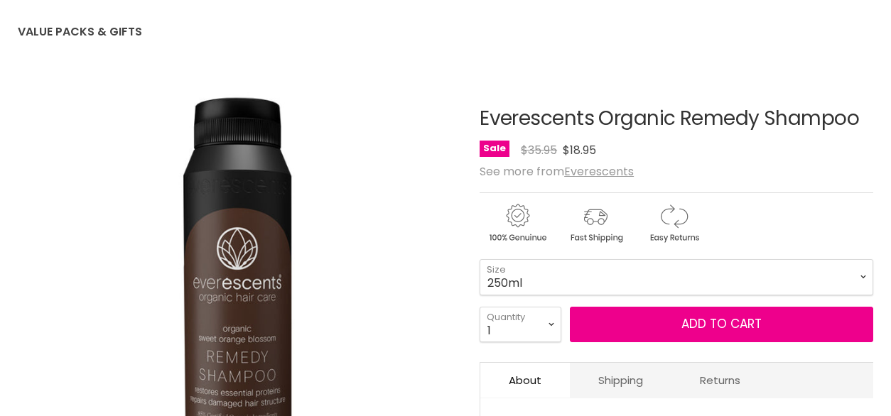
scroll to position [141, 0]
click at [827, 282] on select "250ml 1Litre" at bounding box center [675, 277] width 393 height 36
click at [479, 259] on select "250ml 1Litre" at bounding box center [675, 277] width 393 height 36
select select "1Litre"
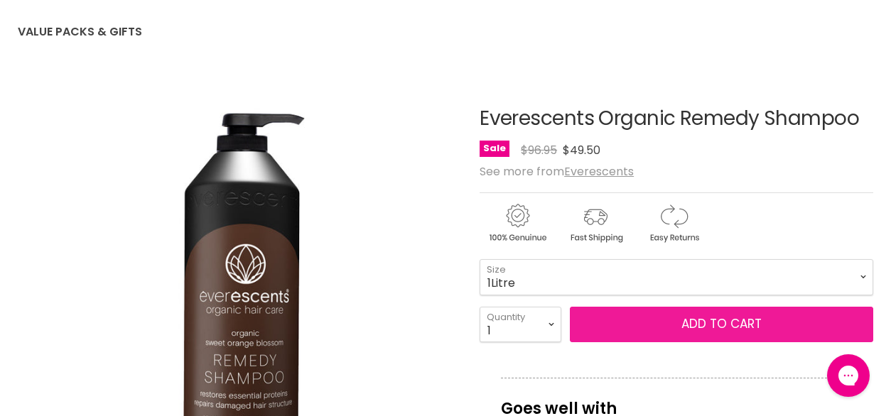
click at [737, 325] on button "Add to cart" at bounding box center [721, 325] width 303 height 36
click at [692, 325] on button "Add to cart" at bounding box center [721, 325] width 303 height 36
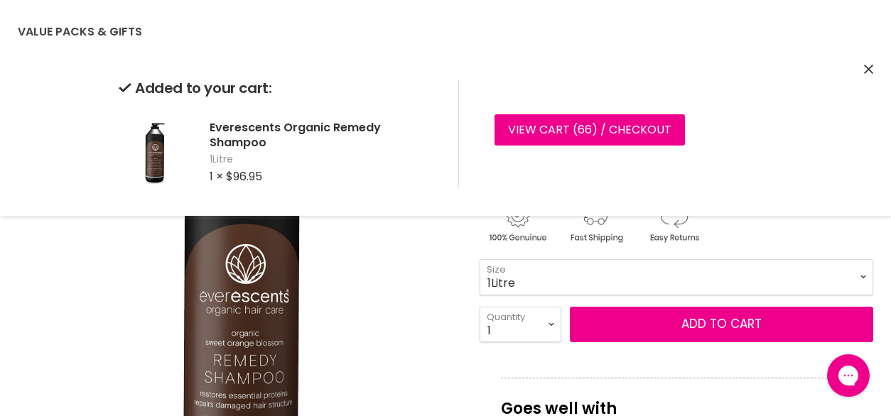
click at [386, 278] on img "Everescents Organic Remedy Shampoo image. Click or Scroll to Zoom." at bounding box center [238, 292] width 440 height 440
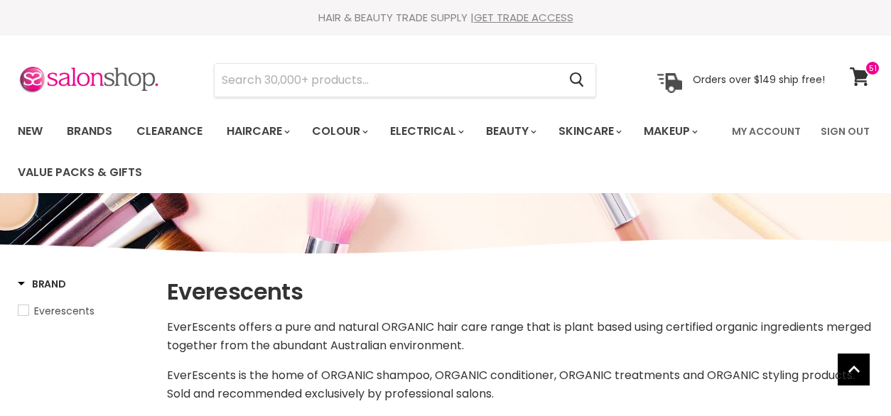
select select "manual"
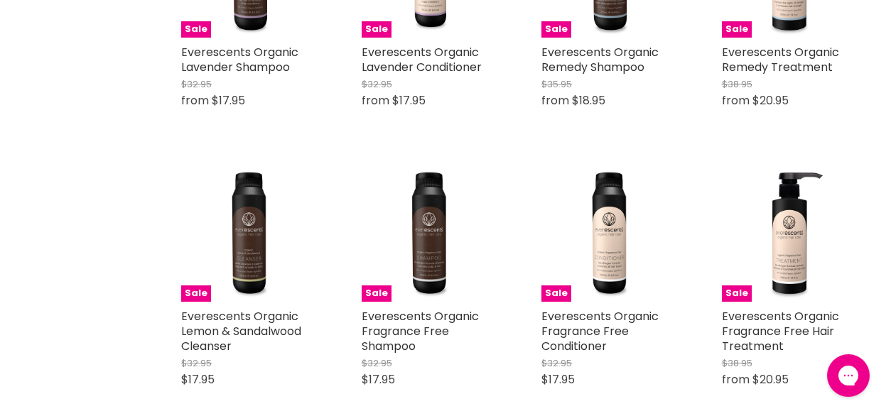
scroll to position [1443, 0]
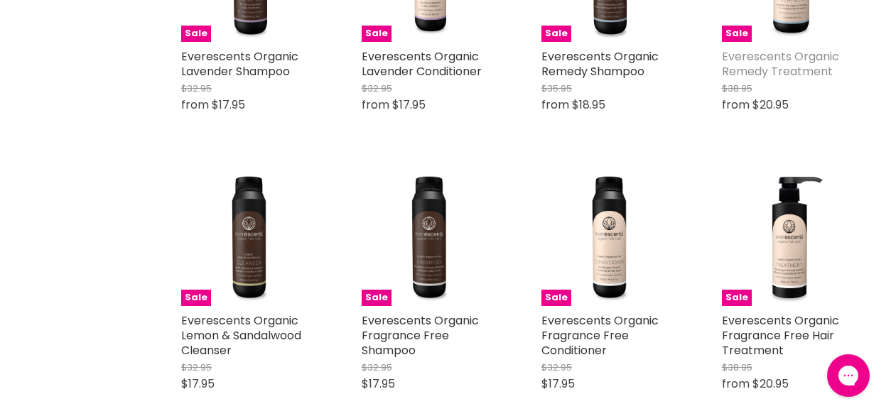
click at [829, 60] on link "Everescents Organic Remedy Treatment" at bounding box center [780, 63] width 117 height 31
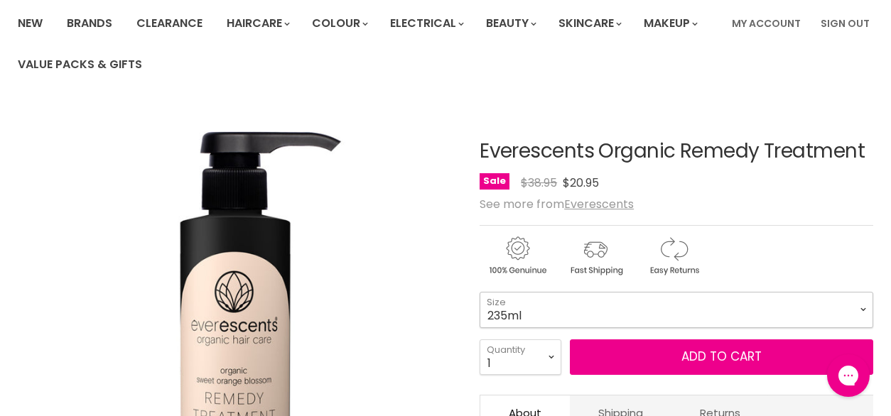
click at [702, 315] on select "235ml 1Litre" at bounding box center [675, 310] width 393 height 36
click at [479, 292] on select "235ml 1Litre" at bounding box center [675, 310] width 393 height 36
select select "1Litre"
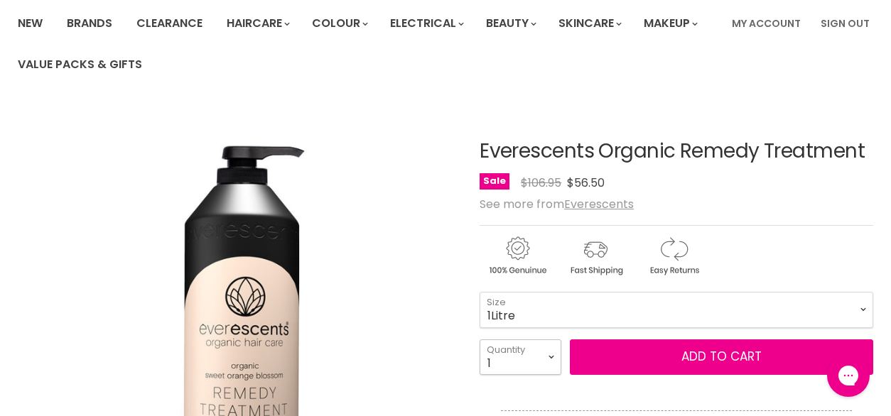
click at [548, 364] on select "1 2 3 4 5 6 7 8 9 10+" at bounding box center [520, 357] width 82 height 36
select select "2"
click at [479, 339] on select "1 2 3 4 5 6 7 8 9 10+" at bounding box center [520, 357] width 82 height 36
type input "2"
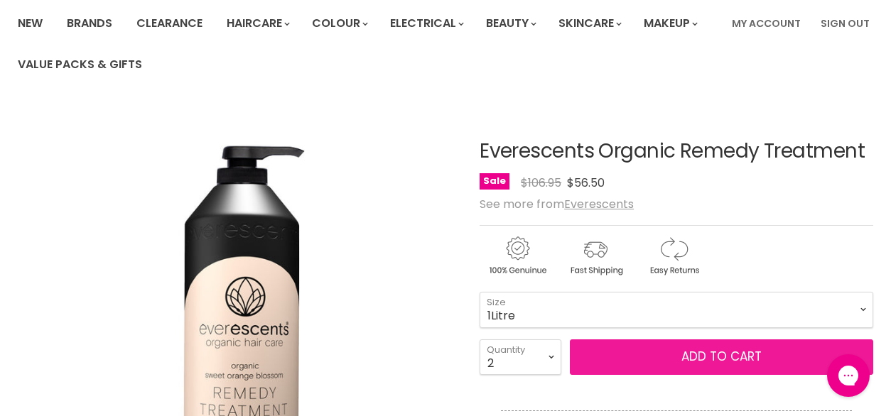
click at [641, 358] on button "Add to cart" at bounding box center [721, 357] width 303 height 36
click at [783, 360] on button "Add to cart" at bounding box center [721, 357] width 303 height 36
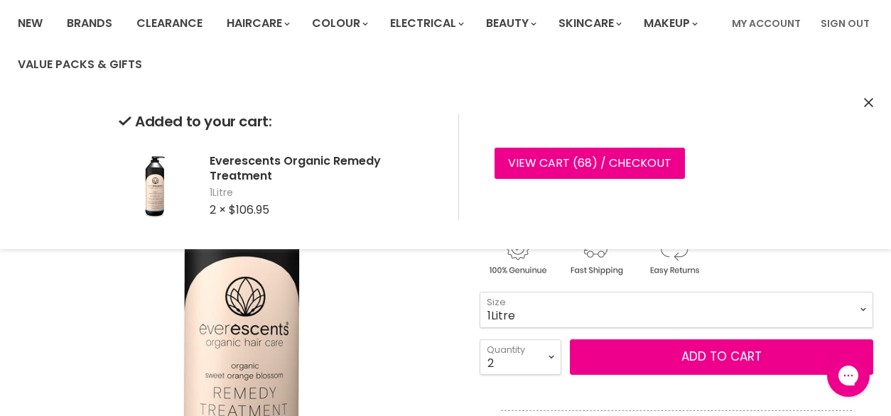
click at [868, 104] on icon "Close" at bounding box center [868, 102] width 9 height 9
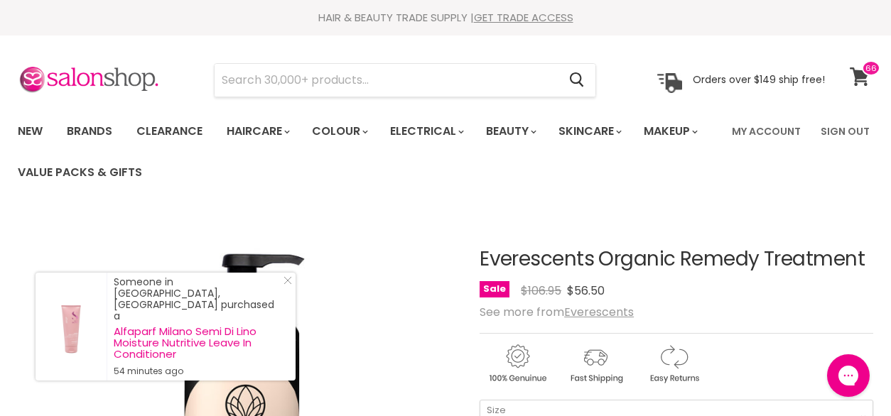
click at [855, 77] on icon at bounding box center [858, 76] width 19 height 18
